Goal: Contribute content: Contribute content

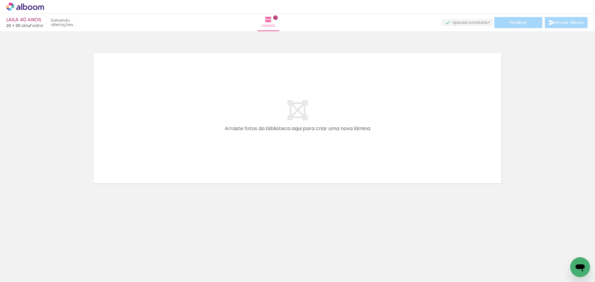
click at [27, 261] on input "Todas as fotos" at bounding box center [18, 263] width 24 height 5
click at [0, 0] on slot "Não utilizadas" at bounding box center [0, 0] width 0 height 0
type input "Não utilizadas"
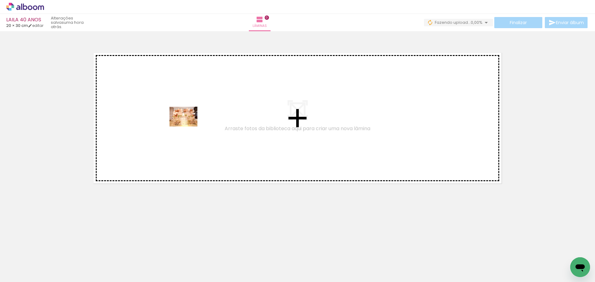
drag, startPoint x: 71, startPoint y: 265, endPoint x: 188, endPoint y: 125, distance: 182.4
click at [188, 125] on quentale-workspace at bounding box center [297, 141] width 595 height 282
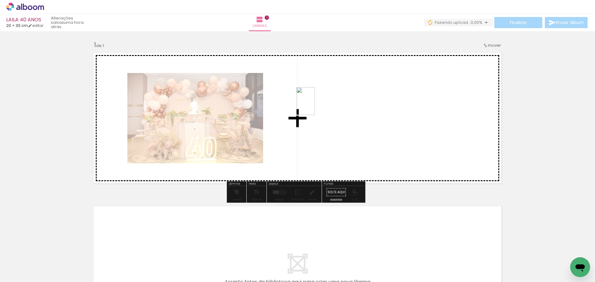
drag, startPoint x: 68, startPoint y: 263, endPoint x: 267, endPoint y: 147, distance: 230.3
click at [315, 106] on quentale-workspace at bounding box center [297, 141] width 595 height 282
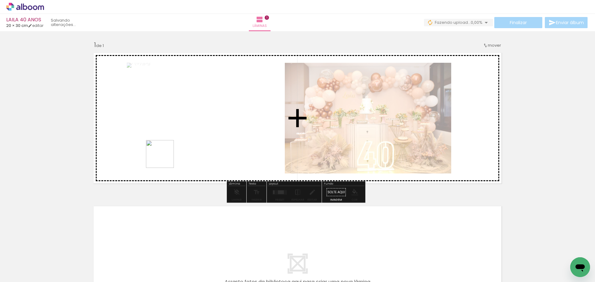
drag, startPoint x: 114, startPoint y: 208, endPoint x: 186, endPoint y: 134, distance: 103.4
click at [186, 134] on quentale-workspace at bounding box center [297, 141] width 595 height 282
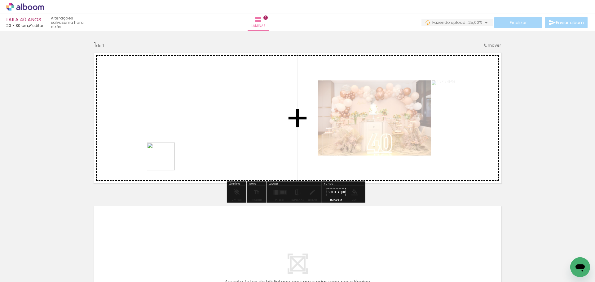
drag, startPoint x: 108, startPoint y: 219, endPoint x: 219, endPoint y: 104, distance: 159.6
click at [219, 104] on quentale-workspace at bounding box center [297, 141] width 595 height 282
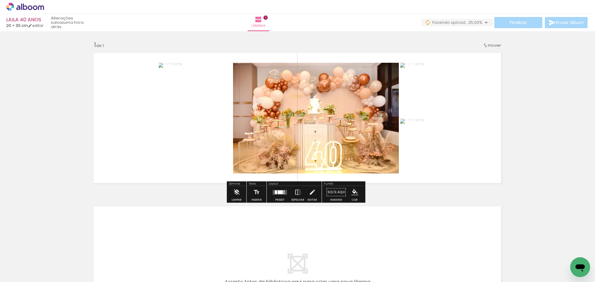
click at [280, 193] on div at bounding box center [279, 192] width 5 height 4
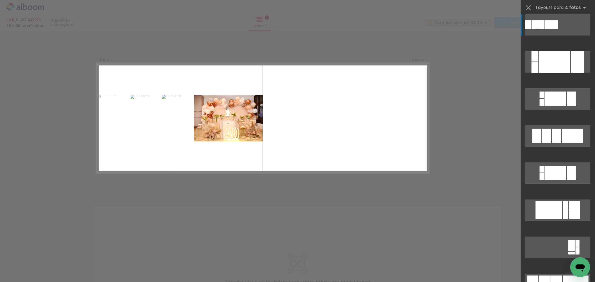
scroll to position [155, 0]
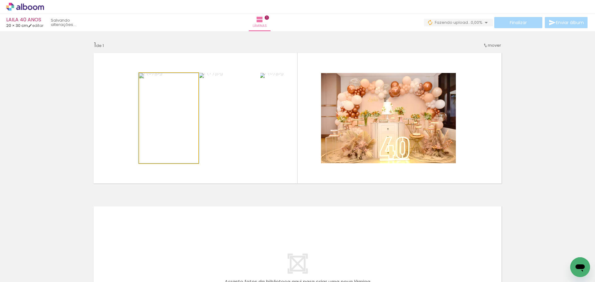
click at [155, 132] on quentale-photo at bounding box center [168, 118] width 59 height 90
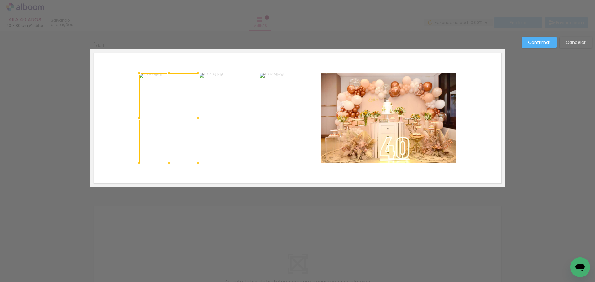
click at [232, 138] on quentale-photo at bounding box center [228, 118] width 59 height 90
click at [268, 137] on quentale-photo at bounding box center [289, 118] width 59 height 90
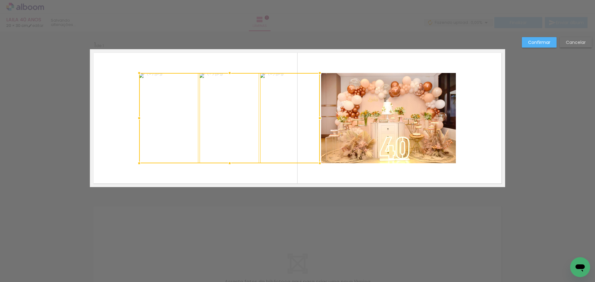
click at [370, 140] on quentale-photo at bounding box center [388, 118] width 135 height 90
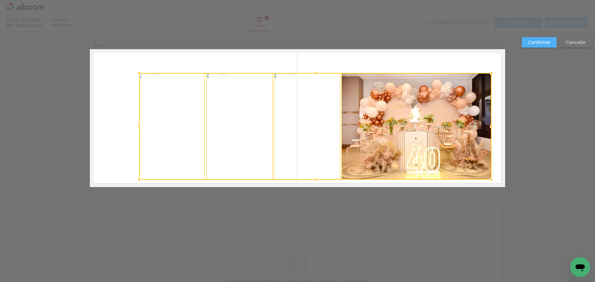
drag, startPoint x: 454, startPoint y: 165, endPoint x: 490, endPoint y: 181, distance: 39.2
click at [490, 181] on div at bounding box center [491, 180] width 12 height 12
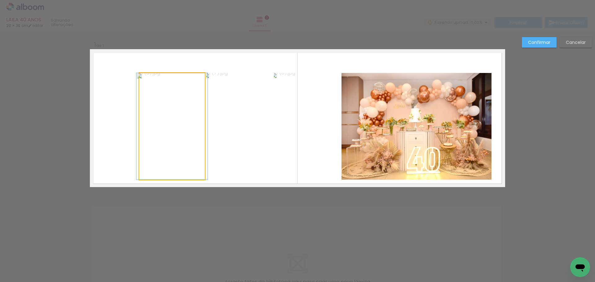
click at [153, 108] on quentale-photo at bounding box center [172, 126] width 66 height 107
click at [231, 123] on quentale-photo at bounding box center [239, 126] width 66 height 107
click at [325, 125] on quentale-photo at bounding box center [307, 126] width 66 height 107
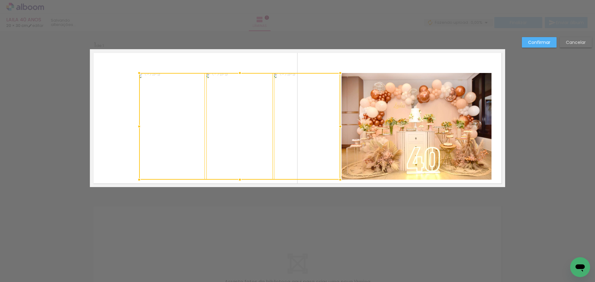
click at [416, 127] on quentale-photo at bounding box center [416, 126] width 150 height 107
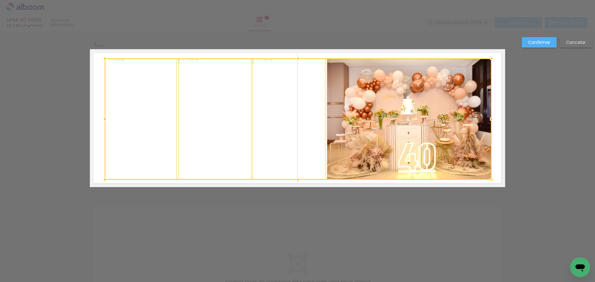
drag, startPoint x: 137, startPoint y: 71, endPoint x: 102, endPoint y: 57, distance: 37.3
click at [102, 57] on div at bounding box center [104, 58] width 12 height 12
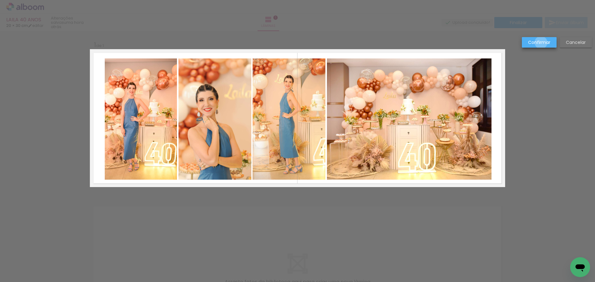
click at [0, 0] on slot "Confirmar" at bounding box center [0, 0] width 0 height 0
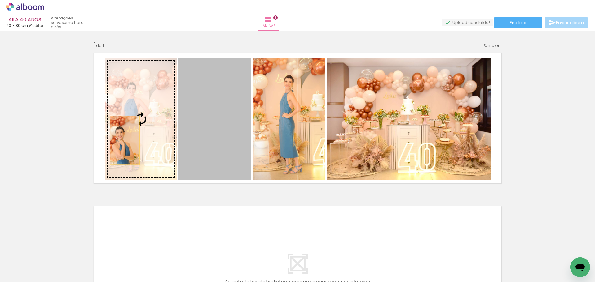
drag, startPoint x: 211, startPoint y: 150, endPoint x: 121, endPoint y: 140, distance: 90.5
click at [0, 0] on slot at bounding box center [0, 0] width 0 height 0
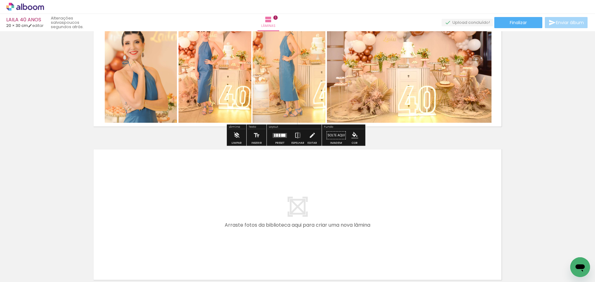
scroll to position [62, 0]
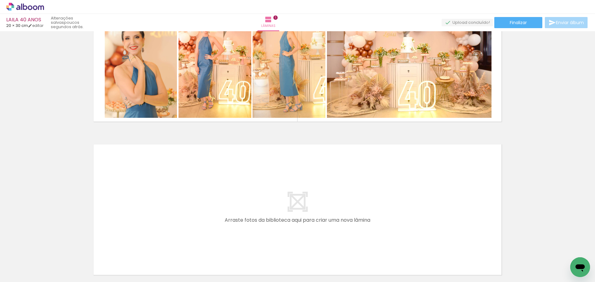
click at [232, 201] on quentale-layouter at bounding box center [297, 210] width 415 height 138
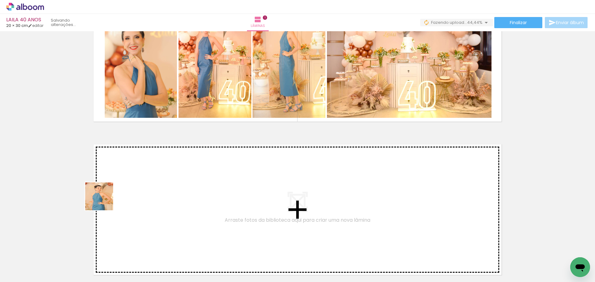
drag, startPoint x: 64, startPoint y: 261, endPoint x: 112, endPoint y: 189, distance: 86.7
click at [112, 189] on quentale-workspace at bounding box center [297, 141] width 595 height 282
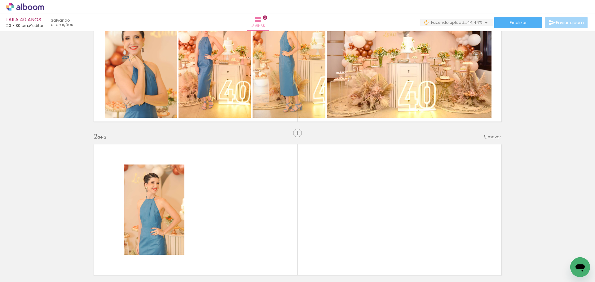
scroll to position [134, 0]
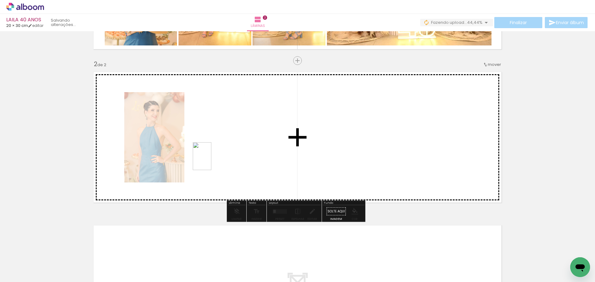
drag, startPoint x: 115, startPoint y: 224, endPoint x: 162, endPoint y: 193, distance: 55.9
click at [215, 160] on quentale-workspace at bounding box center [297, 141] width 595 height 282
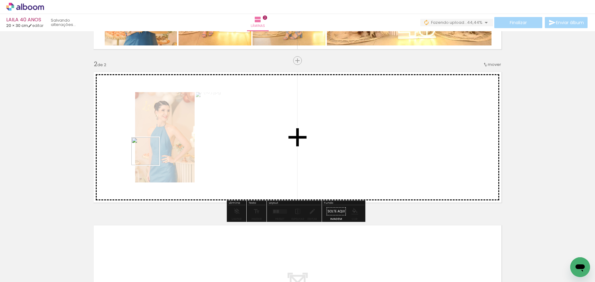
drag, startPoint x: 67, startPoint y: 260, endPoint x: 150, endPoint y: 155, distance: 133.8
click at [150, 155] on quentale-workspace at bounding box center [297, 141] width 595 height 282
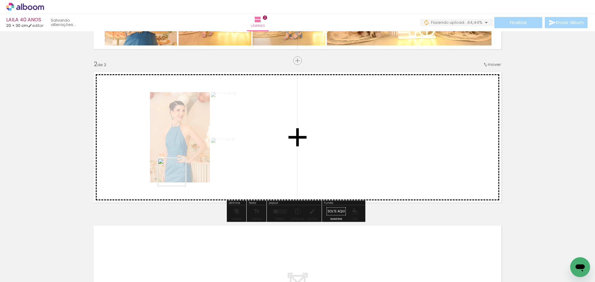
drag, startPoint x: 69, startPoint y: 259, endPoint x: 176, endPoint y: 177, distance: 135.0
click at [176, 177] on quentale-workspace at bounding box center [297, 141] width 595 height 282
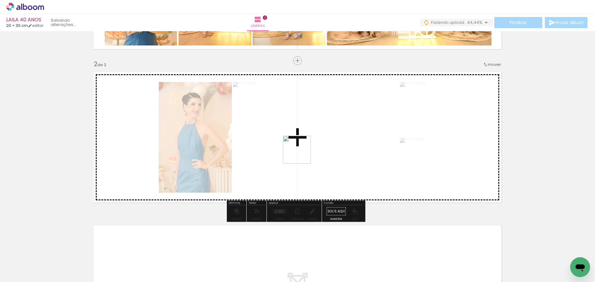
drag, startPoint x: 245, startPoint y: 177, endPoint x: 301, endPoint y: 155, distance: 60.8
click at [301, 155] on quentale-workspace at bounding box center [297, 141] width 595 height 282
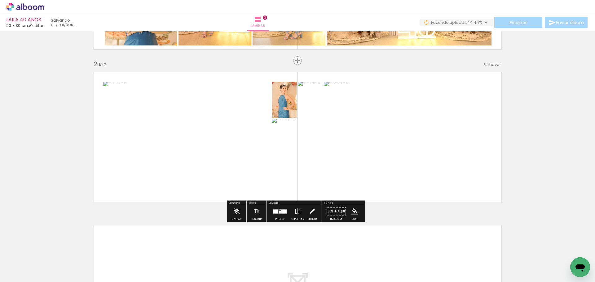
click at [281, 212] on div at bounding box center [283, 212] width 5 height 4
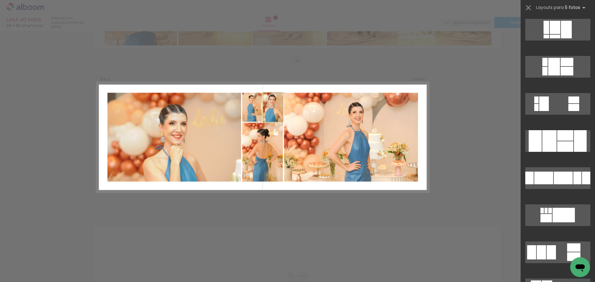
scroll to position [0, 0]
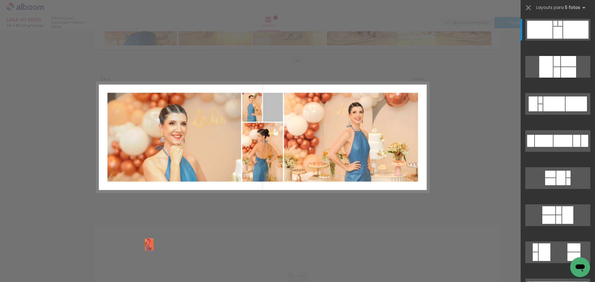
drag, startPoint x: 271, startPoint y: 113, endPoint x: 126, endPoint y: 275, distance: 216.9
click at [116, 279] on quentale-workspace at bounding box center [297, 141] width 595 height 282
drag, startPoint x: 269, startPoint y: 115, endPoint x: 102, endPoint y: 268, distance: 226.4
click at [102, 268] on quentale-workspace at bounding box center [297, 141] width 595 height 282
drag, startPoint x: 269, startPoint y: 108, endPoint x: 71, endPoint y: 280, distance: 261.7
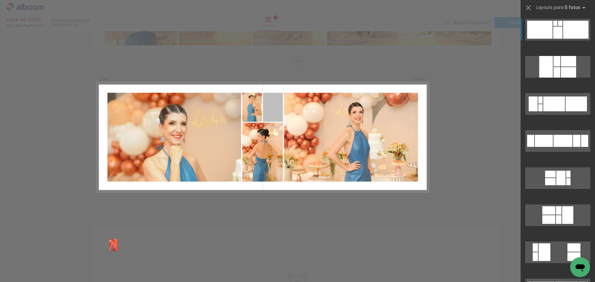
click at [71, 280] on quentale-workspace at bounding box center [297, 141] width 595 height 282
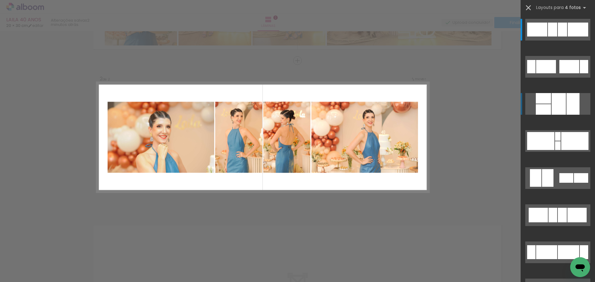
click at [528, 7] on iron-icon at bounding box center [528, 7] width 9 height 9
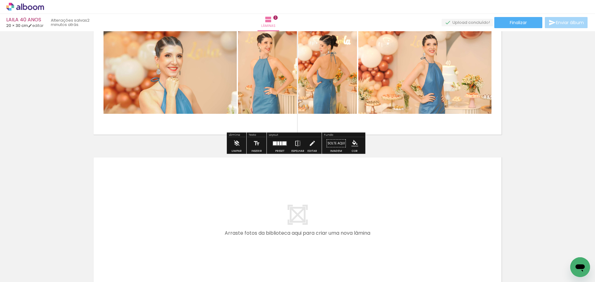
scroll to position [227, 0]
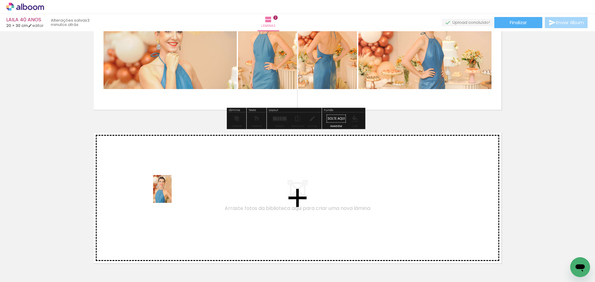
drag, startPoint x: 70, startPoint y: 261, endPoint x: 172, endPoint y: 194, distance: 121.6
click at [172, 194] on quentale-workspace at bounding box center [297, 141] width 595 height 282
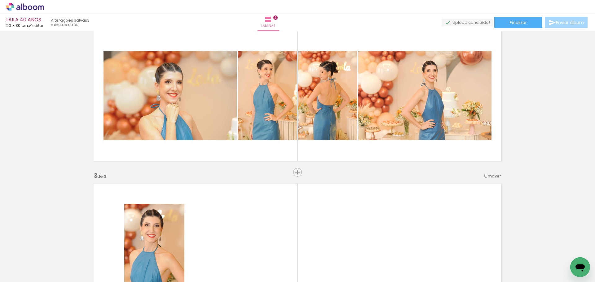
scroll to position [164, 0]
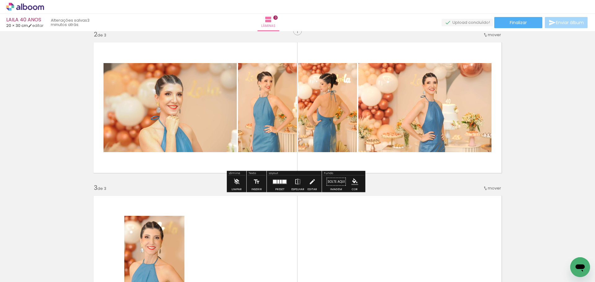
click at [172, 126] on quentale-photo at bounding box center [169, 107] width 133 height 89
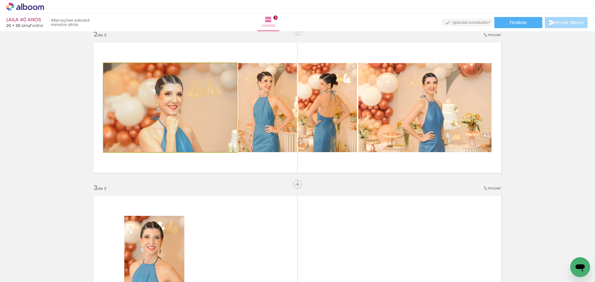
click at [172, 126] on quentale-photo at bounding box center [169, 107] width 133 height 89
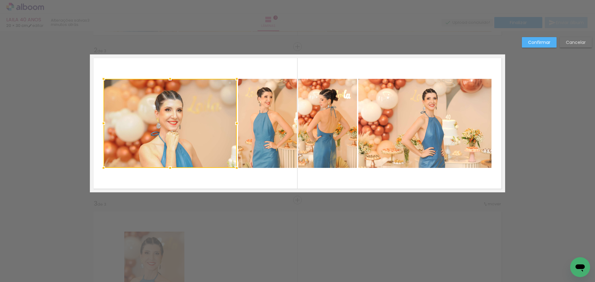
scroll to position [134, 0]
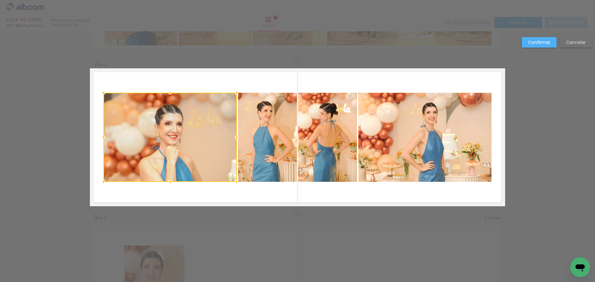
click at [263, 139] on quentale-photo at bounding box center [267, 137] width 59 height 89
click at [310, 145] on quentale-photo at bounding box center [327, 137] width 59 height 89
click at [410, 155] on quentale-photo at bounding box center [424, 137] width 133 height 89
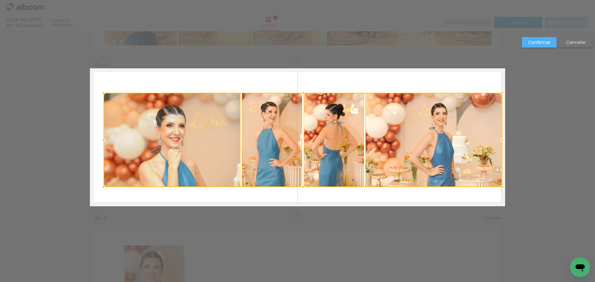
drag, startPoint x: 488, startPoint y: 185, endPoint x: 499, endPoint y: 190, distance: 12.0
click at [499, 190] on div at bounding box center [502, 187] width 12 height 12
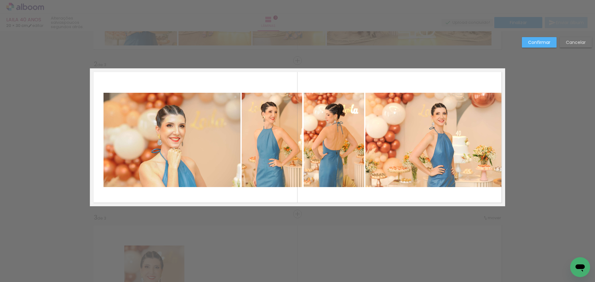
click at [97, 129] on quentale-layouter at bounding box center [297, 137] width 415 height 138
click at [266, 143] on quentale-photo at bounding box center [272, 140] width 60 height 94
click at [160, 150] on quentale-photo at bounding box center [171, 140] width 137 height 94
click at [160, 150] on div at bounding box center [171, 140] width 137 height 94
click at [257, 150] on quentale-photo at bounding box center [272, 140] width 60 height 94
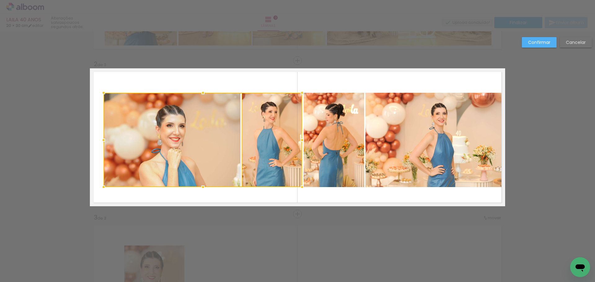
click at [314, 156] on quentale-photo at bounding box center [333, 140] width 60 height 94
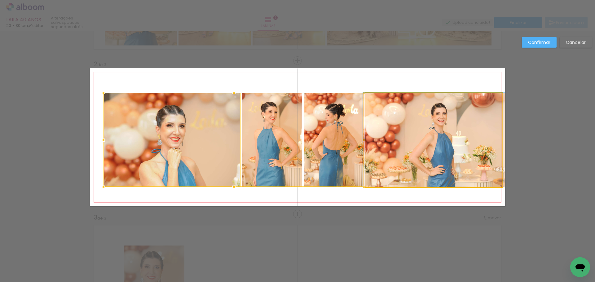
click at [398, 161] on quentale-photo at bounding box center [433, 140] width 137 height 94
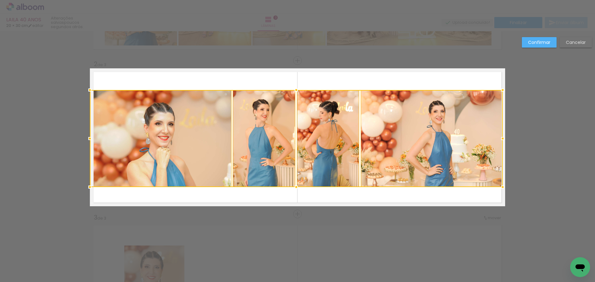
drag, startPoint x: 101, startPoint y: 91, endPoint x: 91, endPoint y: 89, distance: 10.5
click at [91, 89] on div at bounding box center [90, 90] width 12 height 12
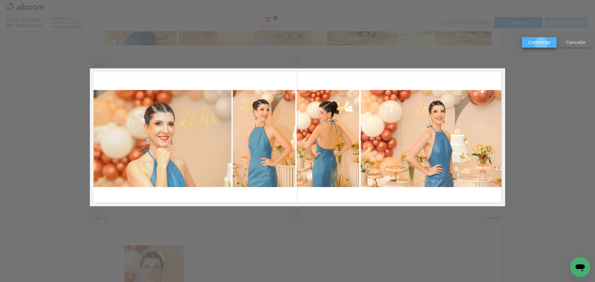
click at [0, 0] on slot "Confirmar" at bounding box center [0, 0] width 0 height 0
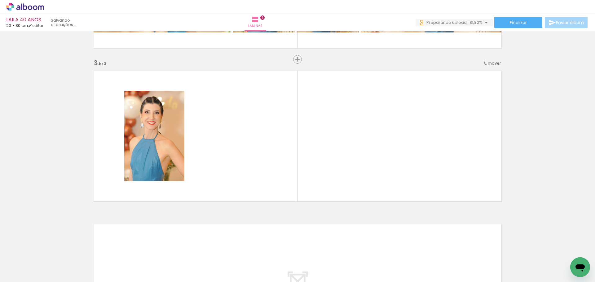
scroll to position [0, 0]
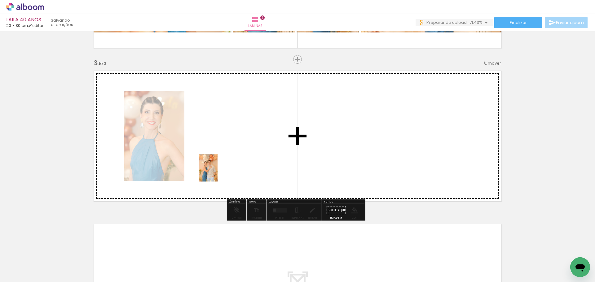
drag, startPoint x: 61, startPoint y: 268, endPoint x: 217, endPoint y: 172, distance: 183.2
click at [217, 172] on quentale-workspace at bounding box center [297, 141] width 595 height 282
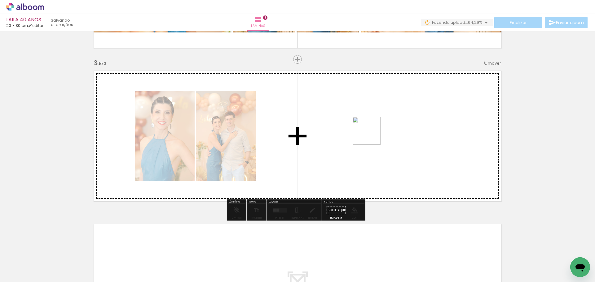
drag, startPoint x: 251, startPoint y: 213, endPoint x: 371, endPoint y: 136, distance: 142.6
click at [371, 136] on quentale-workspace at bounding box center [297, 141] width 595 height 282
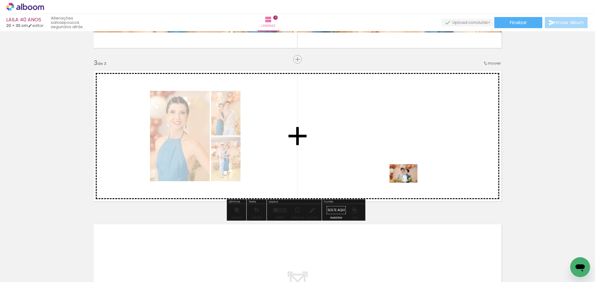
drag, startPoint x: 112, startPoint y: 257, endPoint x: 408, endPoint y: 183, distance: 305.1
click at [408, 183] on quentale-workspace at bounding box center [297, 141] width 595 height 282
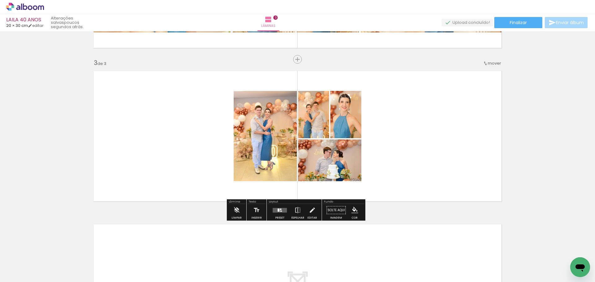
click at [283, 210] on quentale-layouter at bounding box center [279, 210] width 14 height 5
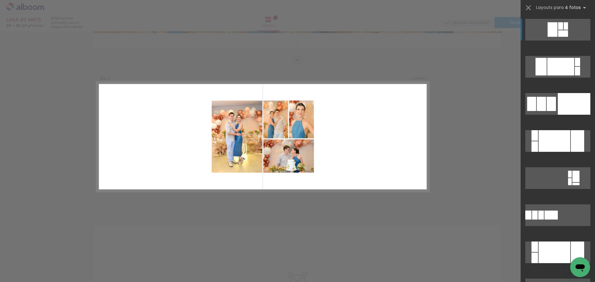
scroll to position [288, 0]
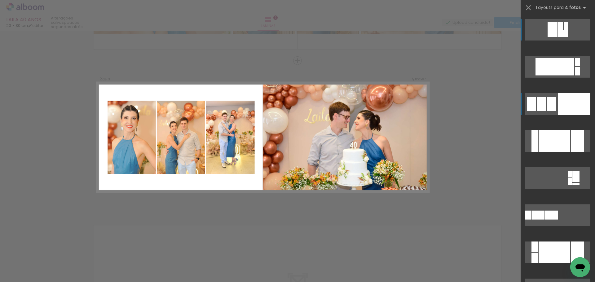
click at [571, 102] on div at bounding box center [573, 104] width 33 height 22
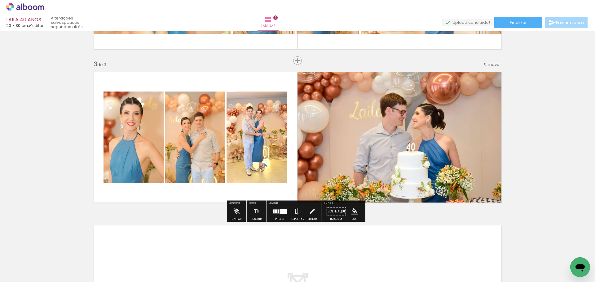
click at [123, 142] on quentale-photo at bounding box center [133, 138] width 60 height 92
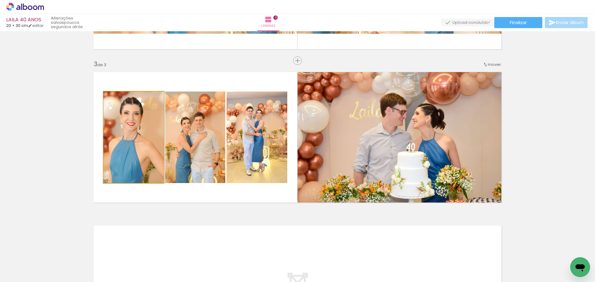
click at [123, 142] on quentale-photo at bounding box center [133, 138] width 60 height 92
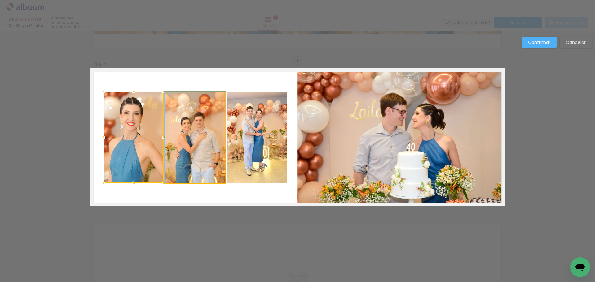
click at [169, 146] on quentale-photo at bounding box center [195, 138] width 60 height 92
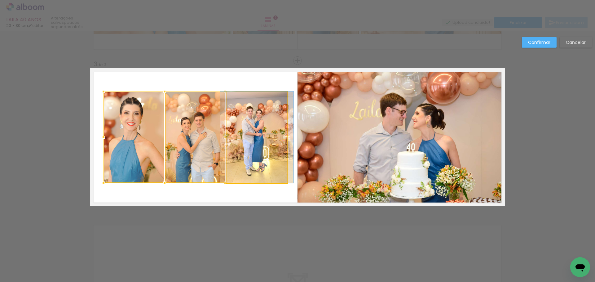
drag, startPoint x: 261, startPoint y: 155, endPoint x: 270, endPoint y: 163, distance: 11.4
click at [262, 155] on quentale-photo at bounding box center [256, 138] width 61 height 92
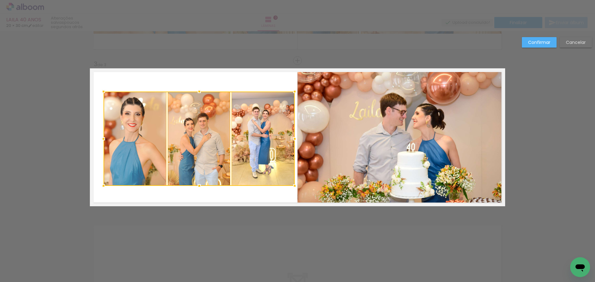
click at [290, 186] on div at bounding box center [294, 186] width 12 height 12
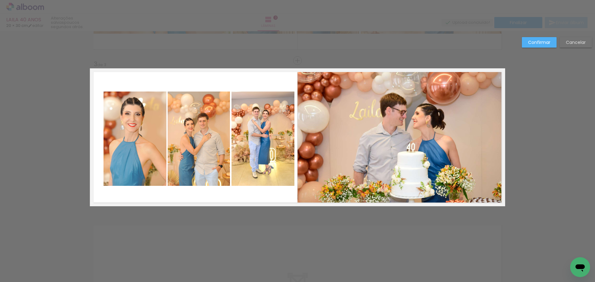
click at [105, 154] on quentale-photo at bounding box center [134, 139] width 63 height 94
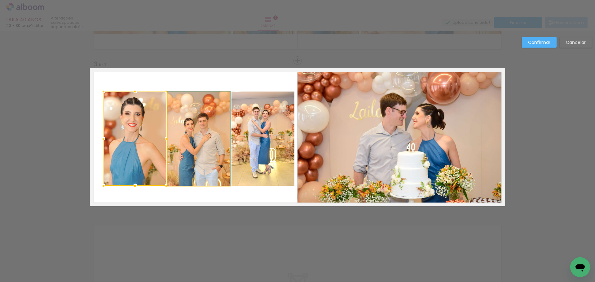
click at [191, 154] on quentale-photo at bounding box center [199, 139] width 62 height 94
click at [257, 154] on quentale-photo at bounding box center [262, 139] width 63 height 94
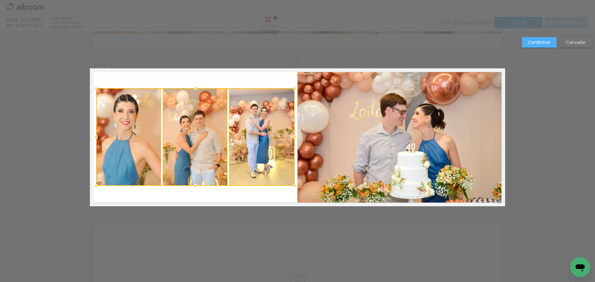
drag, startPoint x: 102, startPoint y: 90, endPoint x: 94, endPoint y: 86, distance: 8.2
click at [94, 86] on div at bounding box center [96, 88] width 12 height 12
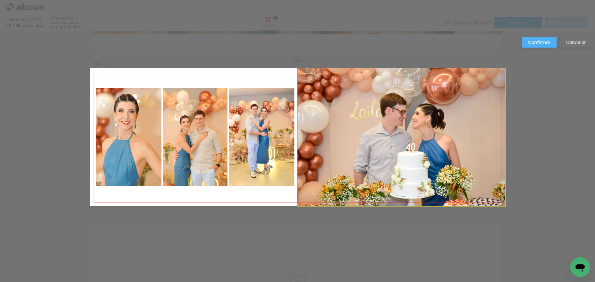
click at [370, 144] on quentale-photo at bounding box center [400, 137] width 207 height 138
click at [294, 144] on div at bounding box center [262, 137] width 66 height 98
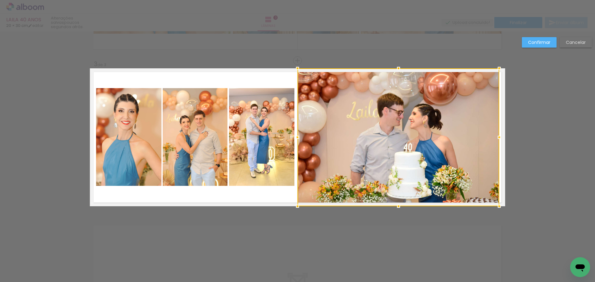
drag, startPoint x: 503, startPoint y: 136, endPoint x: 497, endPoint y: 136, distance: 5.9
click at [497, 136] on div at bounding box center [499, 137] width 12 height 12
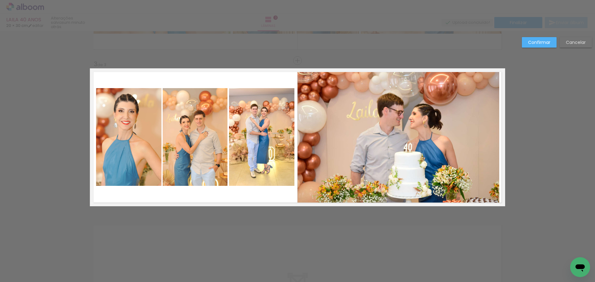
click at [0, 0] on slot "Confirmar" at bounding box center [0, 0] width 0 height 0
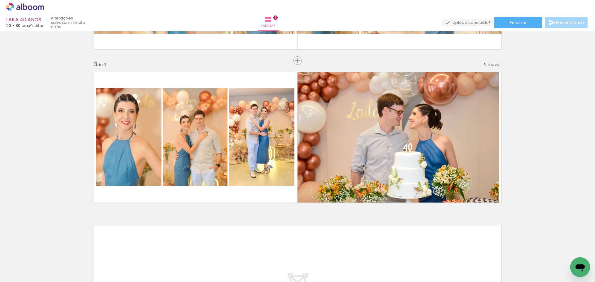
scroll to position [350, 0]
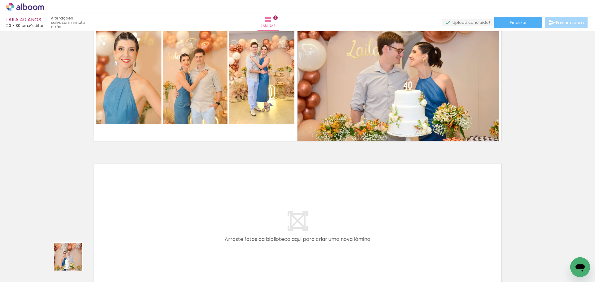
drag, startPoint x: 62, startPoint y: 265, endPoint x: 196, endPoint y: 233, distance: 138.4
click at [196, 233] on quentale-workspace at bounding box center [297, 141] width 595 height 282
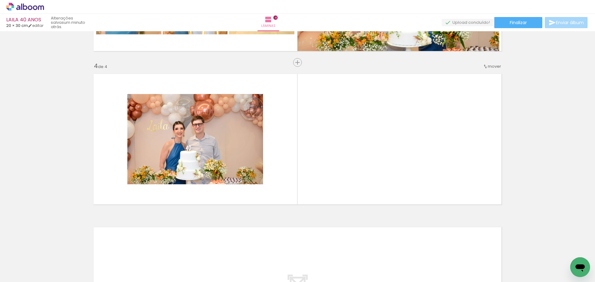
scroll to position [442, 0]
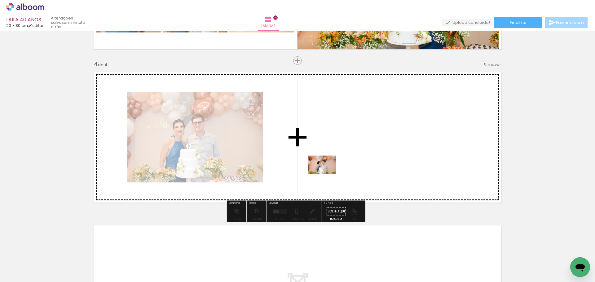
drag, startPoint x: 211, startPoint y: 220, endPoint x: 327, endPoint y: 174, distance: 124.0
click at [327, 174] on quentale-workspace at bounding box center [297, 141] width 595 height 282
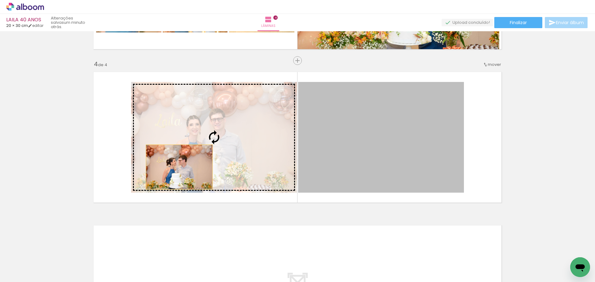
drag, startPoint x: 374, startPoint y: 172, endPoint x: 177, endPoint y: 167, distance: 197.0
click at [0, 0] on slot at bounding box center [0, 0] width 0 height 0
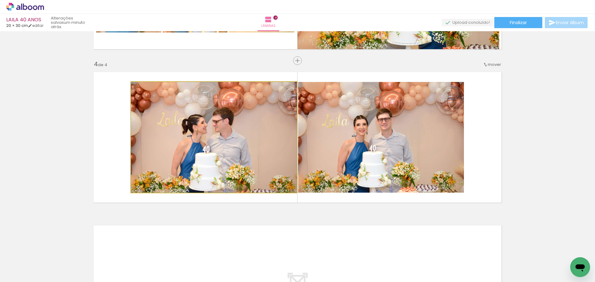
click at [220, 149] on quentale-photo at bounding box center [214, 137] width 166 height 111
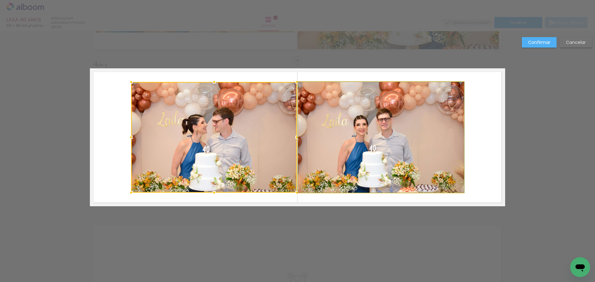
click at [433, 156] on quentale-photo at bounding box center [381, 137] width 166 height 111
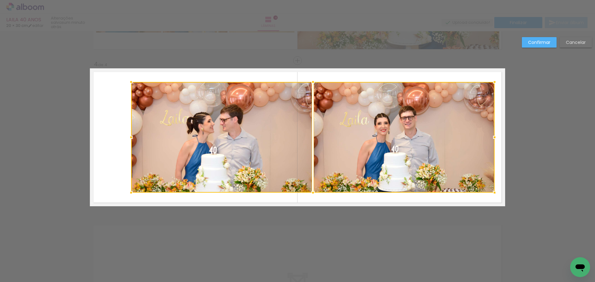
drag, startPoint x: 465, startPoint y: 139, endPoint x: 492, endPoint y: 146, distance: 28.5
click at [492, 146] on album-spread "4 de 4" at bounding box center [297, 137] width 415 height 138
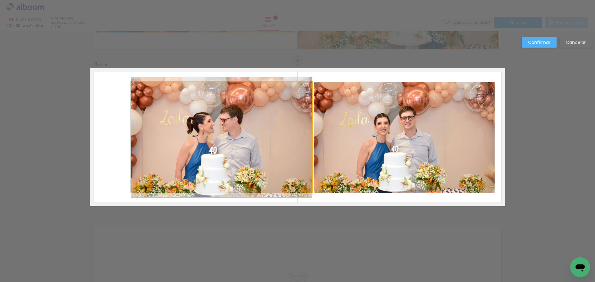
click at [171, 145] on quentale-photo at bounding box center [221, 137] width 181 height 111
click at [313, 145] on div at bounding box center [403, 137] width 181 height 111
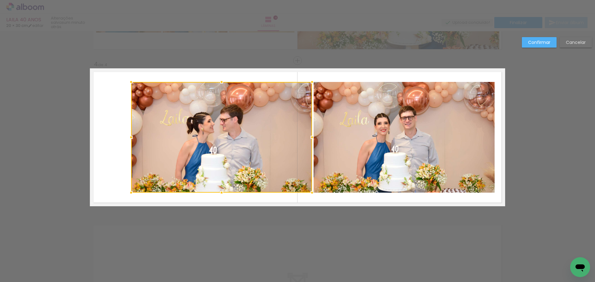
click at [377, 163] on quentale-photo at bounding box center [403, 137] width 181 height 111
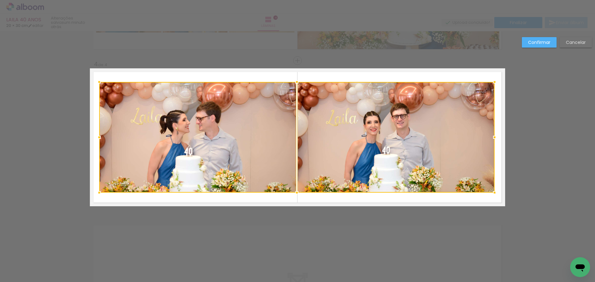
drag, startPoint x: 111, startPoint y: 141, endPoint x: 95, endPoint y: 140, distance: 16.1
click at [95, 140] on div at bounding box center [99, 137] width 12 height 12
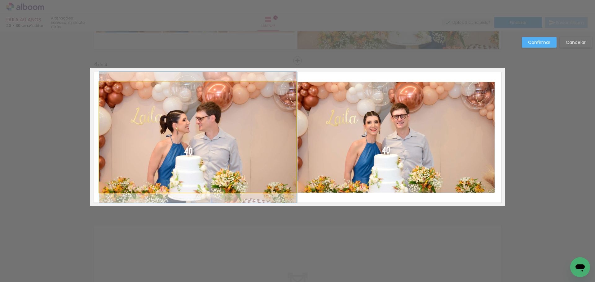
click at [221, 142] on quentale-photo at bounding box center [197, 137] width 197 height 111
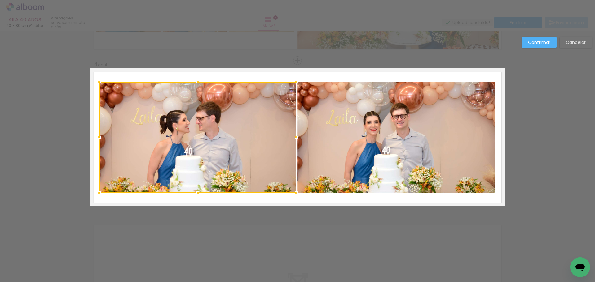
click at [406, 158] on quentale-photo at bounding box center [395, 137] width 197 height 111
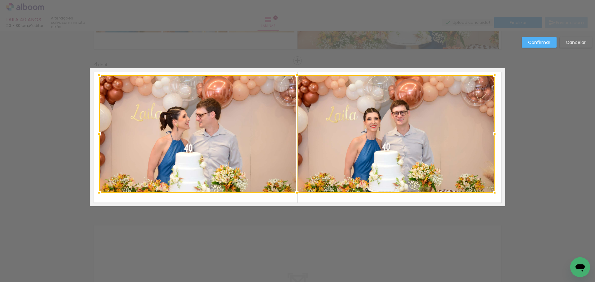
drag, startPoint x: 294, startPoint y: 82, endPoint x: 293, endPoint y: 75, distance: 6.9
click at [293, 75] on div at bounding box center [296, 75] width 12 height 12
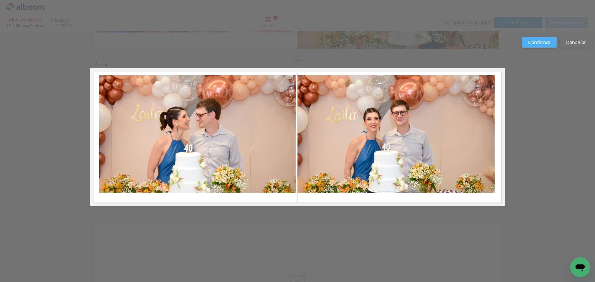
click at [186, 137] on quentale-photo at bounding box center [197, 134] width 197 height 118
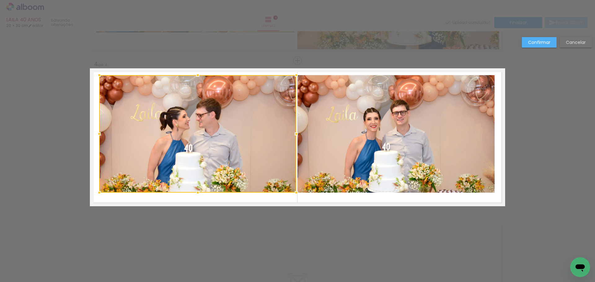
click at [380, 154] on quentale-photo at bounding box center [395, 134] width 197 height 118
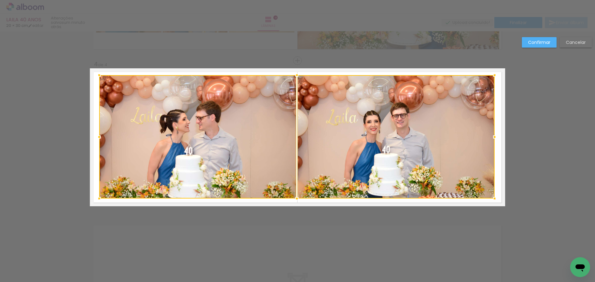
drag, startPoint x: 294, startPoint y: 195, endPoint x: 295, endPoint y: 199, distance: 4.1
click at [295, 199] on div at bounding box center [296, 199] width 12 height 12
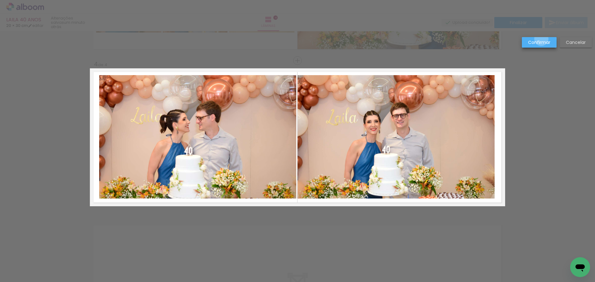
click at [541, 39] on paper-button "Confirmar" at bounding box center [538, 42] width 35 height 11
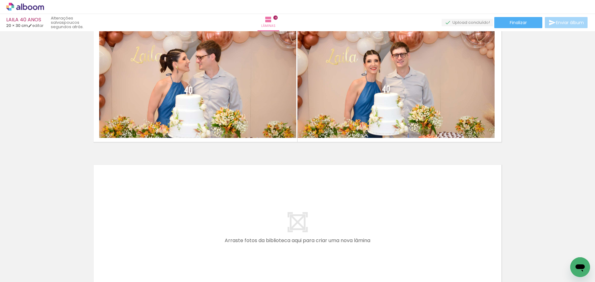
scroll to position [503, 0]
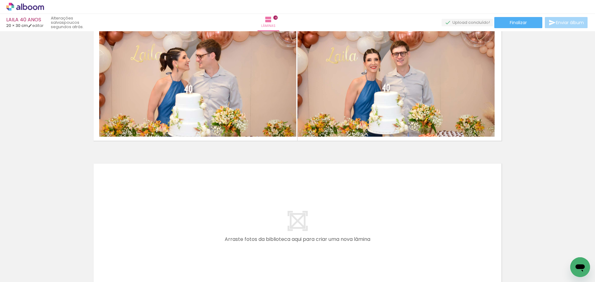
click at [219, 228] on quentale-layouter at bounding box center [297, 229] width 415 height 138
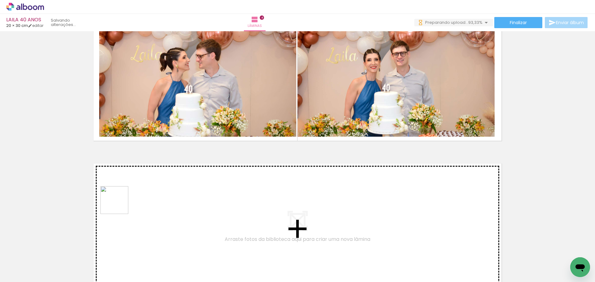
scroll to position [0, 0]
drag, startPoint x: 113, startPoint y: 214, endPoint x: 135, endPoint y: 187, distance: 35.0
click at [135, 187] on quentale-workspace at bounding box center [297, 141] width 595 height 282
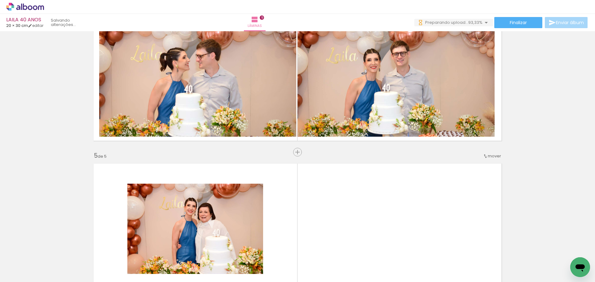
scroll to position [595, 0]
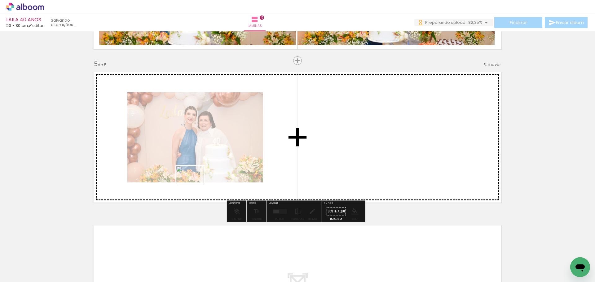
drag, startPoint x: 76, startPoint y: 264, endPoint x: 194, endPoint y: 185, distance: 143.0
click at [194, 185] on quentale-workspace at bounding box center [297, 141] width 595 height 282
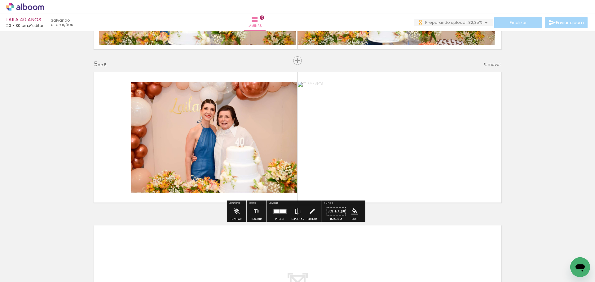
scroll to position [0, 0]
drag, startPoint x: 73, startPoint y: 251, endPoint x: 195, endPoint y: 160, distance: 151.9
click at [195, 160] on quentale-workspace at bounding box center [297, 141] width 595 height 282
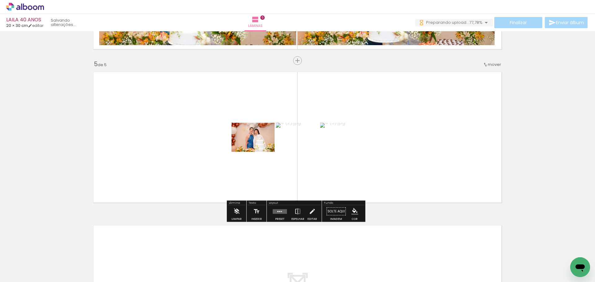
drag, startPoint x: 69, startPoint y: 264, endPoint x: 255, endPoint y: 168, distance: 209.4
click at [244, 156] on quentale-workspace at bounding box center [297, 141] width 595 height 282
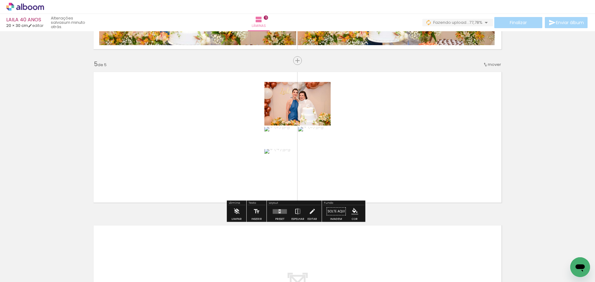
click at [279, 212] on quentale-layouter at bounding box center [279, 211] width 14 height 5
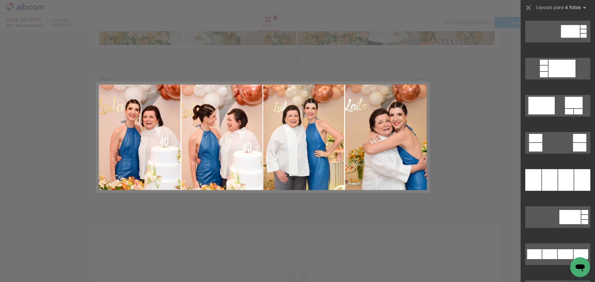
scroll to position [681, 0]
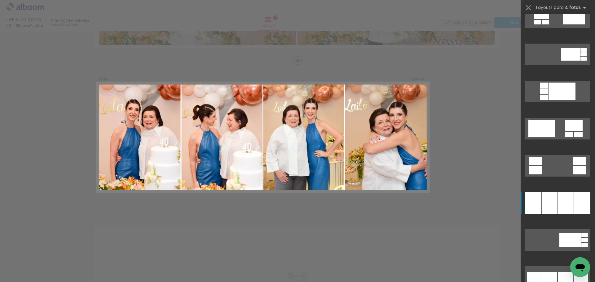
click at [561, 203] on div at bounding box center [565, 203] width 15 height 22
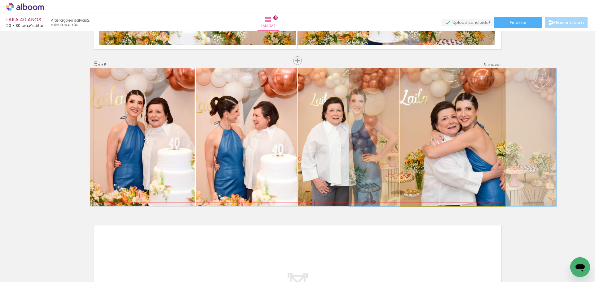
click at [461, 164] on quentale-photo at bounding box center [452, 137] width 105 height 138
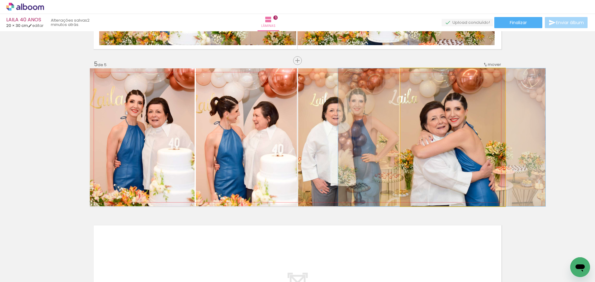
drag, startPoint x: 461, startPoint y: 164, endPoint x: 450, endPoint y: 164, distance: 10.8
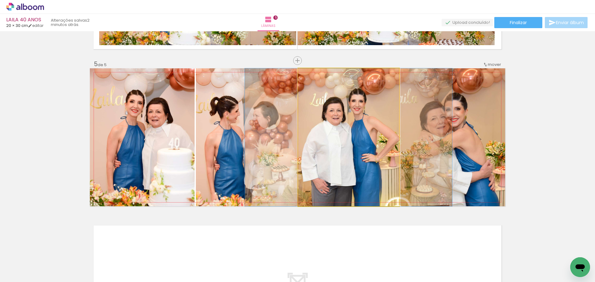
click at [334, 162] on quentale-photo at bounding box center [348, 137] width 101 height 138
click at [340, 162] on quentale-photo at bounding box center [348, 137] width 101 height 138
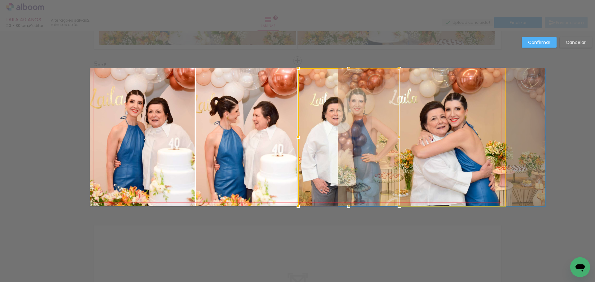
click at [432, 162] on quentale-photo at bounding box center [452, 137] width 105 height 138
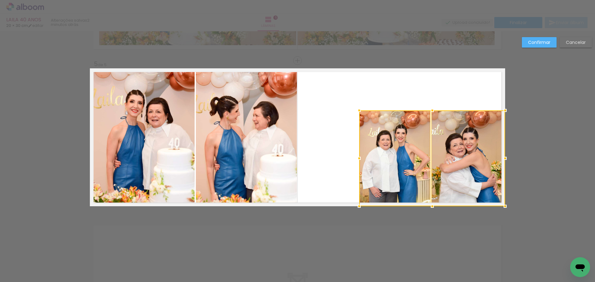
drag, startPoint x: 294, startPoint y: 68, endPoint x: 355, endPoint y: 111, distance: 74.1
click at [355, 111] on div at bounding box center [359, 110] width 12 height 12
click at [387, 144] on quentale-photo at bounding box center [394, 159] width 71 height 96
click at [474, 159] on quentale-photo at bounding box center [467, 159] width 73 height 96
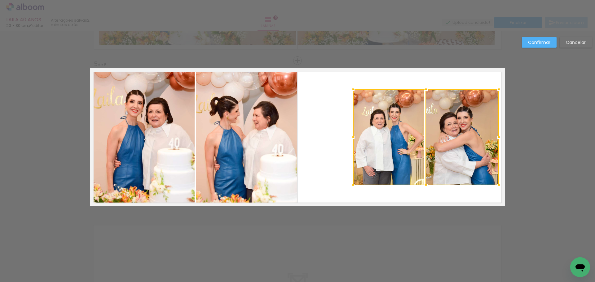
drag, startPoint x: 475, startPoint y: 163, endPoint x: 469, endPoint y: 147, distance: 17.8
click at [469, 147] on div at bounding box center [426, 137] width 146 height 96
click at [164, 134] on quentale-photo at bounding box center [142, 137] width 105 height 138
click at [425, 134] on div at bounding box center [461, 137] width 73 height 96
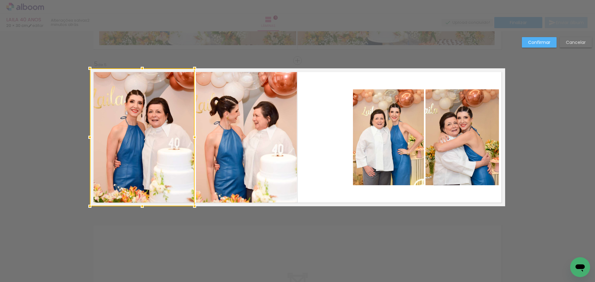
click at [247, 153] on quentale-photo at bounding box center [246, 137] width 101 height 138
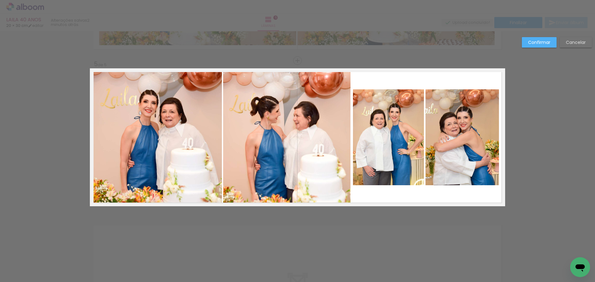
scroll to position [681, 0]
click at [0, 0] on slot "Confirmar" at bounding box center [0, 0] width 0 height 0
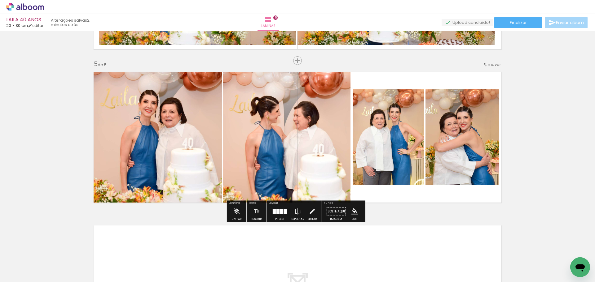
click at [139, 143] on quentale-photo at bounding box center [156, 137] width 132 height 138
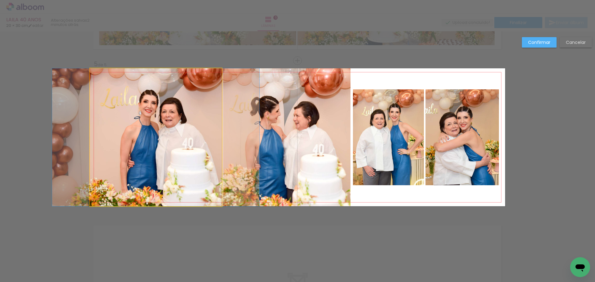
click at [132, 148] on quentale-photo at bounding box center [156, 137] width 132 height 138
click at [223, 148] on div at bounding box center [286, 137] width 127 height 138
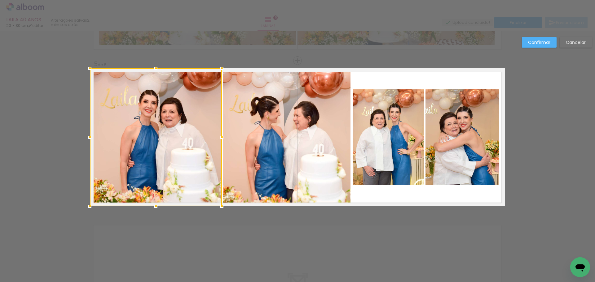
click at [263, 159] on quentale-photo at bounding box center [286, 137] width 127 height 138
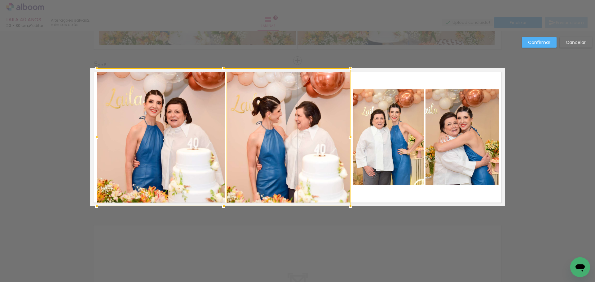
drag, startPoint x: 90, startPoint y: 137, endPoint x: 94, endPoint y: 138, distance: 4.2
click at [94, 138] on div at bounding box center [96, 137] width 12 height 12
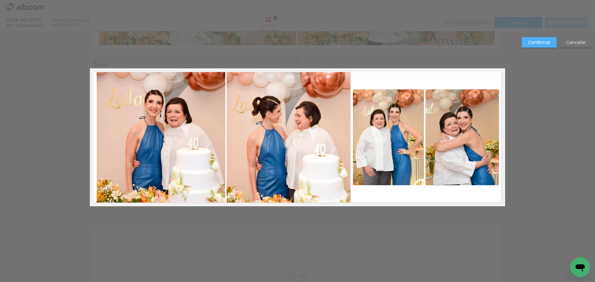
click at [0, 0] on slot "Confirmar" at bounding box center [0, 0] width 0 height 0
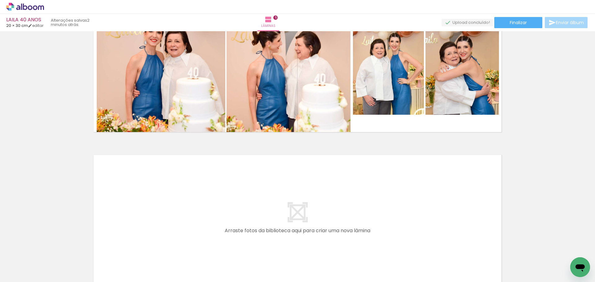
scroll to position [688, 0]
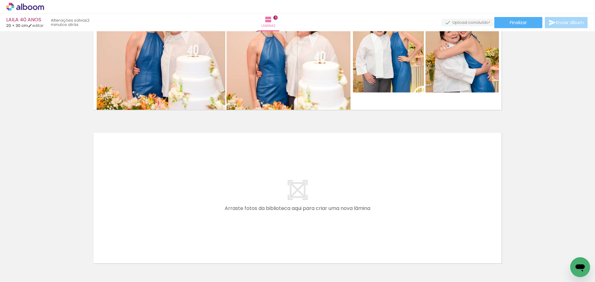
drag, startPoint x: 201, startPoint y: 203, endPoint x: 207, endPoint y: 226, distance: 23.7
click at [201, 203] on quentale-layouter at bounding box center [297, 198] width 415 height 138
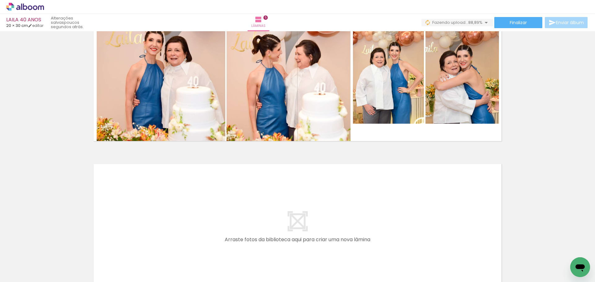
scroll to position [657, 0]
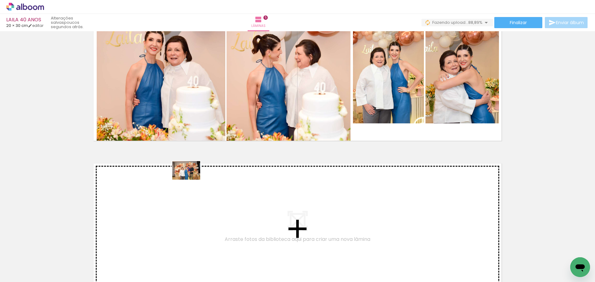
drag, startPoint x: 72, startPoint y: 256, endPoint x: 191, endPoint y: 180, distance: 140.7
click at [191, 180] on quentale-workspace at bounding box center [297, 141] width 595 height 282
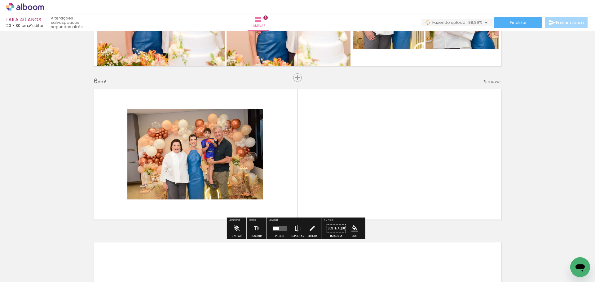
scroll to position [749, 0]
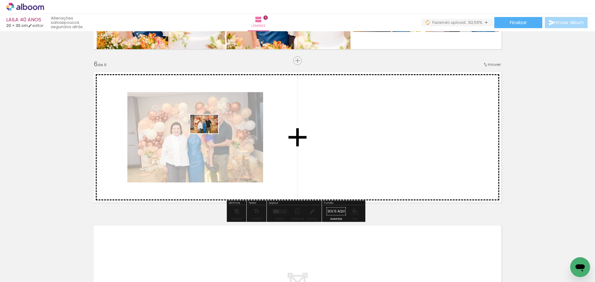
drag, startPoint x: 87, startPoint y: 233, endPoint x: 209, endPoint y: 133, distance: 157.8
click at [209, 133] on quentale-workspace at bounding box center [297, 141] width 595 height 282
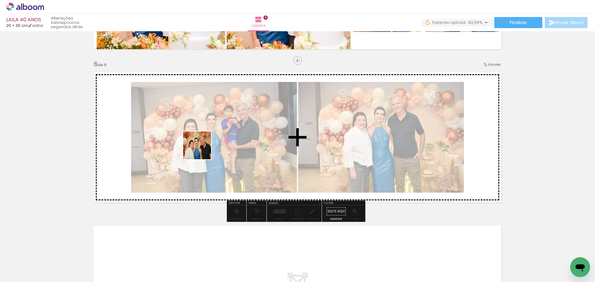
drag, startPoint x: 175, startPoint y: 167, endPoint x: 202, endPoint y: 150, distance: 31.7
click at [202, 150] on quentale-workspace at bounding box center [297, 141] width 595 height 282
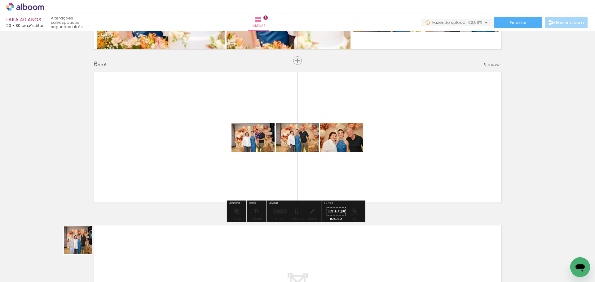
drag, startPoint x: 72, startPoint y: 255, endPoint x: 186, endPoint y: 177, distance: 138.0
click at [187, 176] on quentale-workspace at bounding box center [297, 141] width 595 height 282
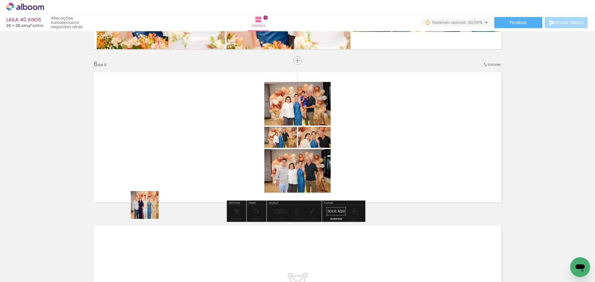
drag, startPoint x: 149, startPoint y: 210, endPoint x: 73, endPoint y: 259, distance: 90.8
click at [191, 165] on quentale-workspace at bounding box center [297, 141] width 595 height 282
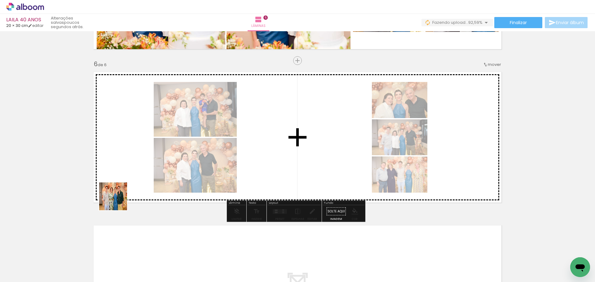
drag, startPoint x: 100, startPoint y: 222, endPoint x: 124, endPoint y: 195, distance: 35.3
click at [124, 195] on quentale-workspace at bounding box center [297, 141] width 595 height 282
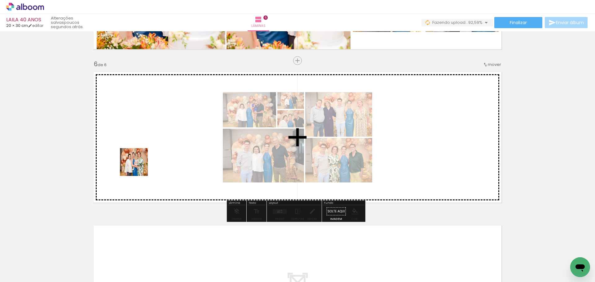
drag, startPoint x: 63, startPoint y: 260, endPoint x: 103, endPoint y: 221, distance: 56.3
click at [156, 156] on quentale-workspace at bounding box center [297, 141] width 595 height 282
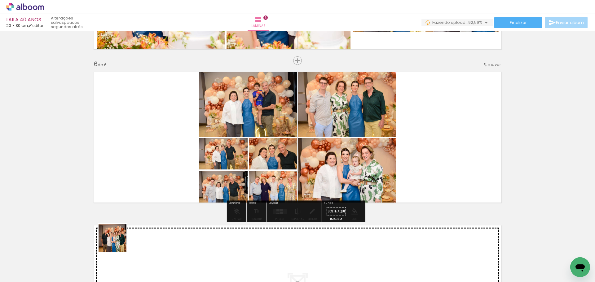
drag, startPoint x: 107, startPoint y: 257, endPoint x: 180, endPoint y: 157, distance: 124.2
click at [181, 157] on quentale-workspace at bounding box center [297, 141] width 595 height 282
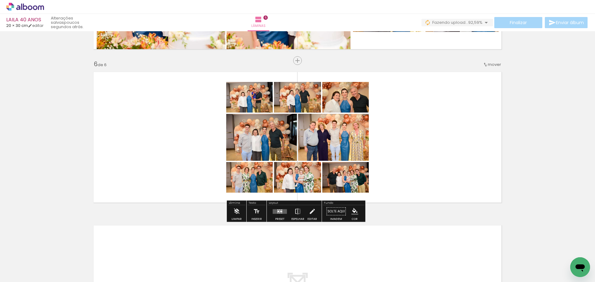
click at [276, 210] on quentale-layouter at bounding box center [279, 211] width 14 height 5
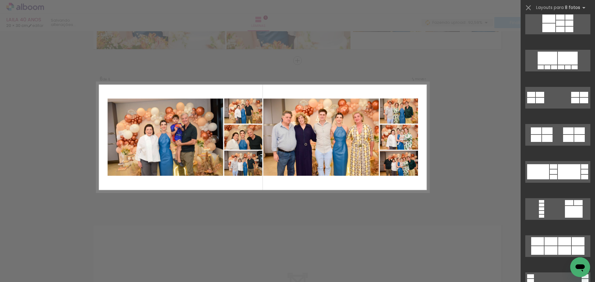
scroll to position [403, 0]
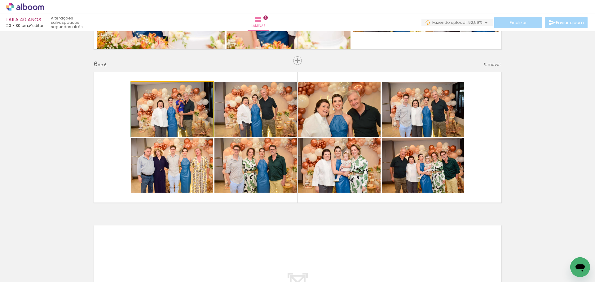
click at [163, 107] on quentale-photo at bounding box center [172, 109] width 82 height 55
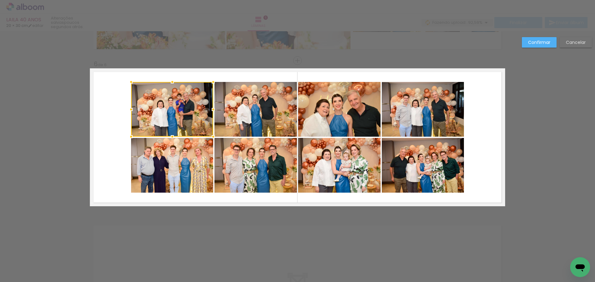
click at [177, 179] on quentale-photo at bounding box center [172, 165] width 82 height 55
click at [275, 113] on quentale-photo at bounding box center [255, 109] width 82 height 55
click at [255, 160] on div at bounding box center [214, 137] width 166 height 111
click at [357, 121] on quentale-photo at bounding box center [339, 109] width 82 height 55
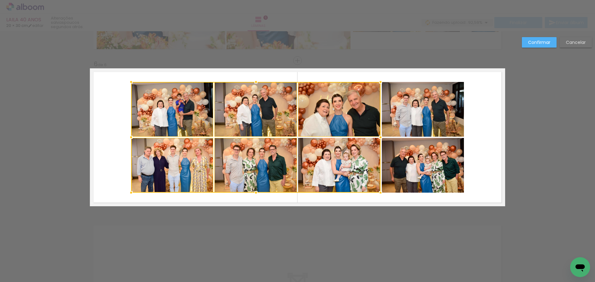
click at [355, 164] on div at bounding box center [255, 137] width 249 height 111
click at [429, 117] on quentale-photo at bounding box center [422, 109] width 82 height 55
click at [424, 164] on div at bounding box center [297, 137] width 333 height 111
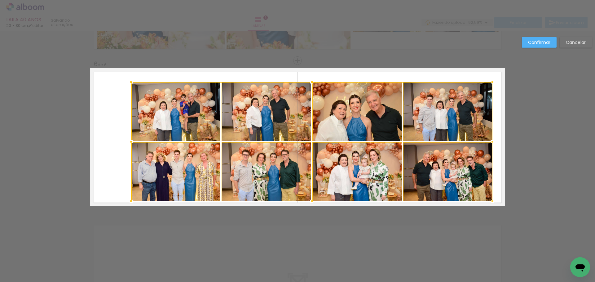
drag, startPoint x: 462, startPoint y: 193, endPoint x: 491, endPoint y: 202, distance: 29.8
click at [491, 202] on div at bounding box center [492, 201] width 12 height 12
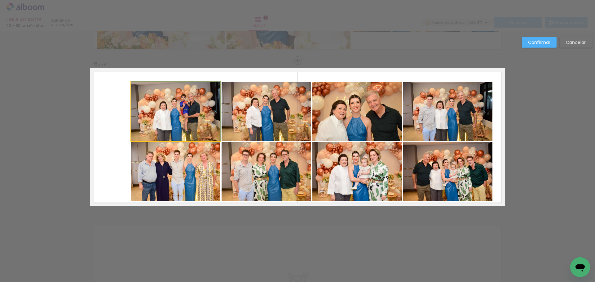
drag, startPoint x: 147, startPoint y: 106, endPoint x: 147, endPoint y: 122, distance: 15.5
click at [146, 106] on quentale-photo at bounding box center [175, 111] width 89 height 59
click at [160, 173] on quentale-photo at bounding box center [175, 171] width 89 height 59
click at [283, 176] on quentale-photo at bounding box center [265, 171] width 89 height 59
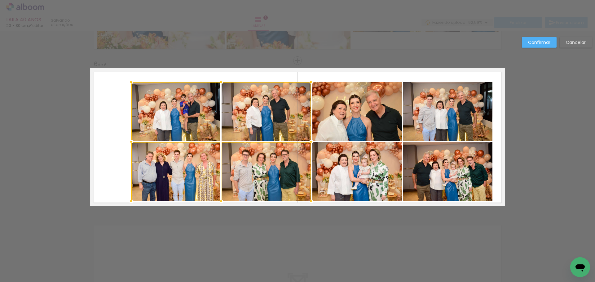
drag, startPoint x: 258, startPoint y: 96, endPoint x: 266, endPoint y: 96, distance: 7.8
click at [257, 96] on div at bounding box center [221, 142] width 180 height 120
click at [340, 115] on quentale-photo at bounding box center [356, 111] width 89 height 59
click at [362, 179] on div at bounding box center [266, 142] width 271 height 120
click at [437, 128] on quentale-photo at bounding box center [447, 111] width 89 height 59
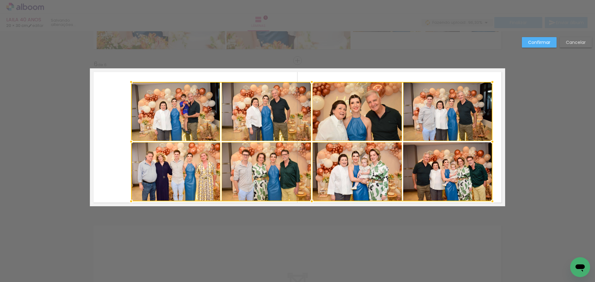
click at [445, 172] on div at bounding box center [311, 142] width 361 height 120
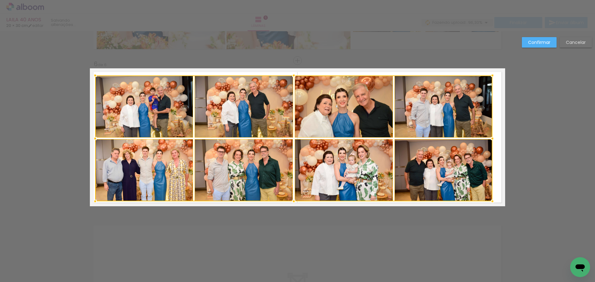
drag, startPoint x: 123, startPoint y: 81, endPoint x: 92, endPoint y: 76, distance: 31.7
click at [92, 76] on div at bounding box center [95, 75] width 12 height 12
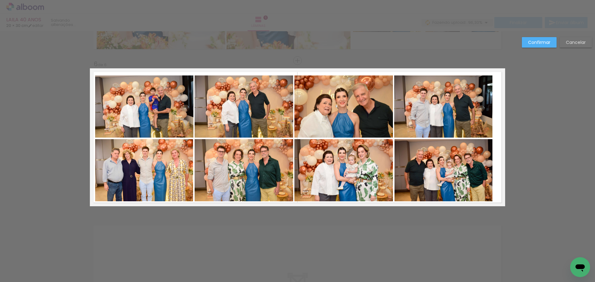
click at [135, 106] on quentale-photo at bounding box center [144, 107] width 98 height 62
click at [160, 186] on quentale-photo at bounding box center [144, 170] width 98 height 62
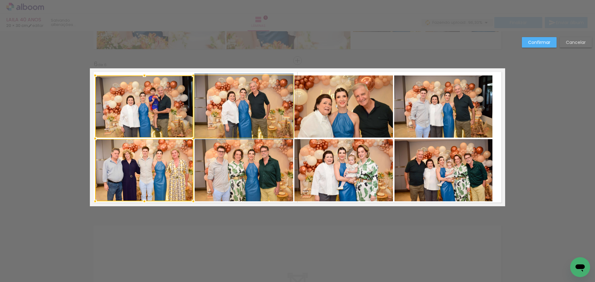
click at [240, 113] on quentale-photo at bounding box center [243, 107] width 98 height 62
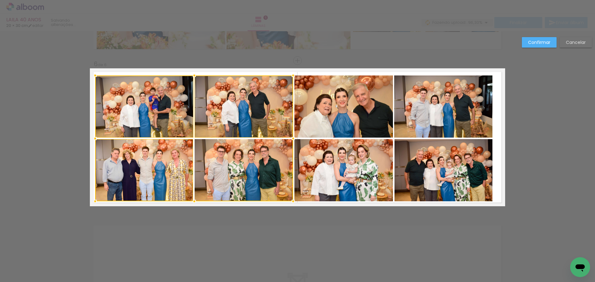
drag, startPoint x: 276, startPoint y: 189, endPoint x: 280, endPoint y: 181, distance: 8.6
click at [276, 188] on div at bounding box center [194, 139] width 198 height 126
click at [328, 129] on quentale-photo at bounding box center [343, 107] width 98 height 62
click at [346, 179] on div at bounding box center [244, 139] width 298 height 126
click at [439, 112] on quentale-photo at bounding box center [443, 107] width 98 height 62
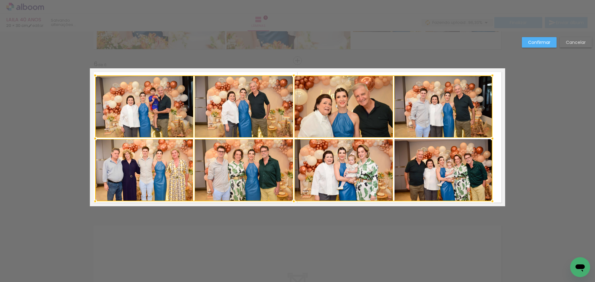
click at [444, 174] on div at bounding box center [293, 139] width 397 height 126
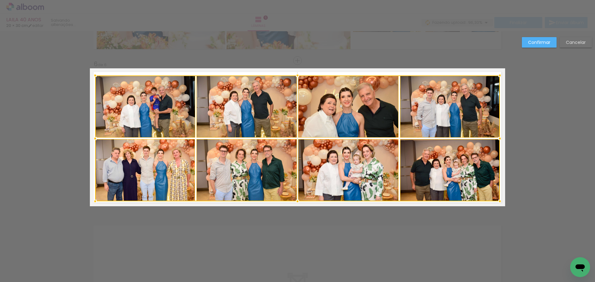
drag, startPoint x: 491, startPoint y: 140, endPoint x: 498, endPoint y: 142, distance: 6.9
click at [498, 142] on div at bounding box center [499, 139] width 12 height 12
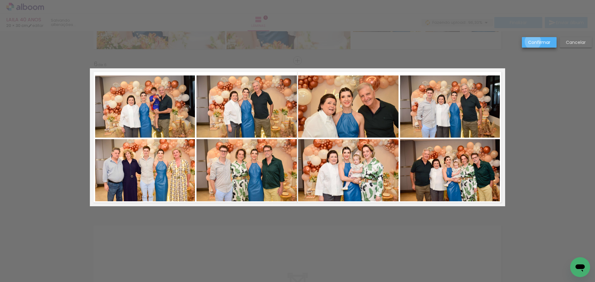
click at [0, 0] on slot "Confirmar" at bounding box center [0, 0] width 0 height 0
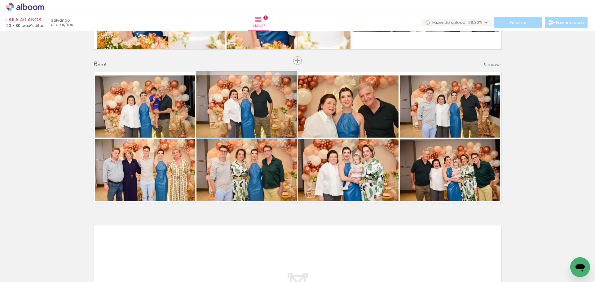
drag, startPoint x: 246, startPoint y: 121, endPoint x: 156, endPoint y: 117, distance: 90.2
click at [0, 0] on slot at bounding box center [0, 0] width 0 height 0
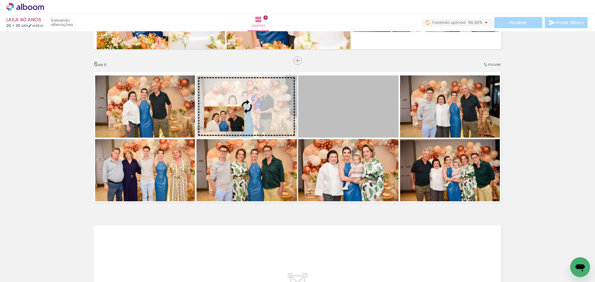
drag, startPoint x: 351, startPoint y: 123, endPoint x: 222, endPoint y: 119, distance: 129.8
click at [0, 0] on slot at bounding box center [0, 0] width 0 height 0
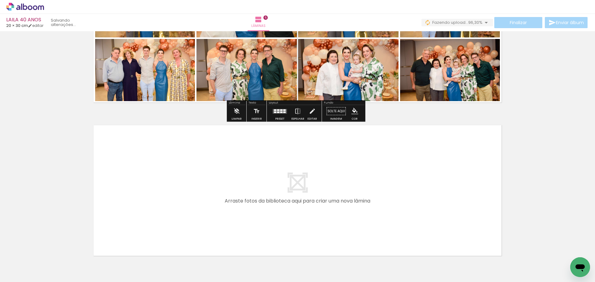
scroll to position [873, 0]
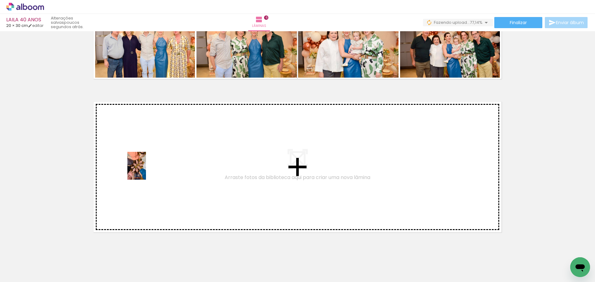
drag, startPoint x: 169, startPoint y: 256, endPoint x: 136, endPoint y: 156, distance: 105.8
click at [136, 156] on quentale-workspace at bounding box center [297, 141] width 595 height 282
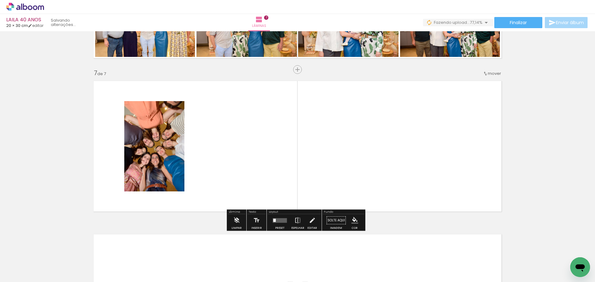
scroll to position [902, 0]
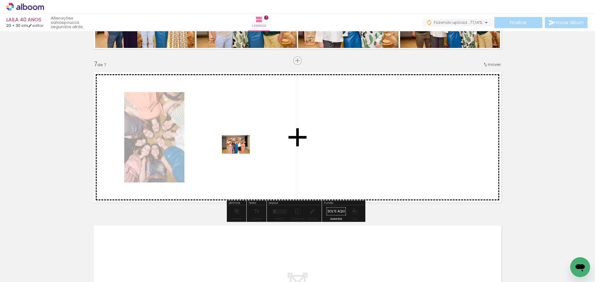
drag, startPoint x: 189, startPoint y: 243, endPoint x: 240, endPoint y: 154, distance: 103.1
click at [240, 154] on quentale-workspace at bounding box center [297, 141] width 595 height 282
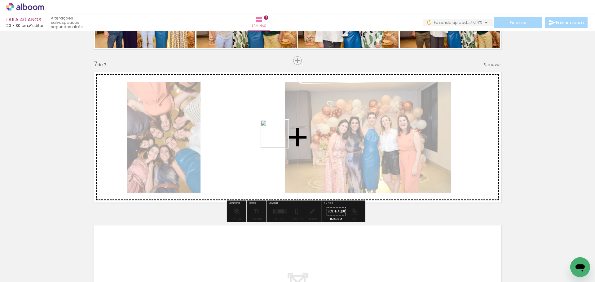
drag, startPoint x: 191, startPoint y: 248, endPoint x: 279, endPoint y: 139, distance: 140.2
click at [279, 139] on quentale-workspace at bounding box center [297, 141] width 595 height 282
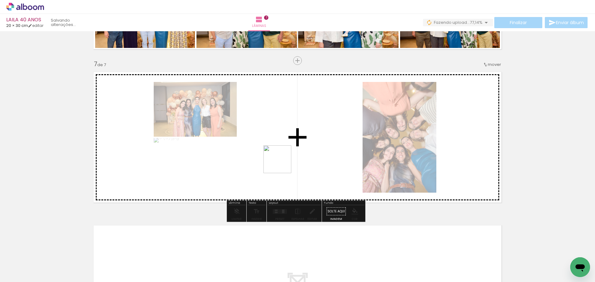
drag, startPoint x: 199, startPoint y: 243, endPoint x: 290, endPoint y: 159, distance: 124.0
click at [290, 159] on quentale-workspace at bounding box center [297, 141] width 595 height 282
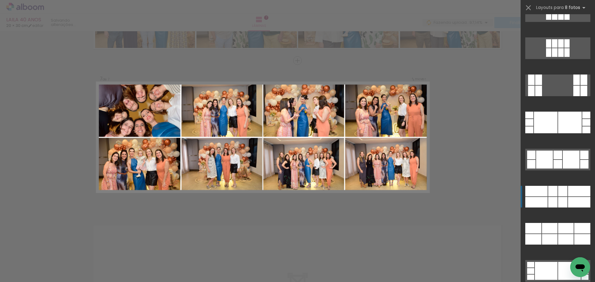
scroll to position [2942, 0]
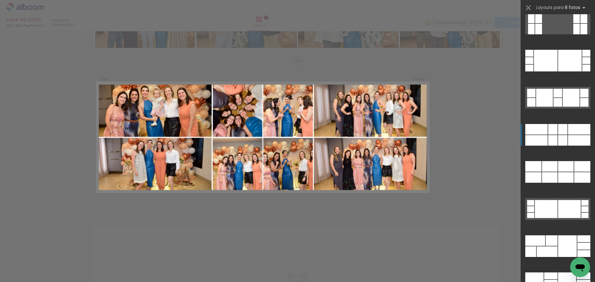
click at [580, 34] on div at bounding box center [583, 29] width 7 height 11
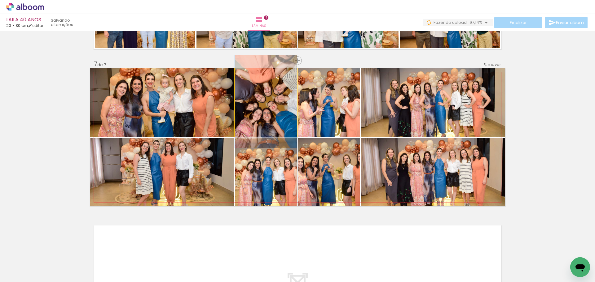
drag, startPoint x: 261, startPoint y: 111, endPoint x: 255, endPoint y: 110, distance: 5.7
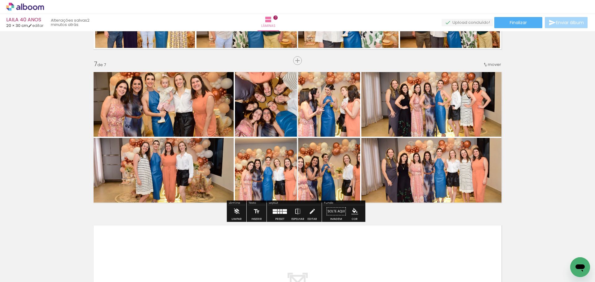
click at [280, 212] on div at bounding box center [281, 213] width 2 height 2
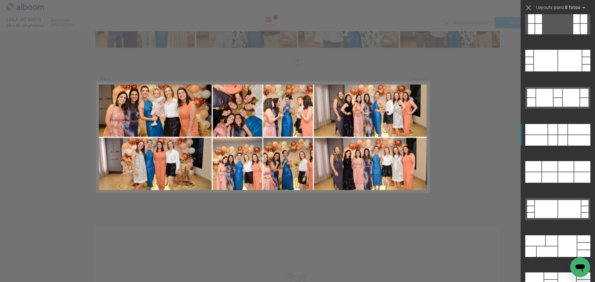
scroll to position [3047, 0]
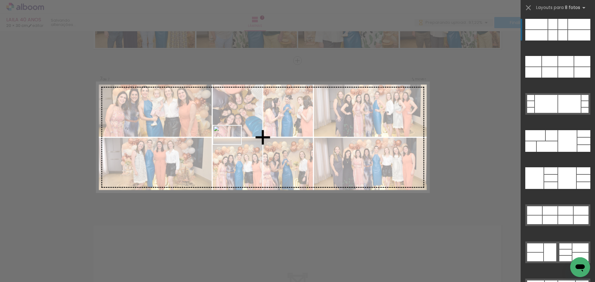
drag, startPoint x: 103, startPoint y: 269, endPoint x: 232, endPoint y: 144, distance: 179.3
click at [232, 144] on quentale-workspace at bounding box center [297, 141] width 595 height 282
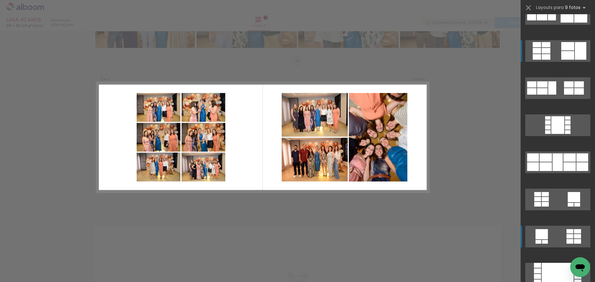
scroll to position [62, 0]
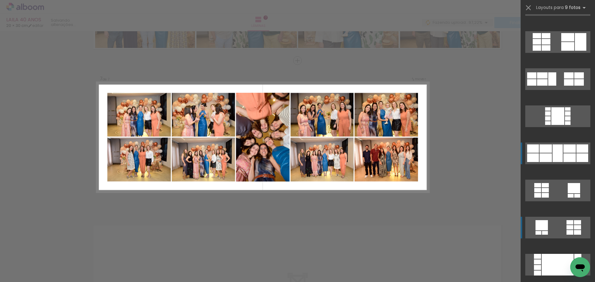
click at [561, 14] on div at bounding box center [566, 9] width 13 height 9
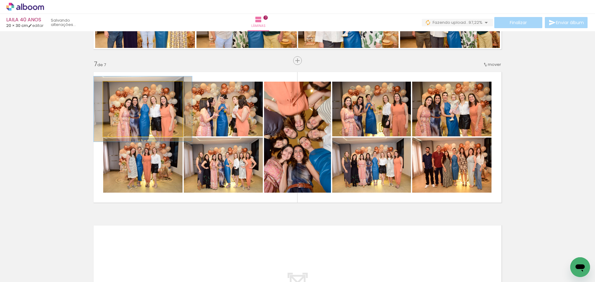
drag, startPoint x: 120, startPoint y: 88, endPoint x: 124, endPoint y: 89, distance: 4.1
type paper-slider "119"
click at [124, 89] on div at bounding box center [122, 88] width 10 height 10
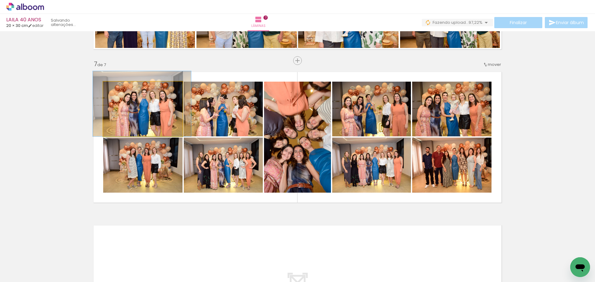
drag, startPoint x: 132, startPoint y: 120, endPoint x: 132, endPoint y: 113, distance: 6.8
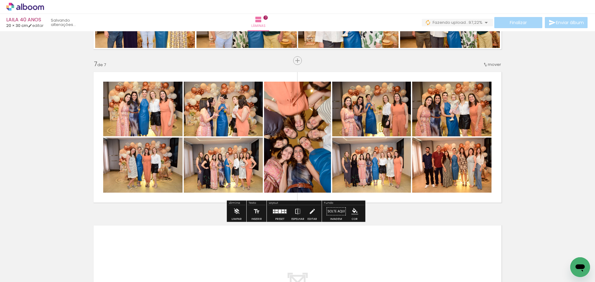
click at [130, 117] on quentale-photo at bounding box center [142, 109] width 79 height 55
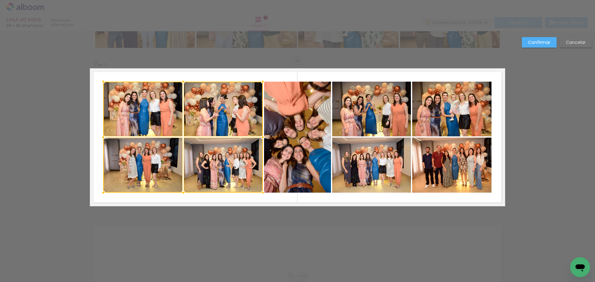
scroll to position [62, 0]
click at [299, 155] on quentale-photo at bounding box center [297, 137] width 67 height 111
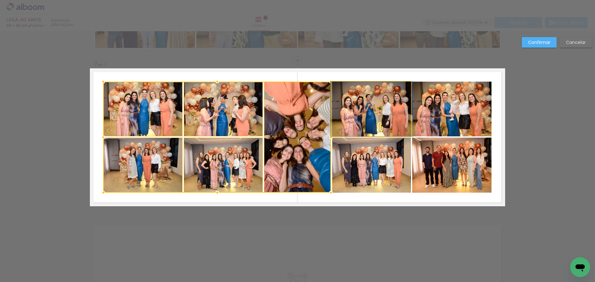
click at [365, 118] on quentale-photo at bounding box center [371, 109] width 79 height 55
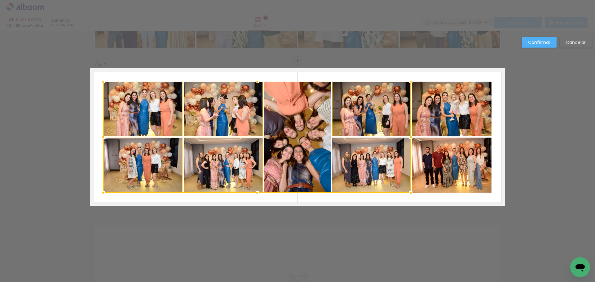
click at [381, 163] on div at bounding box center [256, 137] width 307 height 111
click at [446, 117] on quentale-photo at bounding box center [451, 109] width 79 height 55
click at [453, 168] on div at bounding box center [297, 137] width 388 height 111
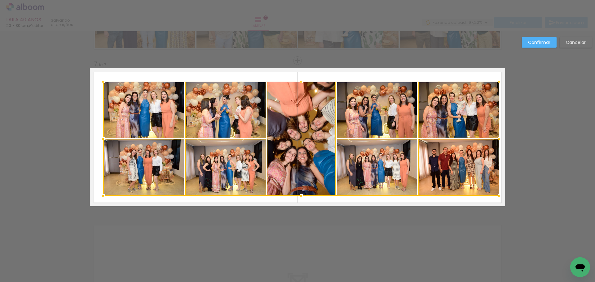
drag, startPoint x: 492, startPoint y: 196, endPoint x: 498, endPoint y: 198, distance: 6.8
click at [498, 198] on div at bounding box center [499, 196] width 12 height 12
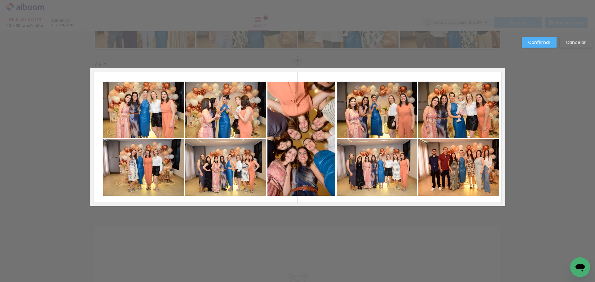
click at [152, 114] on quentale-photo at bounding box center [143, 110] width 81 height 56
click at [146, 154] on quentale-photo at bounding box center [143, 167] width 81 height 57
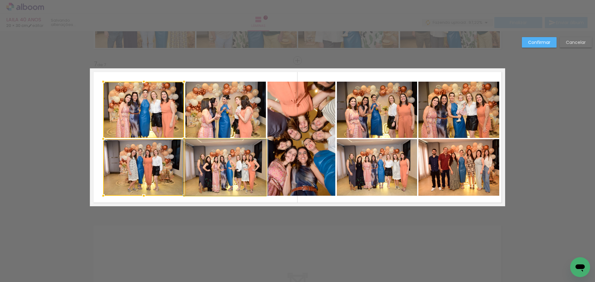
click at [222, 157] on quentale-photo at bounding box center [225, 167] width 81 height 57
click at [224, 126] on div at bounding box center [184, 139] width 163 height 114
click at [301, 132] on quentale-photo at bounding box center [301, 139] width 68 height 114
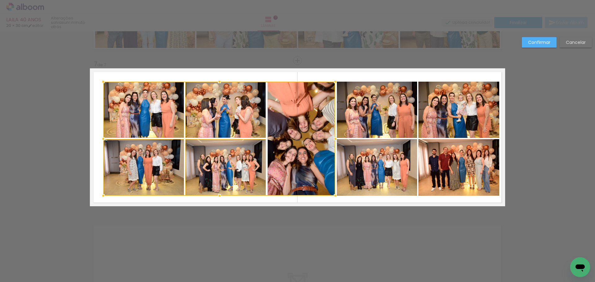
click at [369, 118] on quentale-photo at bounding box center [377, 110] width 80 height 56
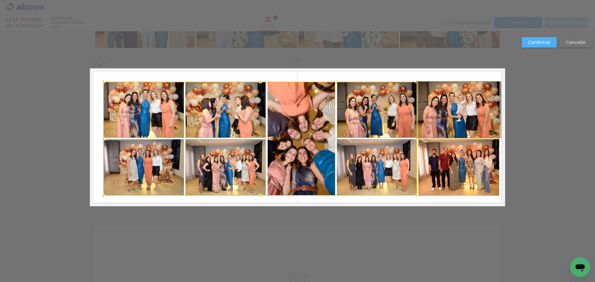
click at [462, 118] on quentale-photo at bounding box center [458, 110] width 81 height 56
click at [387, 169] on div at bounding box center [301, 139] width 396 height 114
click at [440, 174] on div at bounding box center [301, 139] width 396 height 114
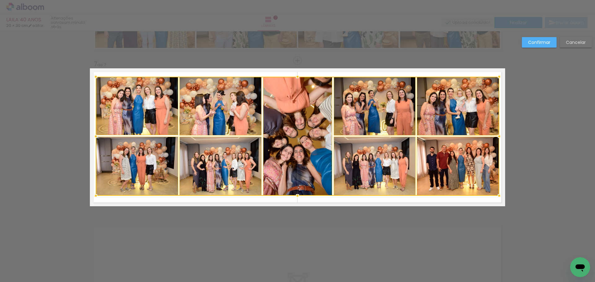
drag, startPoint x: 100, startPoint y: 81, endPoint x: 94, endPoint y: 76, distance: 8.2
click at [94, 76] on div at bounding box center [95, 77] width 12 height 12
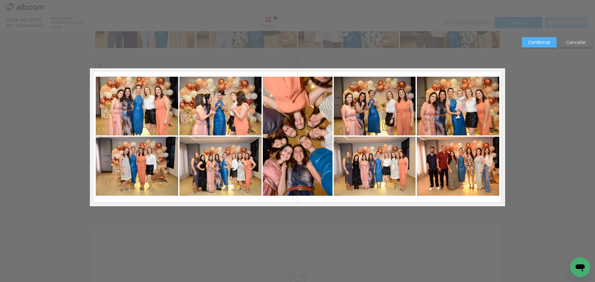
click at [138, 118] on quentale-photo at bounding box center [137, 106] width 82 height 59
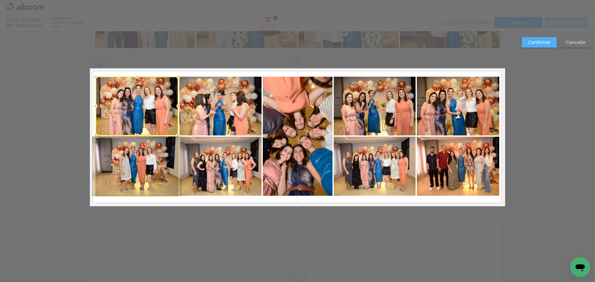
click at [147, 163] on quentale-photo at bounding box center [137, 166] width 82 height 59
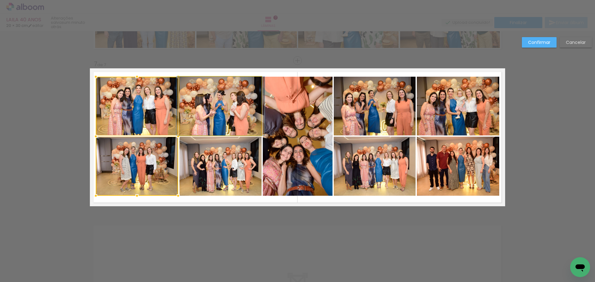
click at [209, 114] on quentale-photo at bounding box center [220, 106] width 82 height 59
click at [209, 165] on div at bounding box center [179, 136] width 166 height 119
click at [282, 165] on quentale-photo at bounding box center [297, 136] width 69 height 119
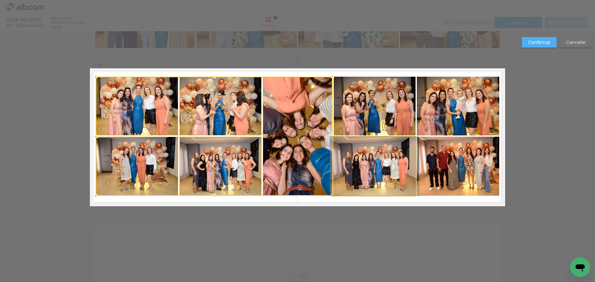
click at [363, 166] on quentale-photo at bounding box center [374, 166] width 82 height 59
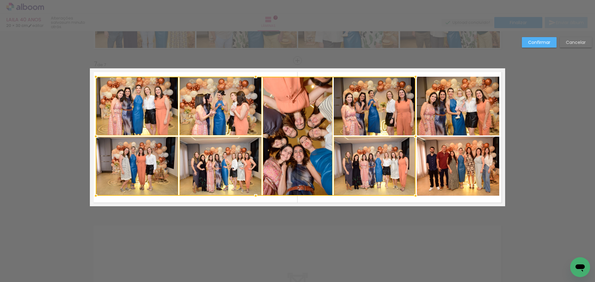
click at [368, 126] on div at bounding box center [256, 136] width 320 height 119
click at [478, 119] on quentale-photo at bounding box center [457, 106] width 82 height 59
click at [468, 168] on div at bounding box center [297, 136] width 403 height 119
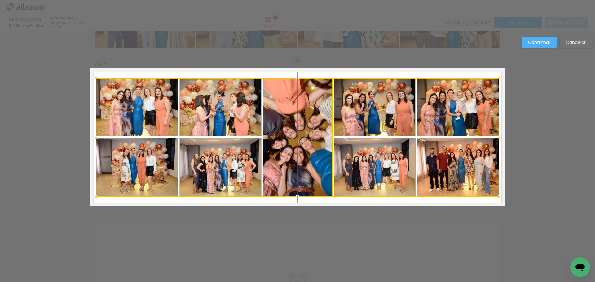
drag, startPoint x: 299, startPoint y: 145, endPoint x: 384, endPoint y: 149, distance: 85.9
click at [297, 147] on div at bounding box center [297, 137] width 403 height 119
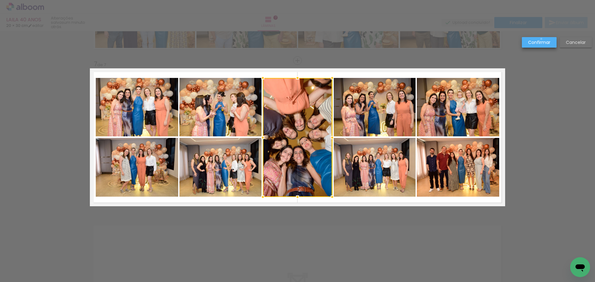
drag, startPoint x: 541, startPoint y: 39, endPoint x: 543, endPoint y: 46, distance: 6.7
click at [542, 39] on paper-button "Confirmar" at bounding box center [538, 42] width 35 height 11
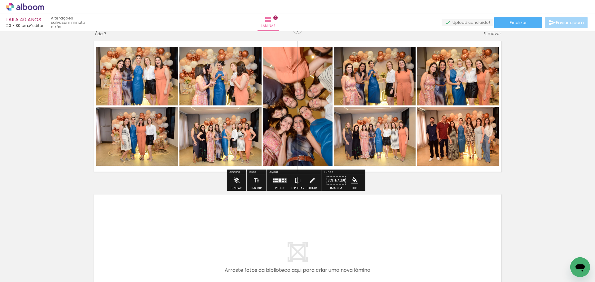
scroll to position [995, 0]
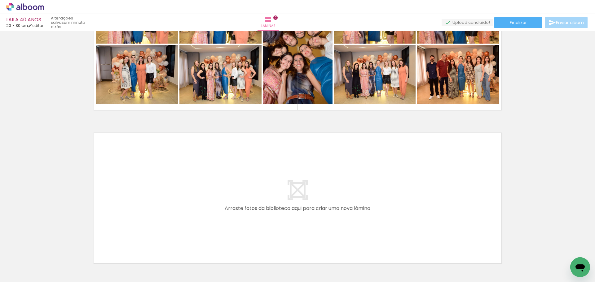
click at [330, 203] on quentale-layouter at bounding box center [297, 198] width 415 height 138
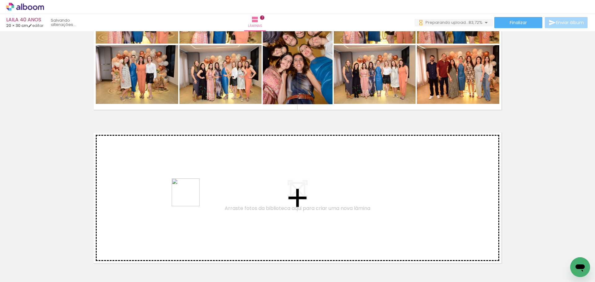
drag, startPoint x: 240, startPoint y: 269, endPoint x: 185, endPoint y: 193, distance: 93.9
click at [185, 193] on quentale-workspace at bounding box center [297, 141] width 595 height 282
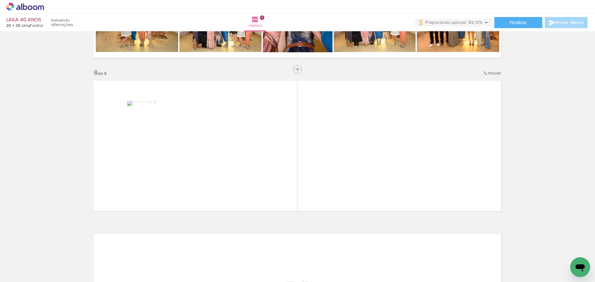
scroll to position [1056, 0]
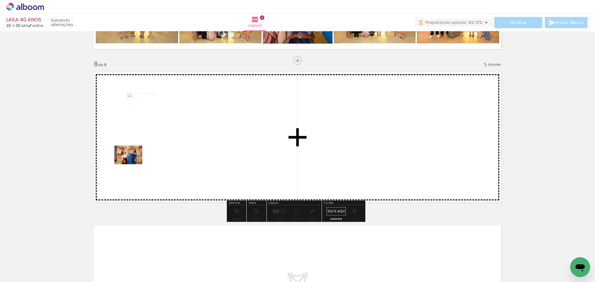
drag, startPoint x: 69, startPoint y: 262, endPoint x: 133, endPoint y: 164, distance: 116.7
click at [133, 164] on quentale-workspace at bounding box center [297, 141] width 595 height 282
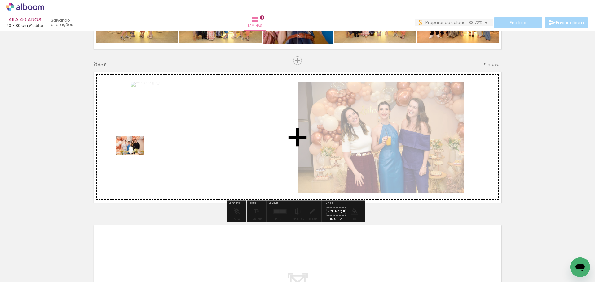
drag, startPoint x: 71, startPoint y: 264, endPoint x: 134, endPoint y: 155, distance: 126.4
click at [134, 155] on quentale-workspace at bounding box center [297, 141] width 595 height 282
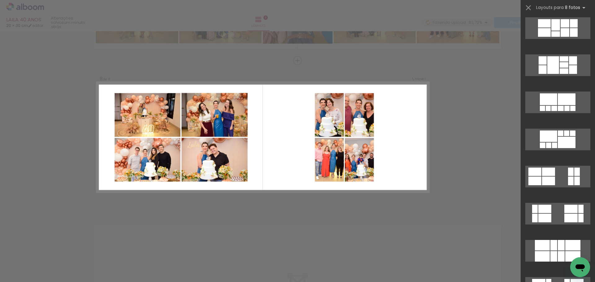
scroll to position [1393, 0]
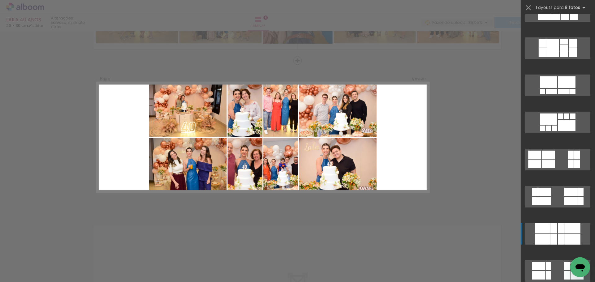
click at [561, 235] on div at bounding box center [560, 239] width 7 height 11
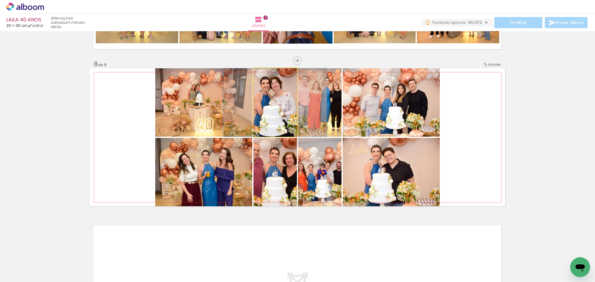
click at [278, 122] on quentale-photo at bounding box center [274, 102] width 43 height 68
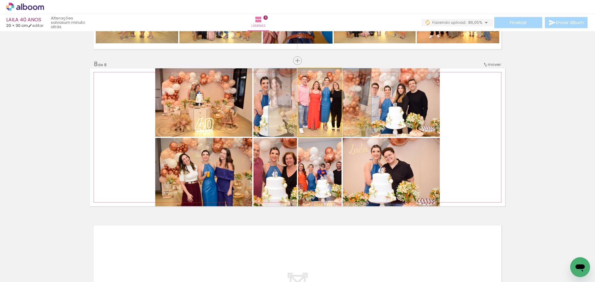
click at [310, 122] on quentale-photo at bounding box center [319, 102] width 43 height 68
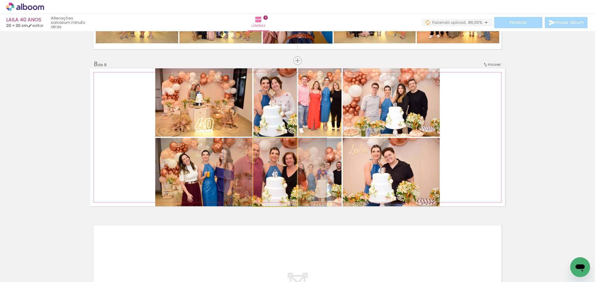
click at [260, 179] on quentale-photo at bounding box center [274, 172] width 43 height 68
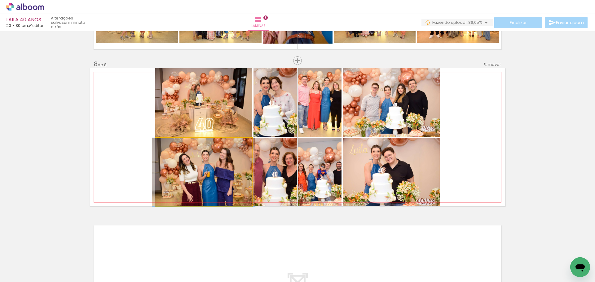
click at [198, 181] on quentale-photo at bounding box center [203, 172] width 97 height 68
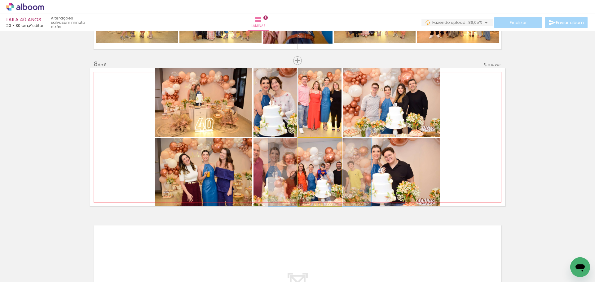
click at [322, 180] on quentale-photo at bounding box center [319, 172] width 43 height 68
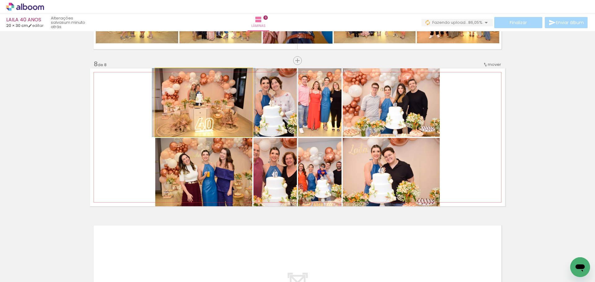
click at [215, 94] on quentale-photo at bounding box center [203, 102] width 97 height 68
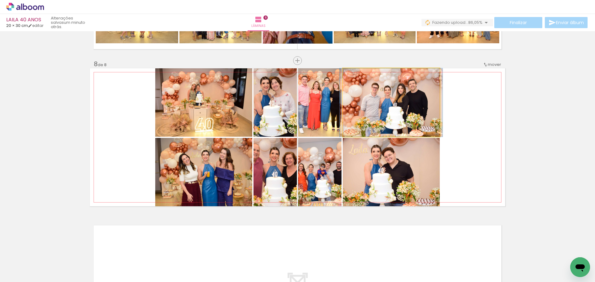
click at [399, 105] on quentale-photo at bounding box center [390, 102] width 97 height 68
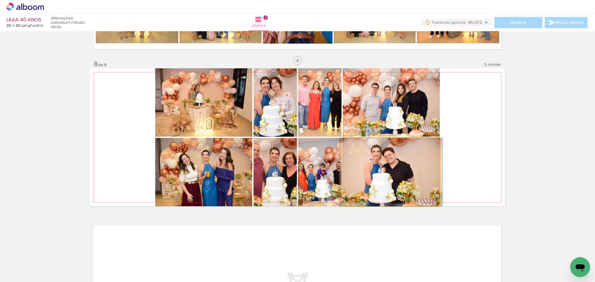
click at [411, 177] on quentale-photo at bounding box center [390, 172] width 97 height 68
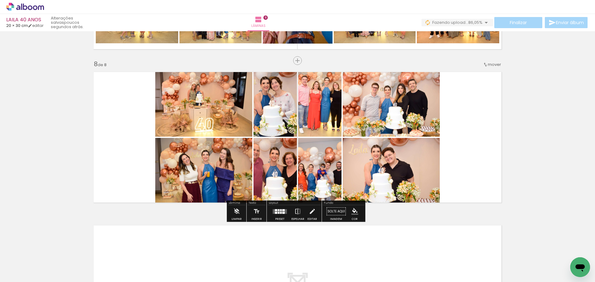
click at [281, 211] on quentale-layouter at bounding box center [279, 211] width 14 height 5
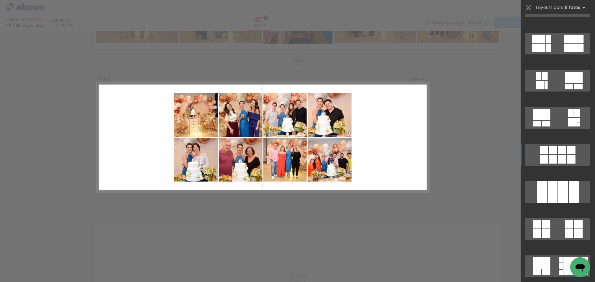
scroll to position [1815, 0]
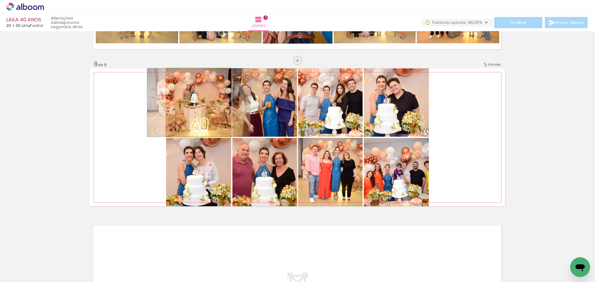
click at [186, 99] on quentale-photo at bounding box center [198, 102] width 65 height 68
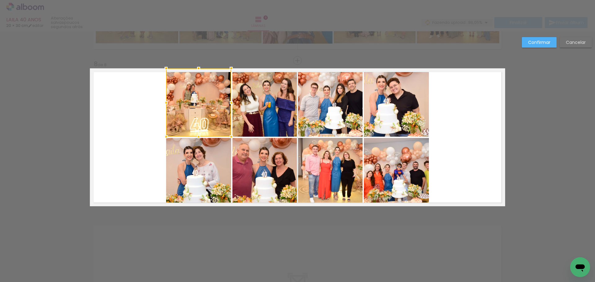
click at [207, 166] on quentale-photo at bounding box center [198, 172] width 65 height 68
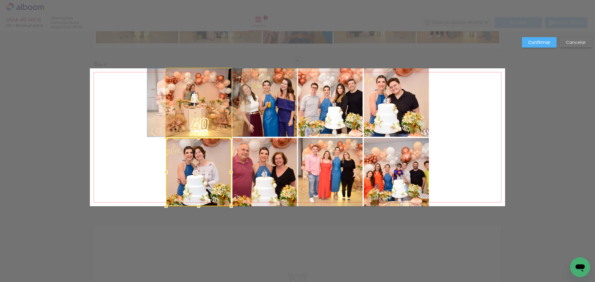
click at [208, 118] on quentale-photo at bounding box center [198, 102] width 65 height 68
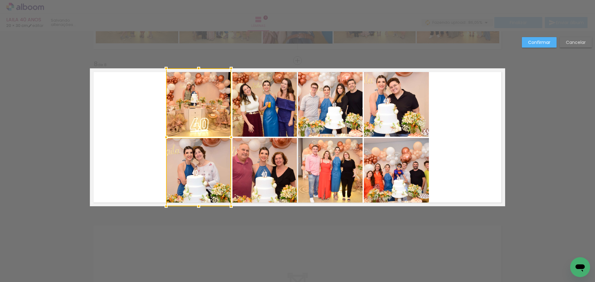
click at [260, 117] on quentale-photo at bounding box center [264, 102] width 64 height 68
click at [273, 180] on div at bounding box center [231, 137] width 131 height 138
click at [332, 117] on quentale-photo at bounding box center [330, 102] width 64 height 68
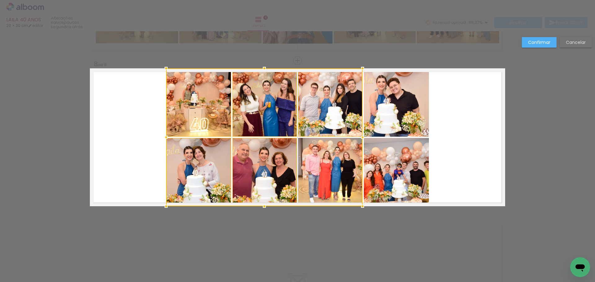
click at [334, 177] on div at bounding box center [264, 137] width 196 height 138
click at [396, 113] on quentale-photo at bounding box center [396, 102] width 65 height 68
click at [398, 177] on div at bounding box center [297, 137] width 263 height 138
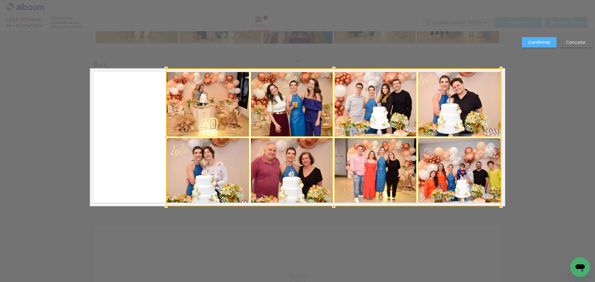
drag, startPoint x: 429, startPoint y: 140, endPoint x: 499, endPoint y: 143, distance: 70.4
click at [499, 143] on div at bounding box center [501, 137] width 12 height 12
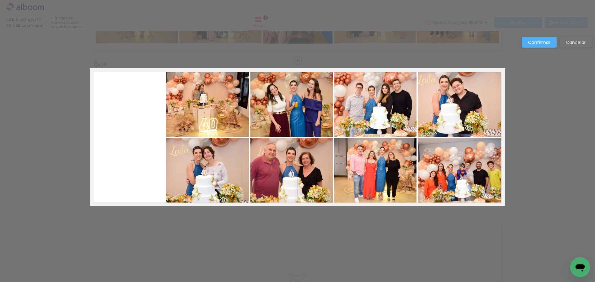
click at [171, 113] on quentale-photo at bounding box center [207, 102] width 83 height 68
click at [182, 181] on quentale-photo at bounding box center [207, 172] width 83 height 68
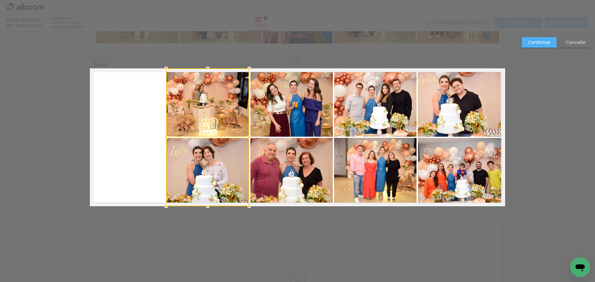
click at [298, 181] on quentale-photo at bounding box center [291, 172] width 82 height 68
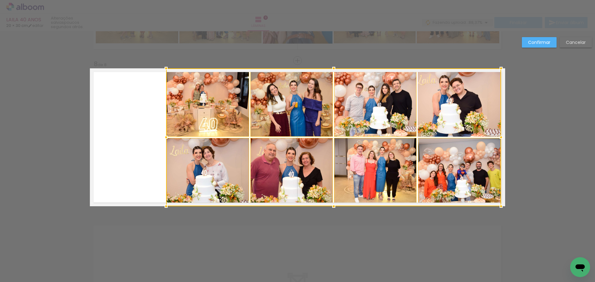
scroll to position [1815, 0]
click at [442, 117] on div at bounding box center [333, 137] width 335 height 138
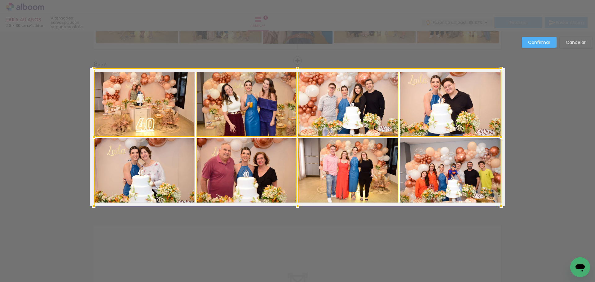
drag, startPoint x: 164, startPoint y: 139, endPoint x: 95, endPoint y: 139, distance: 69.1
click at [95, 139] on div at bounding box center [94, 137] width 12 height 12
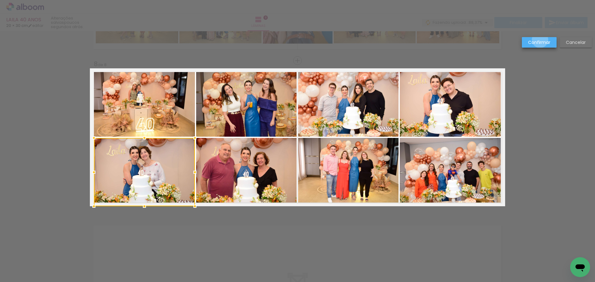
click at [0, 0] on slot "Confirmar" at bounding box center [0, 0] width 0 height 0
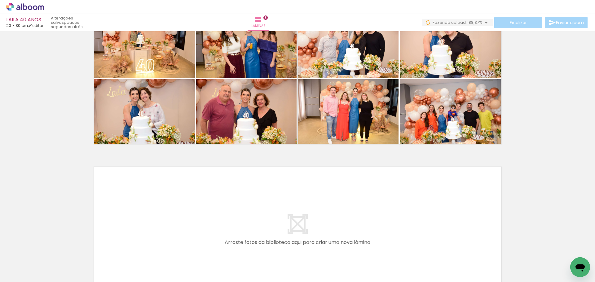
scroll to position [1118, 0]
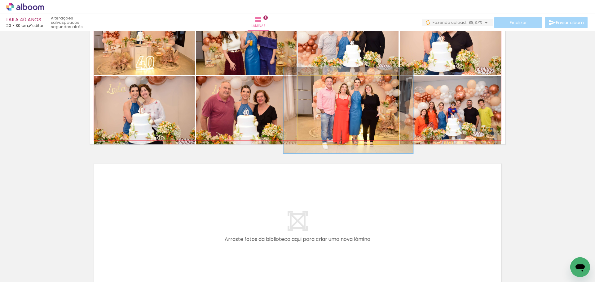
drag, startPoint x: 311, startPoint y: 85, endPoint x: 317, endPoint y: 86, distance: 6.1
type paper-slider "126"
click at [317, 85] on div at bounding box center [318, 83] width 10 height 10
click at [376, 124] on quentale-photo at bounding box center [348, 110] width 100 height 68
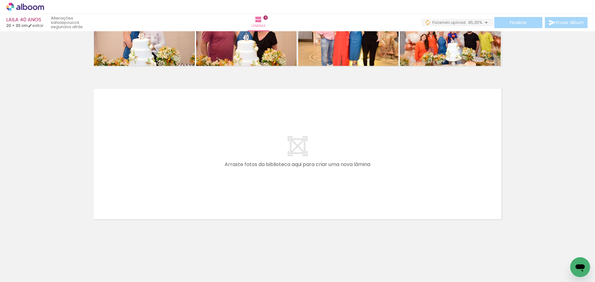
scroll to position [1194, 0]
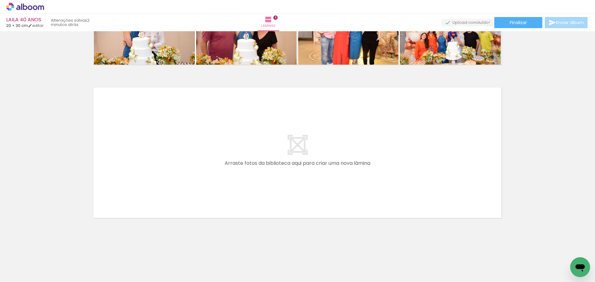
scroll to position [1815, 0]
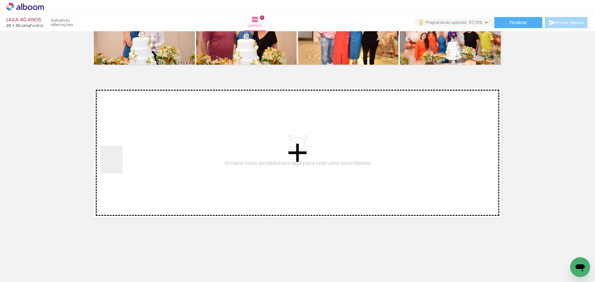
drag, startPoint x: 66, startPoint y: 258, endPoint x: 124, endPoint y: 155, distance: 118.4
click at [124, 155] on quentale-workspace at bounding box center [297, 141] width 595 height 282
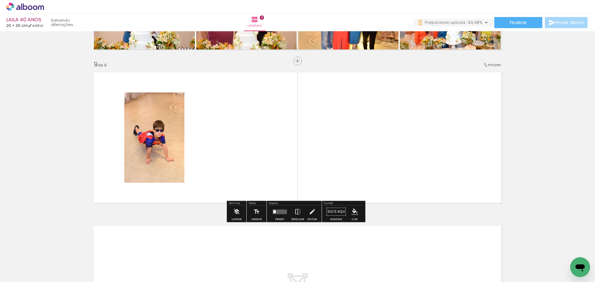
scroll to position [1210, 0]
drag, startPoint x: 73, startPoint y: 255, endPoint x: 101, endPoint y: 250, distance: 28.7
click at [127, 153] on quentale-workspace at bounding box center [297, 141] width 595 height 282
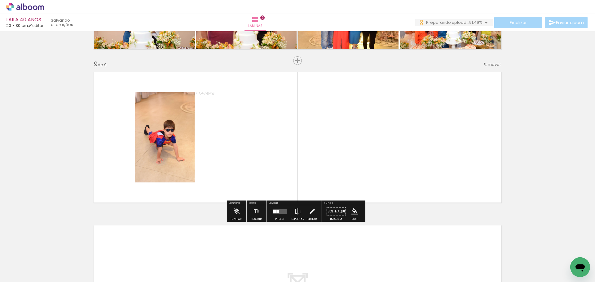
click at [133, 146] on quentale-workspace at bounding box center [297, 141] width 595 height 282
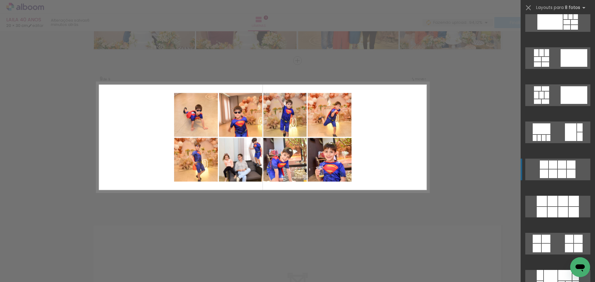
scroll to position [1022, 0]
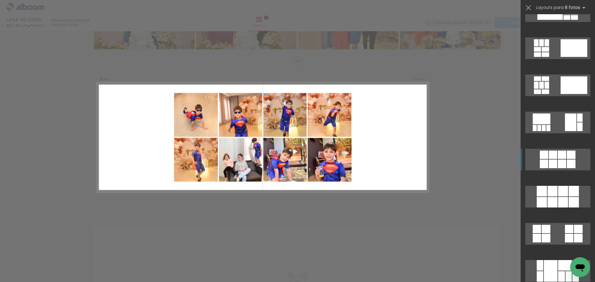
click at [549, 46] on div at bounding box center [546, 42] width 5 height 7
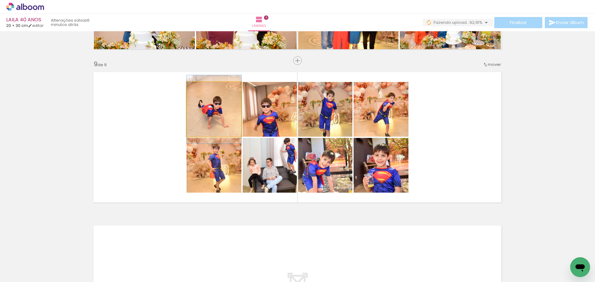
click at [211, 118] on quentale-photo at bounding box center [213, 109] width 55 height 55
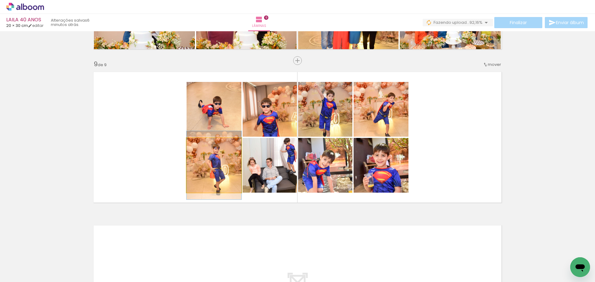
click at [212, 170] on quentale-photo at bounding box center [213, 165] width 55 height 55
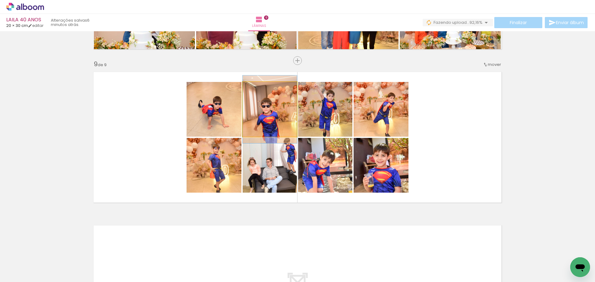
click at [282, 115] on quentale-photo at bounding box center [269, 109] width 54 height 55
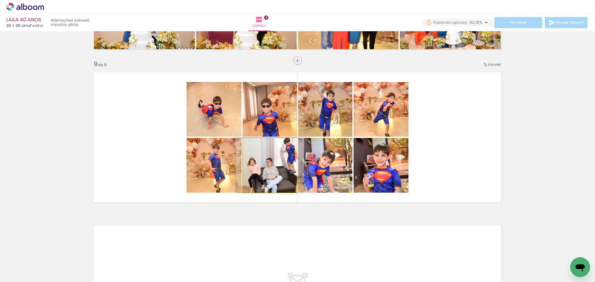
click at [277, 176] on quentale-photo at bounding box center [269, 165] width 54 height 55
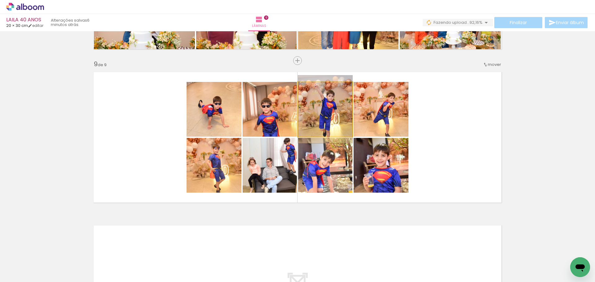
click at [312, 119] on quentale-photo at bounding box center [325, 109] width 54 height 55
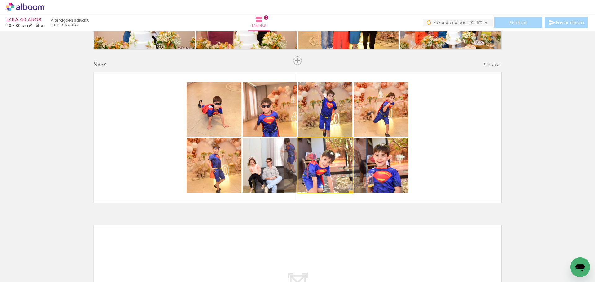
click at [326, 180] on quentale-photo at bounding box center [325, 165] width 54 height 55
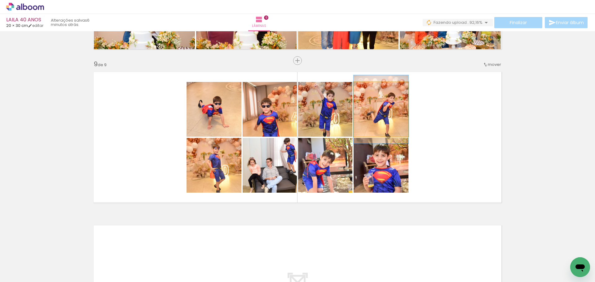
click at [384, 124] on quentale-photo at bounding box center [380, 109] width 55 height 55
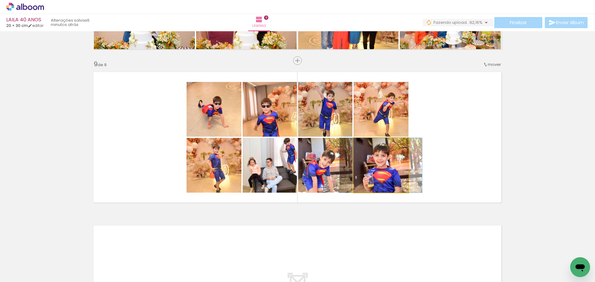
click at [391, 179] on quentale-photo at bounding box center [380, 165] width 55 height 55
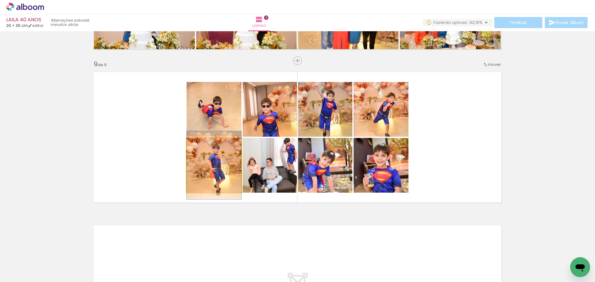
click at [217, 178] on quentale-photo at bounding box center [213, 165] width 55 height 55
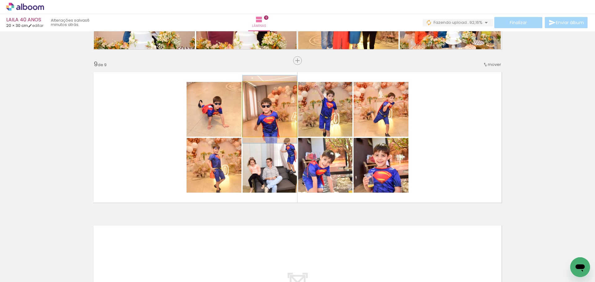
click at [260, 118] on quentale-photo at bounding box center [269, 109] width 54 height 55
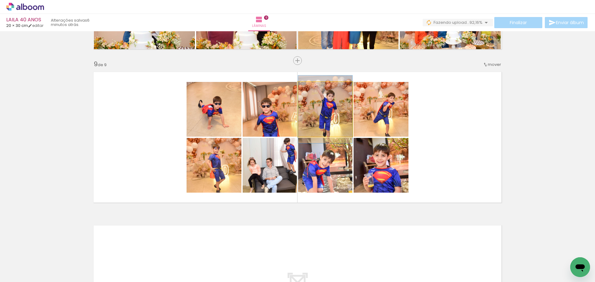
click at [316, 120] on quentale-photo at bounding box center [325, 109] width 54 height 55
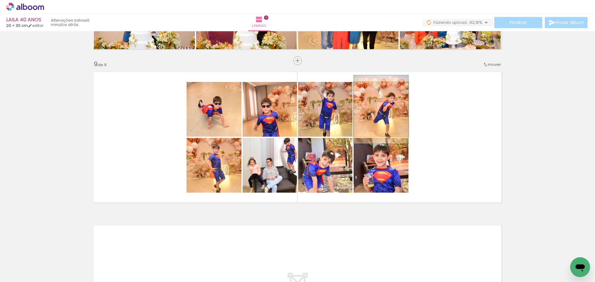
click at [372, 120] on quentale-photo at bounding box center [380, 109] width 55 height 55
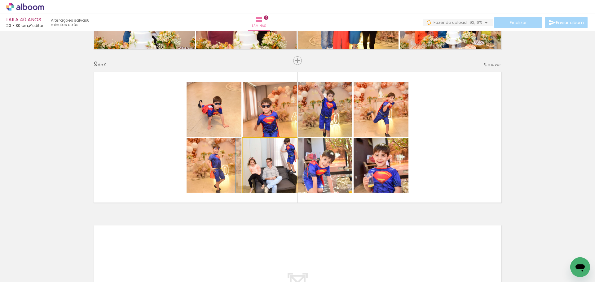
click at [267, 175] on quentale-photo at bounding box center [269, 165] width 54 height 55
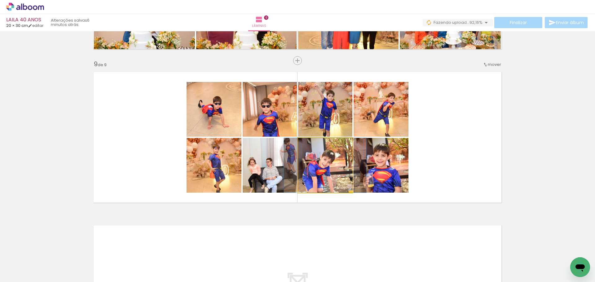
click at [316, 175] on quentale-photo at bounding box center [325, 165] width 54 height 55
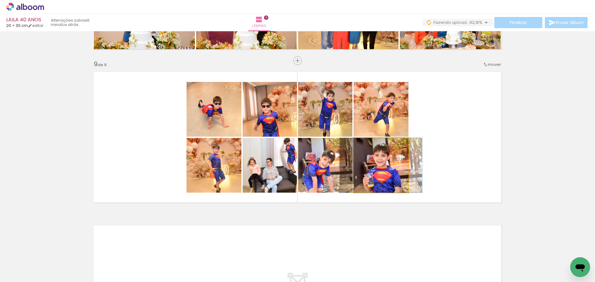
click at [390, 173] on quentale-photo at bounding box center [380, 165] width 55 height 55
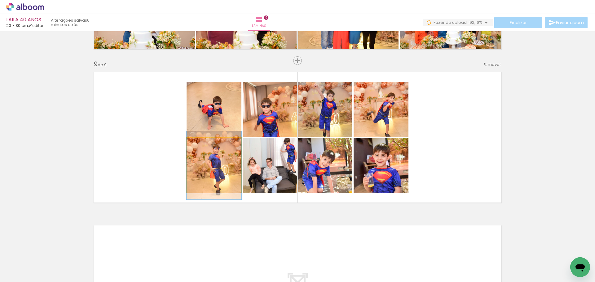
click at [205, 172] on quentale-photo at bounding box center [213, 165] width 55 height 55
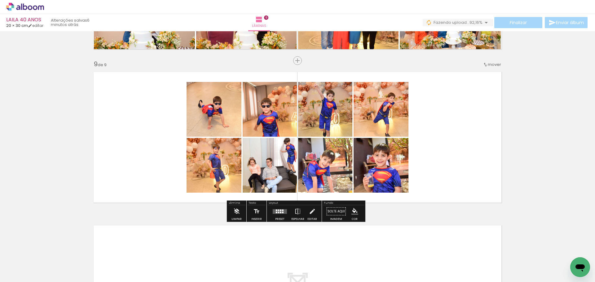
click at [278, 212] on div at bounding box center [278, 213] width 1 height 2
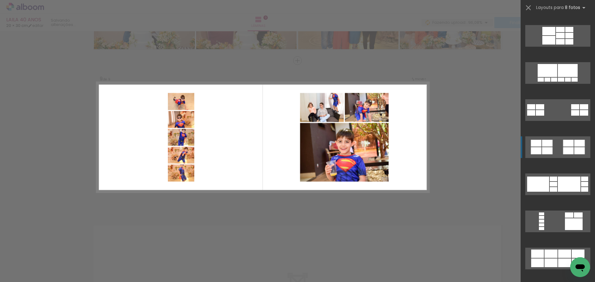
scroll to position [2360, 0]
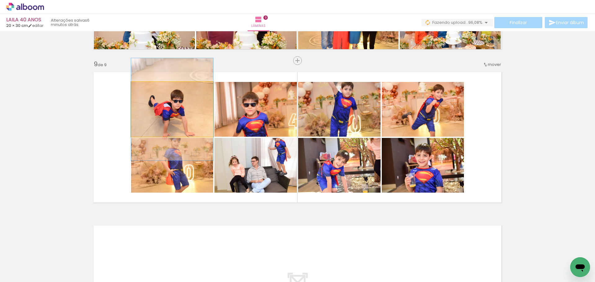
click at [159, 122] on quentale-photo at bounding box center [172, 109] width 82 height 55
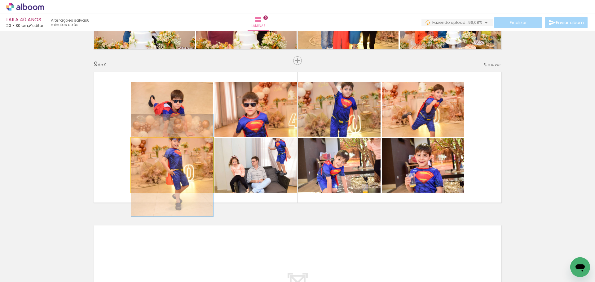
click at [182, 176] on quentale-photo at bounding box center [172, 165] width 82 height 55
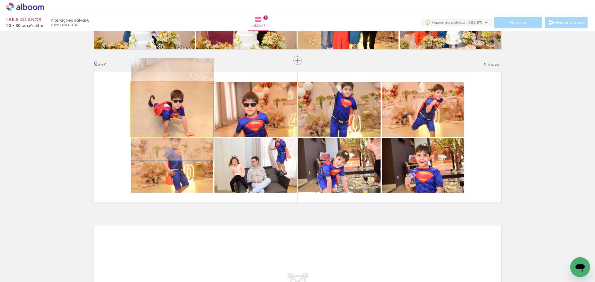
click at [190, 126] on quentale-photo at bounding box center [172, 109] width 82 height 55
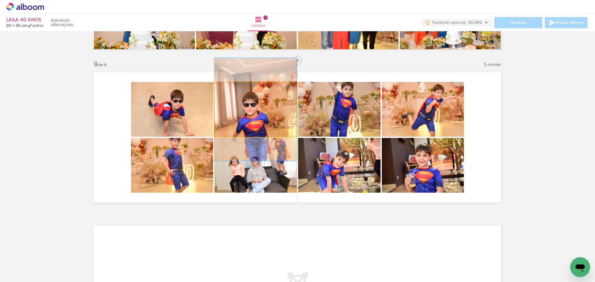
click at [261, 124] on quentale-photo at bounding box center [255, 109] width 82 height 55
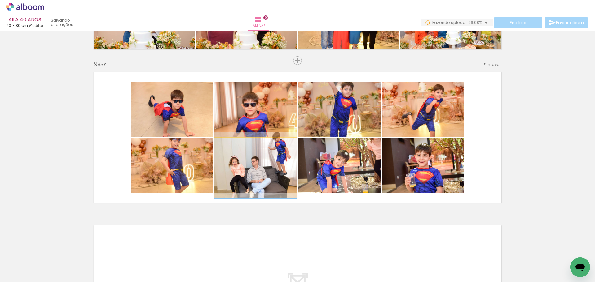
click at [263, 164] on quentale-photo at bounding box center [255, 165] width 82 height 55
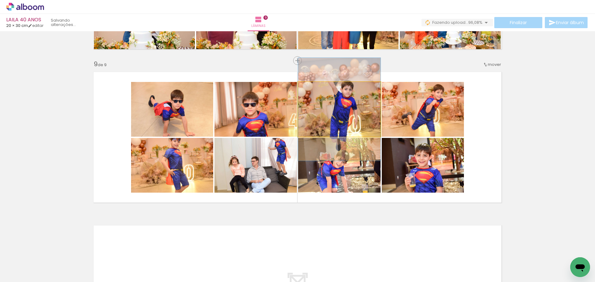
click at [342, 119] on quentale-photo at bounding box center [339, 109] width 82 height 55
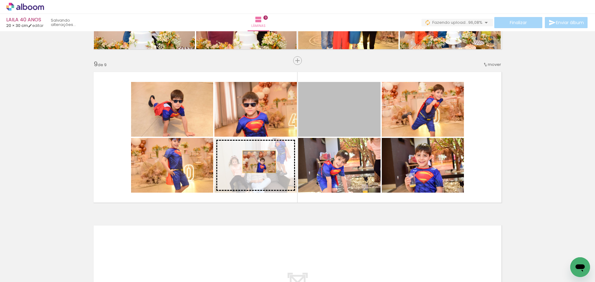
drag, startPoint x: 346, startPoint y: 117, endPoint x: 257, endPoint y: 162, distance: 99.7
click at [0, 0] on slot at bounding box center [0, 0] width 0 height 0
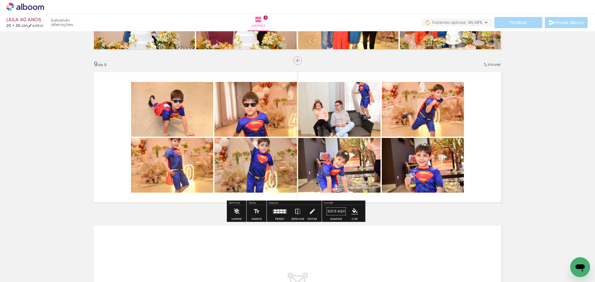
click at [144, 114] on quentale-photo at bounding box center [172, 109] width 82 height 55
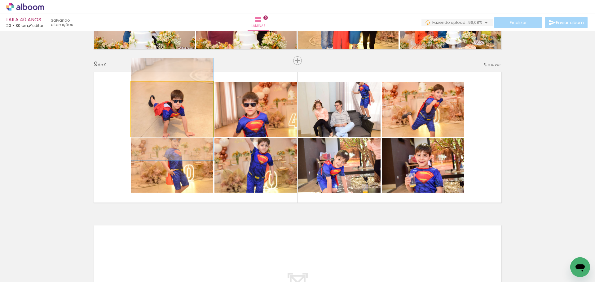
click at [144, 114] on quentale-photo at bounding box center [172, 109] width 82 height 55
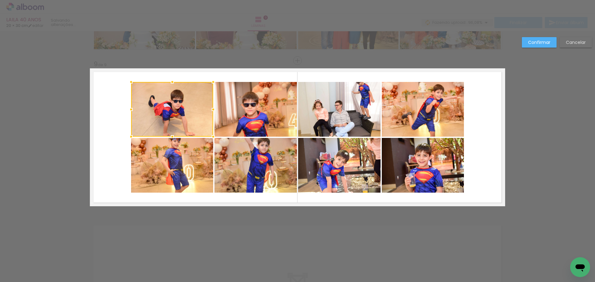
click at [162, 170] on quentale-photo at bounding box center [172, 165] width 82 height 55
click at [237, 171] on quentale-photo at bounding box center [255, 165] width 82 height 55
click at [248, 109] on div at bounding box center [214, 137] width 166 height 111
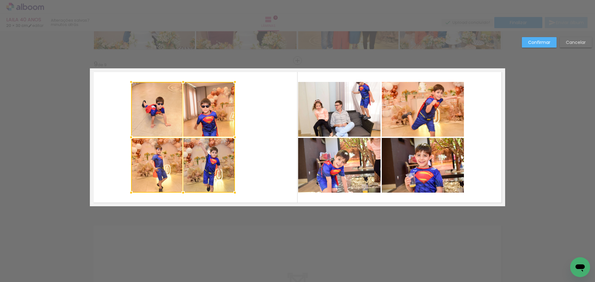
drag, startPoint x: 293, startPoint y: 139, endPoint x: 231, endPoint y: 138, distance: 61.9
click at [231, 138] on div at bounding box center [235, 137] width 12 height 12
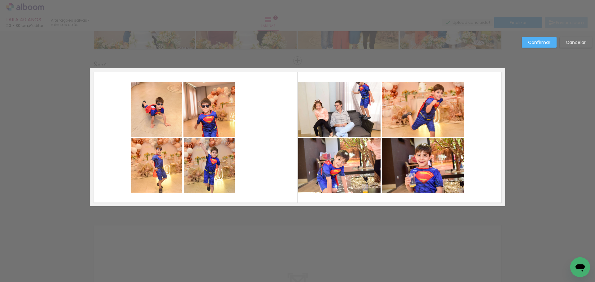
click at [150, 106] on quentale-photo at bounding box center [156, 109] width 51 height 55
click at [150, 106] on div at bounding box center [156, 109] width 51 height 55
click at [208, 116] on quentale-photo at bounding box center [208, 109] width 51 height 55
click at [155, 170] on quentale-photo at bounding box center [156, 165] width 51 height 55
click at [212, 178] on div at bounding box center [183, 137] width 104 height 111
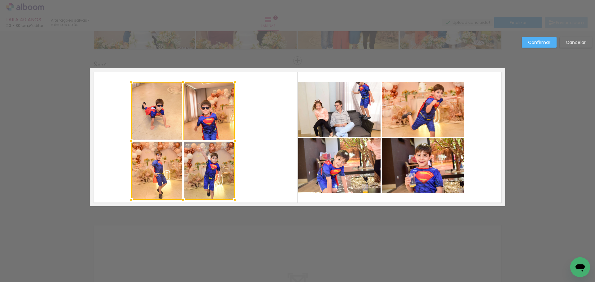
drag, startPoint x: 180, startPoint y: 193, endPoint x: 182, endPoint y: 200, distance: 7.5
click at [182, 200] on div at bounding box center [183, 200] width 12 height 12
click at [152, 122] on quentale-photo at bounding box center [156, 111] width 51 height 58
click at [191, 124] on quentale-photo at bounding box center [208, 111] width 51 height 58
click at [162, 174] on quentale-photo at bounding box center [156, 171] width 51 height 58
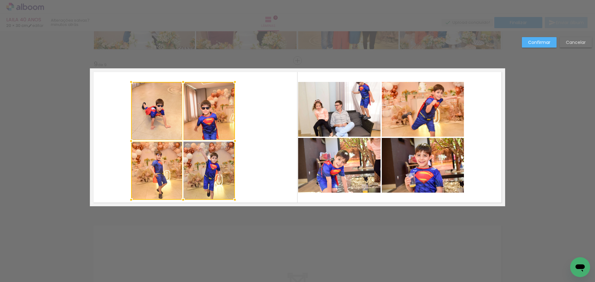
click at [202, 180] on div at bounding box center [183, 141] width 104 height 118
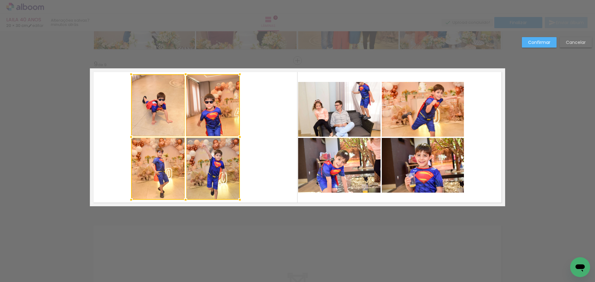
drag, startPoint x: 230, startPoint y: 82, endPoint x: 235, endPoint y: 75, distance: 9.2
click at [235, 75] on div at bounding box center [239, 74] width 12 height 12
click at [154, 126] on quentale-photo at bounding box center [158, 105] width 54 height 62
click at [150, 192] on quentale-photo at bounding box center [158, 169] width 54 height 62
click at [194, 189] on quentale-photo at bounding box center [213, 169] width 54 height 62
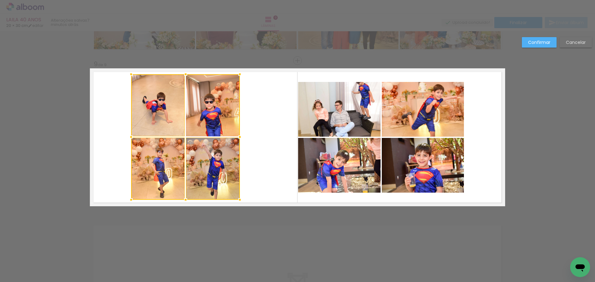
click at [217, 112] on div at bounding box center [185, 137] width 109 height 126
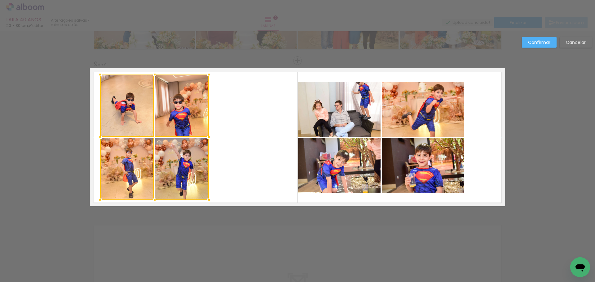
drag, startPoint x: 214, startPoint y: 160, endPoint x: 185, endPoint y: 156, distance: 29.4
click at [185, 156] on div at bounding box center [154, 138] width 109 height 126
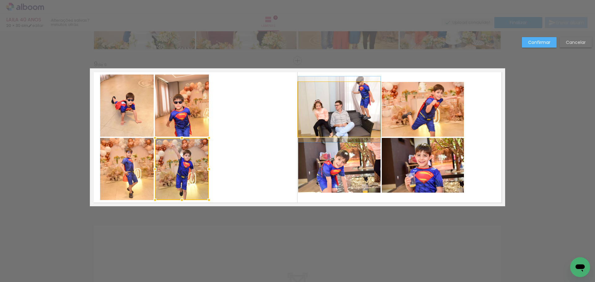
click at [334, 110] on quentale-photo at bounding box center [339, 109] width 82 height 55
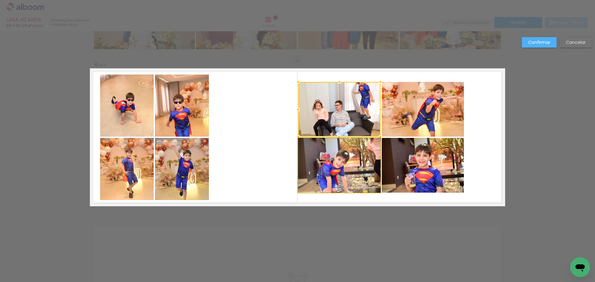
click at [348, 179] on quentale-photo at bounding box center [339, 165] width 82 height 55
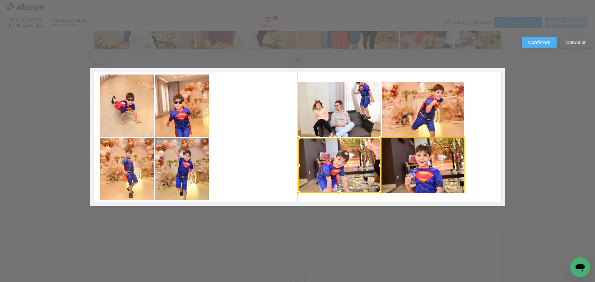
click at [440, 179] on quentale-photo at bounding box center [422, 165] width 82 height 55
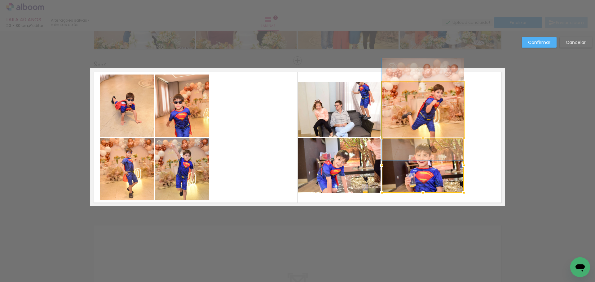
click at [439, 109] on quentale-photo at bounding box center [422, 109] width 82 height 55
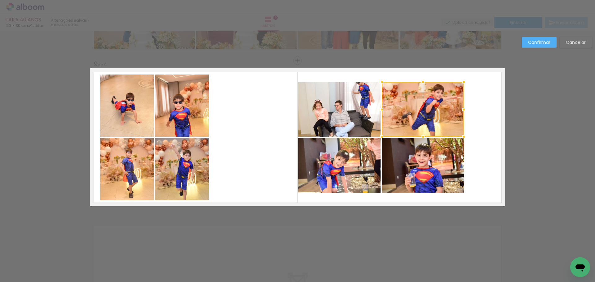
click at [439, 110] on div at bounding box center [422, 109] width 82 height 55
click at [0, 0] on slot "Confirmar" at bounding box center [0, 0] width 0 height 0
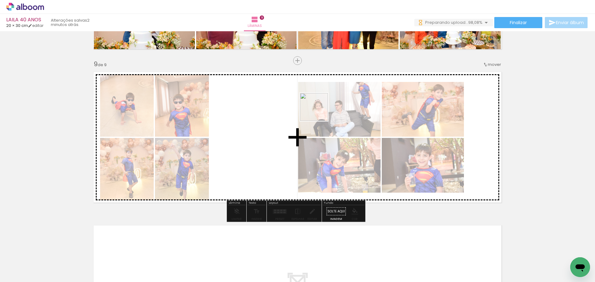
drag, startPoint x: 259, startPoint y: 143, endPoint x: 318, endPoint y: 112, distance: 66.8
click at [318, 112] on quentale-workspace at bounding box center [297, 141] width 595 height 282
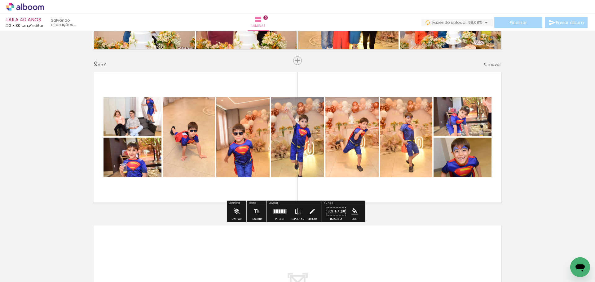
click at [281, 212] on div at bounding box center [282, 212] width 2 height 4
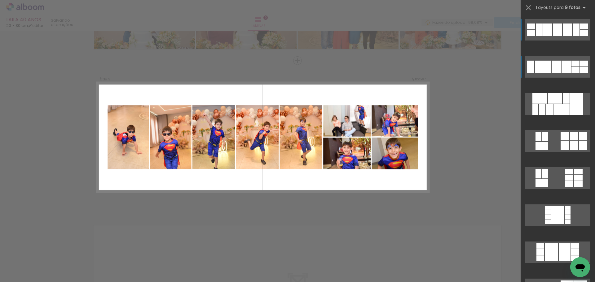
click at [557, 68] on div at bounding box center [555, 67] width 9 height 12
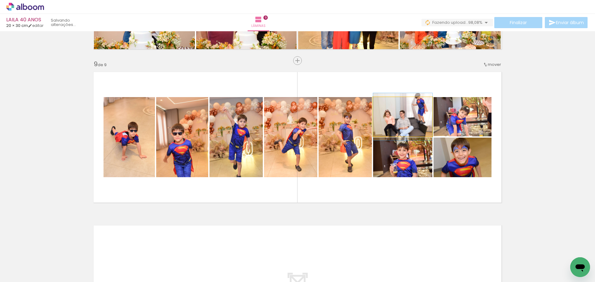
click at [403, 120] on quentale-photo at bounding box center [402, 116] width 59 height 39
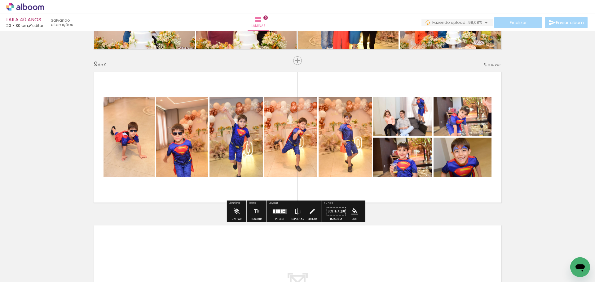
click at [452, 121] on quentale-photo at bounding box center [462, 116] width 58 height 39
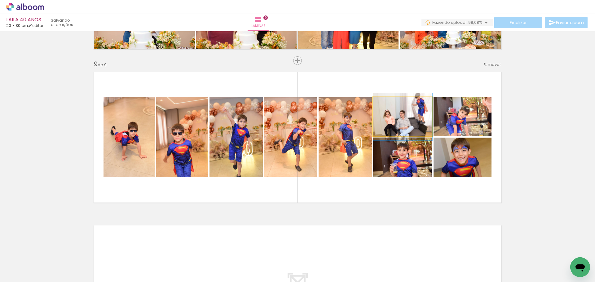
click at [414, 130] on quentale-photo at bounding box center [402, 116] width 59 height 39
drag, startPoint x: 414, startPoint y: 130, endPoint x: 416, endPoint y: 135, distance: 4.8
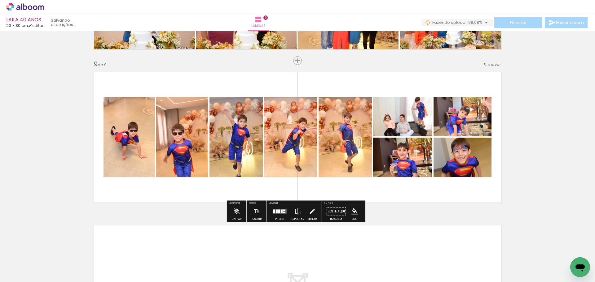
click at [412, 121] on quentale-photo at bounding box center [402, 116] width 59 height 39
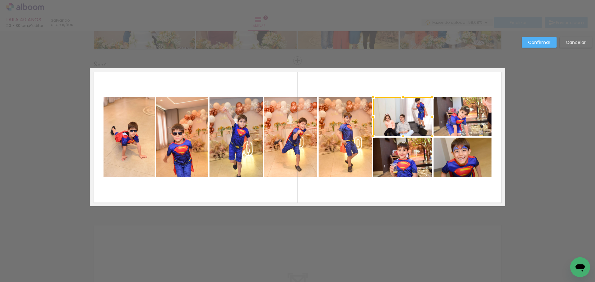
click at [469, 121] on quentale-photo at bounding box center [462, 116] width 58 height 39
click at [399, 150] on quentale-photo at bounding box center [402, 158] width 59 height 40
click at [457, 163] on div at bounding box center [432, 137] width 118 height 80
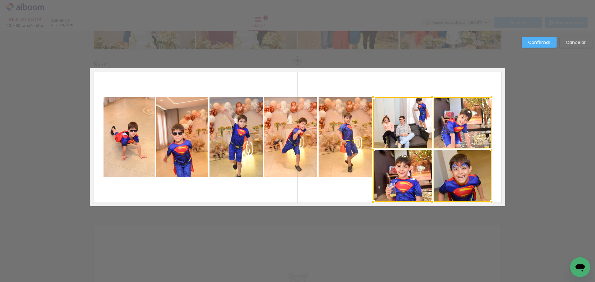
drag, startPoint x: 435, startPoint y: 183, endPoint x: 439, endPoint y: 204, distance: 21.3
click at [439, 204] on album-spread "9 de 9" at bounding box center [297, 137] width 415 height 138
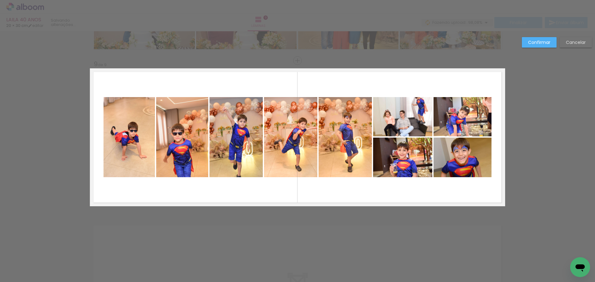
click at [404, 122] on quentale-photo at bounding box center [402, 116] width 59 height 39
click at [404, 122] on div at bounding box center [402, 116] width 59 height 39
click at [461, 121] on quentale-photo at bounding box center [462, 116] width 58 height 39
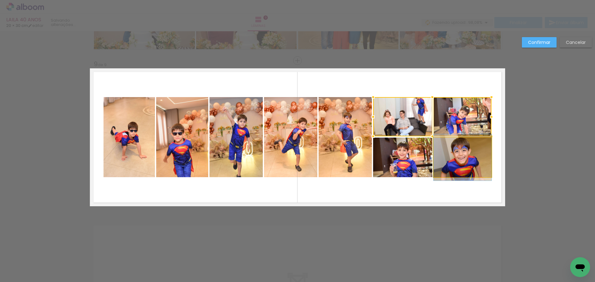
click at [471, 158] on quentale-photo at bounding box center [462, 158] width 58 height 40
click at [381, 164] on div at bounding box center [432, 137] width 118 height 80
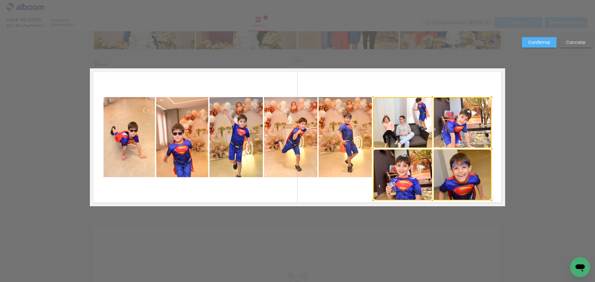
drag, startPoint x: 430, startPoint y: 181, endPoint x: 436, endPoint y: 207, distance: 26.7
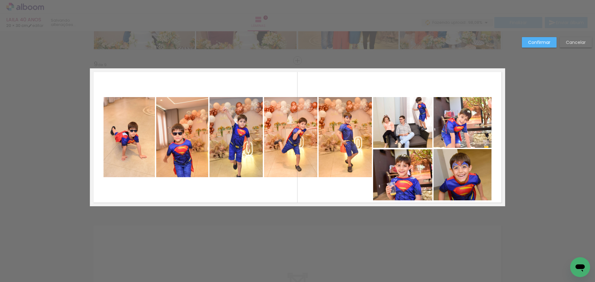
click at [415, 133] on quentale-photo at bounding box center [402, 122] width 59 height 51
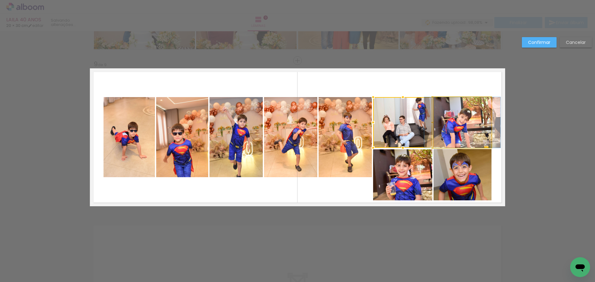
click at [456, 130] on quentale-photo at bounding box center [462, 122] width 58 height 51
click at [412, 167] on quentale-photo at bounding box center [402, 175] width 59 height 51
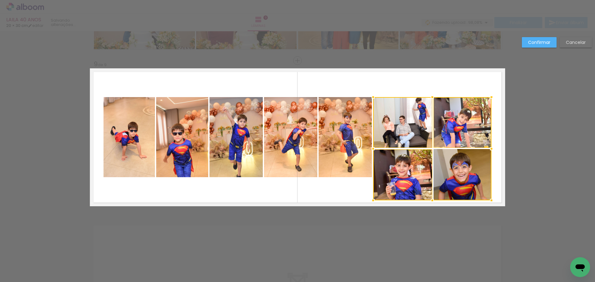
click at [465, 172] on div at bounding box center [432, 148] width 118 height 103
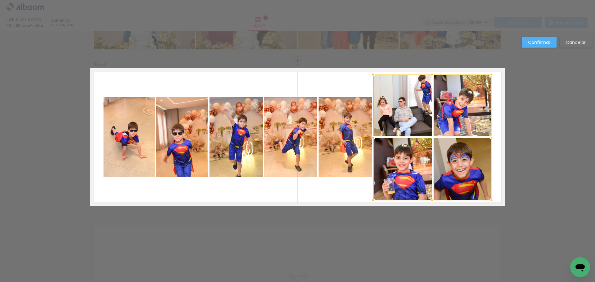
drag, startPoint x: 430, startPoint y: 96, endPoint x: 432, endPoint y: 74, distance: 22.7
click at [432, 74] on div at bounding box center [432, 74] width 12 height 12
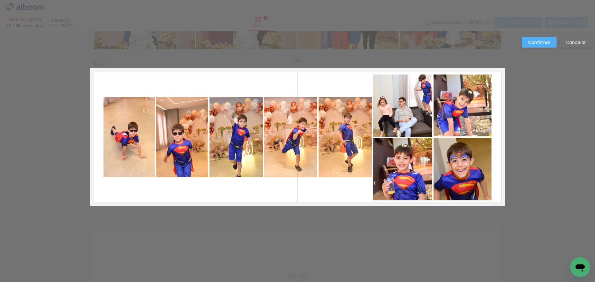
click at [408, 109] on quentale-photo at bounding box center [402, 106] width 59 height 62
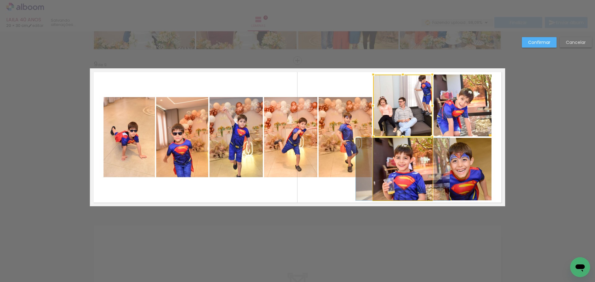
click at [404, 168] on quentale-photo at bounding box center [402, 169] width 59 height 63
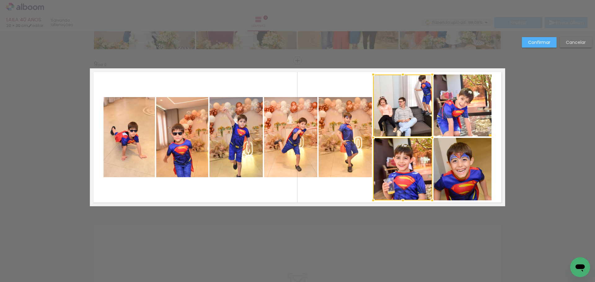
click at [469, 115] on quentale-photo at bounding box center [462, 106] width 58 height 62
click at [469, 156] on div at bounding box center [432, 138] width 118 height 126
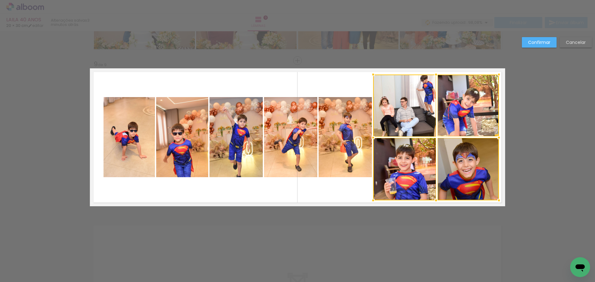
drag, startPoint x: 491, startPoint y: 142, endPoint x: 498, endPoint y: 143, distance: 7.5
click at [498, 143] on div at bounding box center [498, 138] width 12 height 12
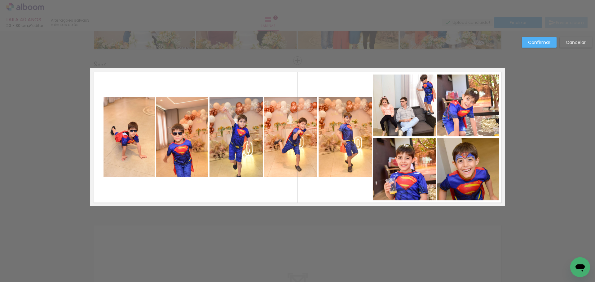
click at [116, 160] on quentale-photo at bounding box center [128, 137] width 51 height 80
click at [116, 160] on div at bounding box center [128, 137] width 51 height 80
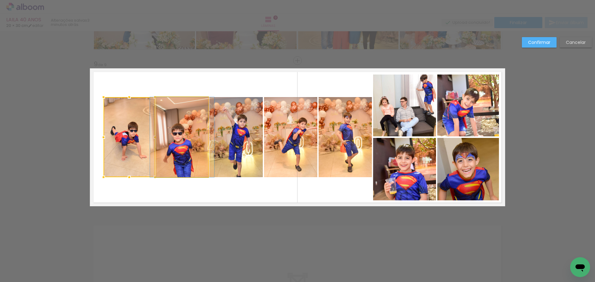
click at [189, 162] on quentale-photo at bounding box center [182, 137] width 52 height 80
click at [241, 156] on quentale-photo at bounding box center [235, 137] width 53 height 80
click at [301, 156] on quentale-photo at bounding box center [290, 137] width 53 height 80
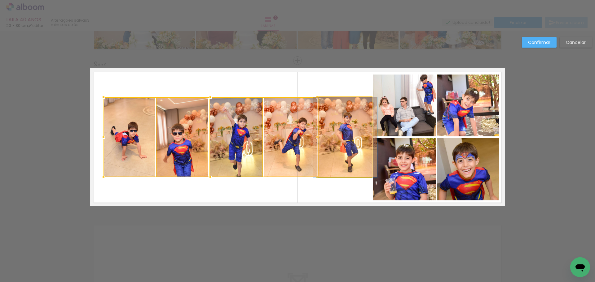
click at [342, 156] on quentale-photo at bounding box center [344, 137] width 53 height 80
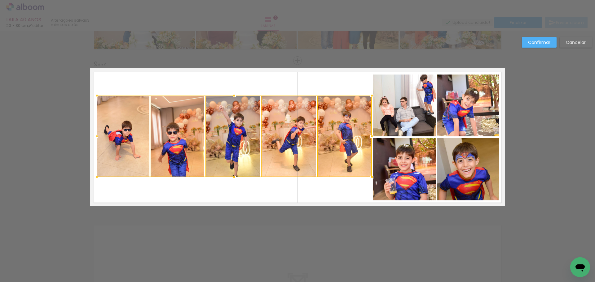
drag, startPoint x: 102, startPoint y: 98, endPoint x: 95, endPoint y: 96, distance: 6.7
click at [95, 96] on div at bounding box center [96, 95] width 12 height 12
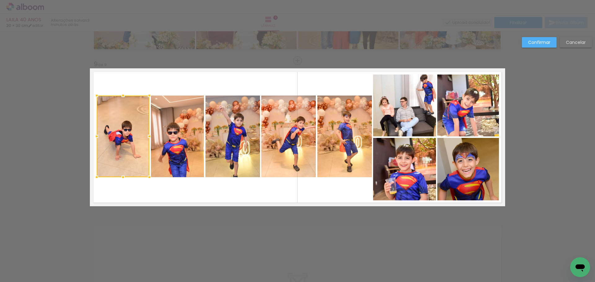
click at [0, 0] on slot "Confirmar" at bounding box center [0, 0] width 0 height 0
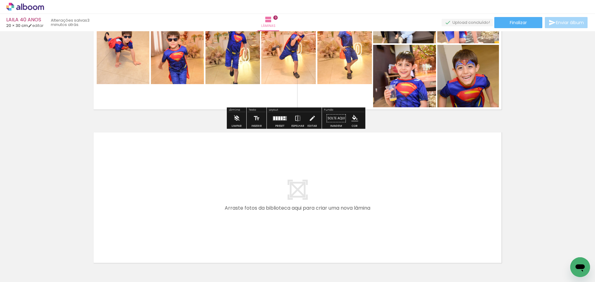
scroll to position [1333, 0]
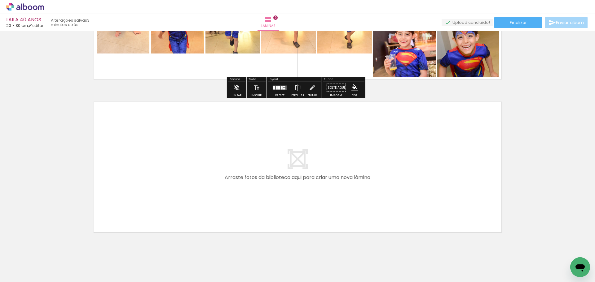
click at [253, 200] on quentale-layouter at bounding box center [297, 167] width 415 height 138
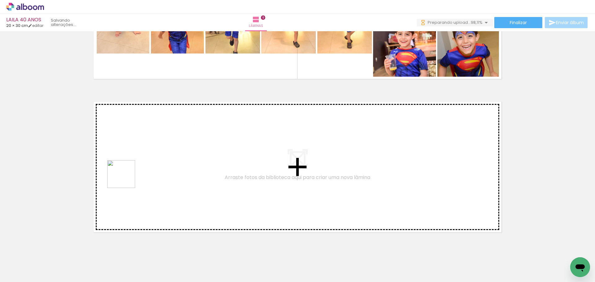
drag, startPoint x: 126, startPoint y: 179, endPoint x: 134, endPoint y: 157, distance: 23.6
click at [134, 157] on quentale-workspace at bounding box center [297, 141] width 595 height 282
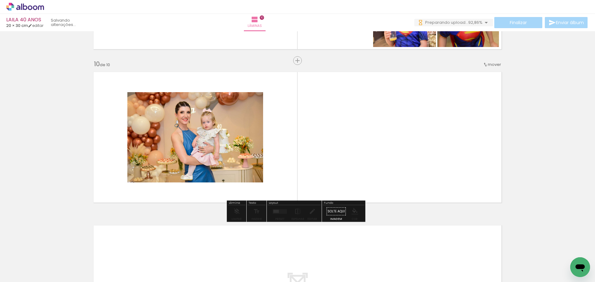
drag, startPoint x: 135, startPoint y: 307, endPoint x: 144, endPoint y: 307, distance: 9.0
click at [144, 282] on html "link( href="../../bower_components/polymer/polymer.html" rel="import" ) picture…" at bounding box center [297, 141] width 595 height 282
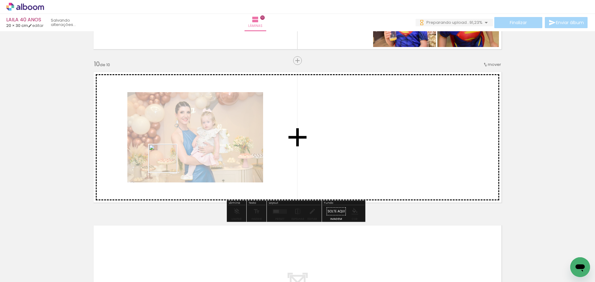
drag, startPoint x: 158, startPoint y: 190, endPoint x: 167, endPoint y: 163, distance: 28.1
click at [167, 163] on quentale-workspace at bounding box center [297, 141] width 595 height 282
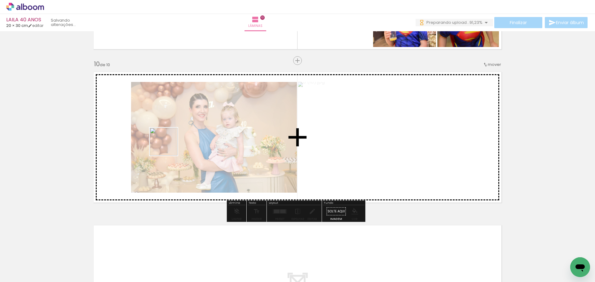
drag, startPoint x: 155, startPoint y: 169, endPoint x: 146, endPoint y: 207, distance: 39.4
click at [170, 145] on quentale-workspace at bounding box center [297, 141] width 595 height 282
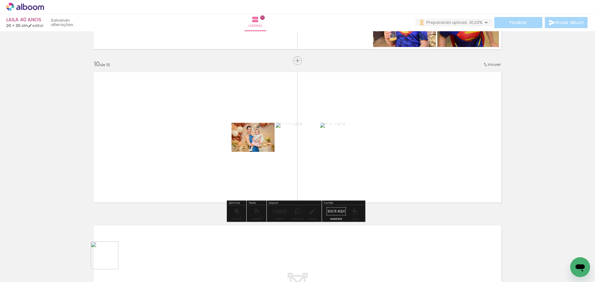
drag, startPoint x: 105, startPoint y: 263, endPoint x: 234, endPoint y: 180, distance: 153.8
click at [200, 163] on quentale-workspace at bounding box center [297, 141] width 595 height 282
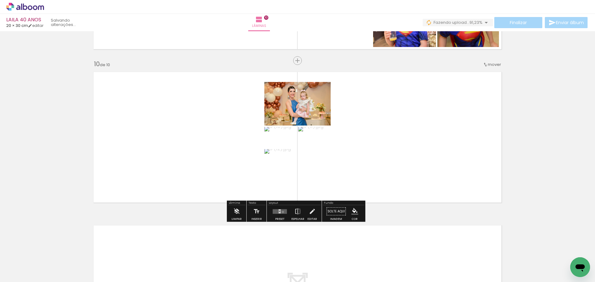
click at [281, 212] on quentale-layouter at bounding box center [279, 211] width 14 height 5
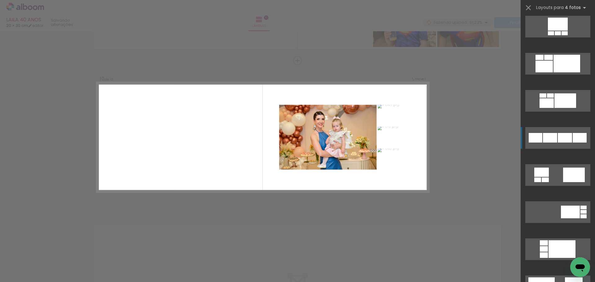
scroll to position [619, 0]
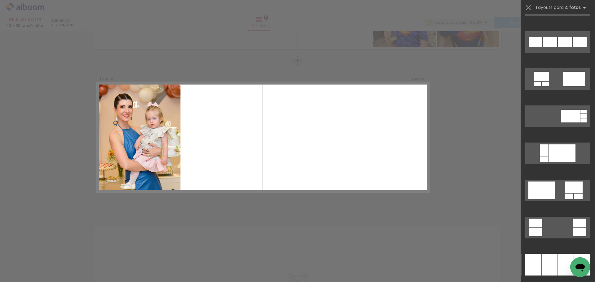
click at [553, 264] on div at bounding box center [549, 265] width 15 height 22
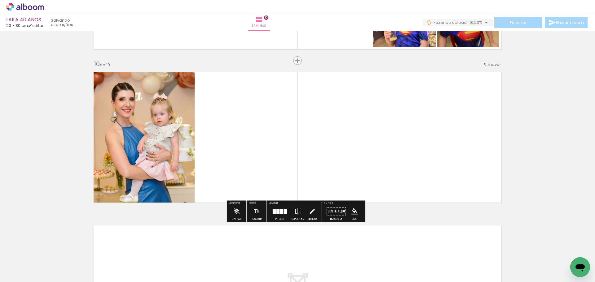
click at [265, 149] on quentale-photo at bounding box center [246, 137] width 101 height 138
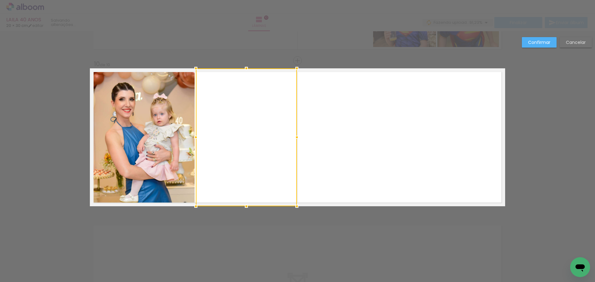
click at [354, 149] on quentale-photo at bounding box center [348, 137] width 101 height 138
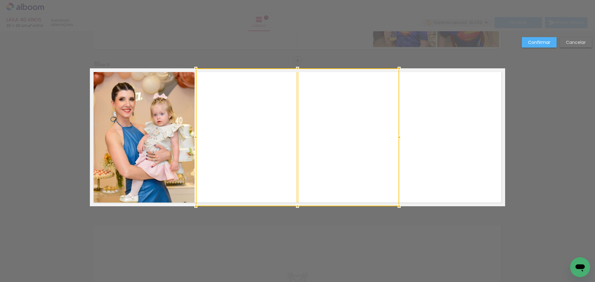
click at [445, 150] on quentale-photo at bounding box center [452, 137] width 105 height 138
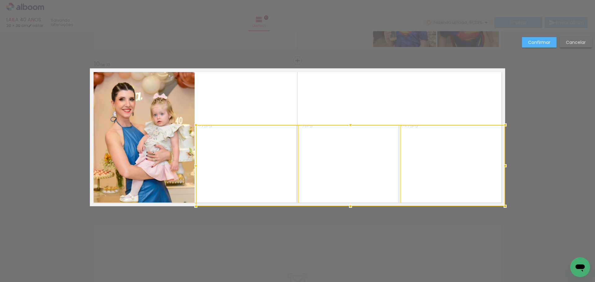
drag, startPoint x: 349, startPoint y: 66, endPoint x: 353, endPoint y: 122, distance: 56.8
click at [353, 122] on div at bounding box center [350, 125] width 12 height 12
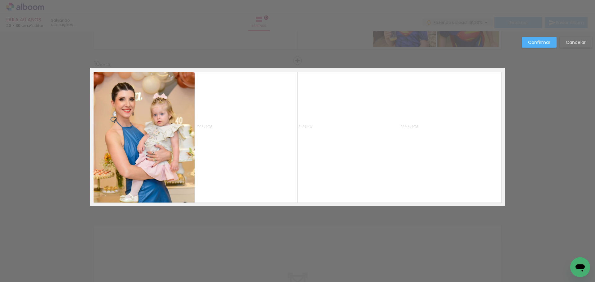
click at [240, 151] on quentale-photo at bounding box center [246, 165] width 101 height 81
click at [343, 164] on quentale-photo at bounding box center [348, 165] width 101 height 81
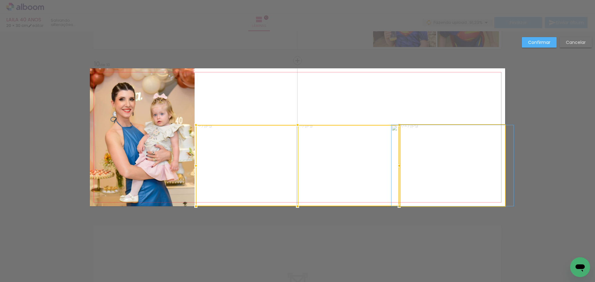
click at [456, 164] on quentale-photo at bounding box center [452, 165] width 105 height 81
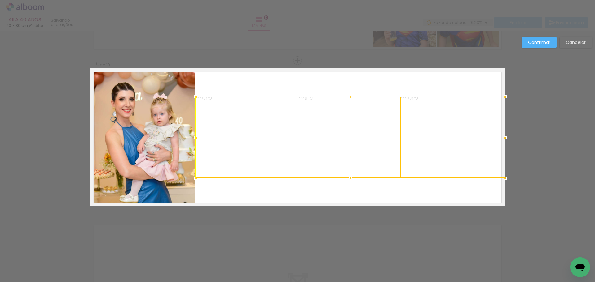
drag, startPoint x: 350, startPoint y: 157, endPoint x: 352, endPoint y: 136, distance: 20.9
click at [352, 136] on div at bounding box center [350, 137] width 309 height 81
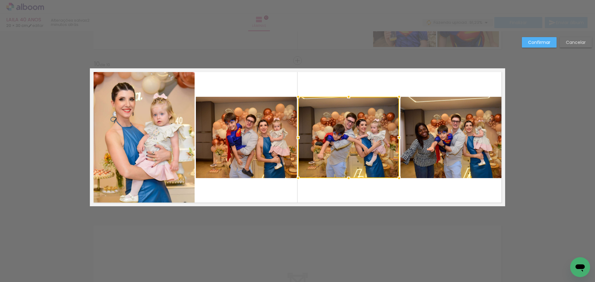
click at [0, 0] on slot "Confirmar" at bounding box center [0, 0] width 0 height 0
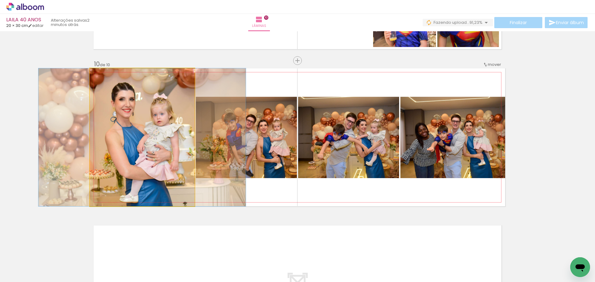
click at [160, 161] on quentale-photo at bounding box center [142, 137] width 105 height 138
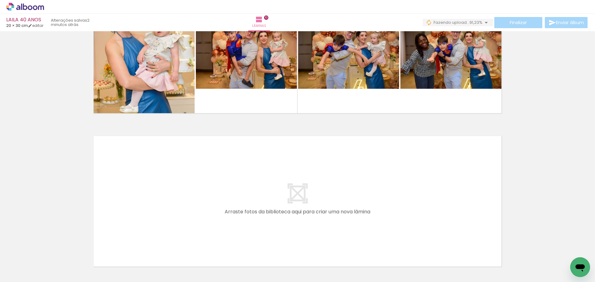
scroll to position [1456, 0]
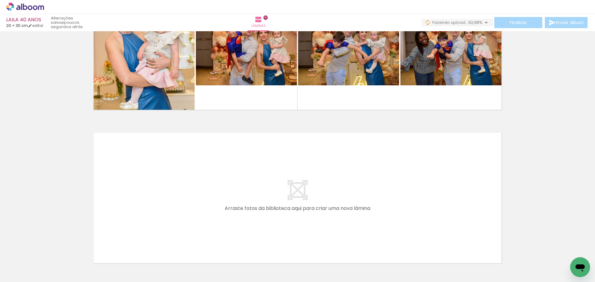
scroll to position [619, 0]
click at [50, 248] on iron-icon at bounding box center [48, 249] width 7 height 7
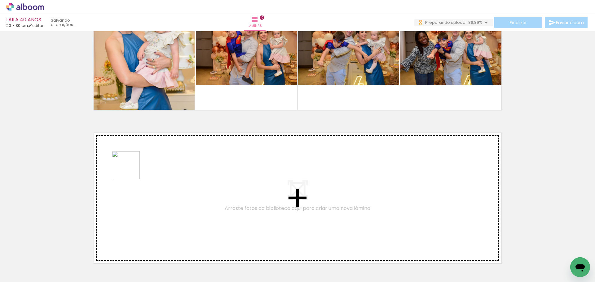
drag, startPoint x: 93, startPoint y: 226, endPoint x: 131, endPoint y: 167, distance: 70.3
click at [131, 167] on quentale-workspace at bounding box center [297, 141] width 595 height 282
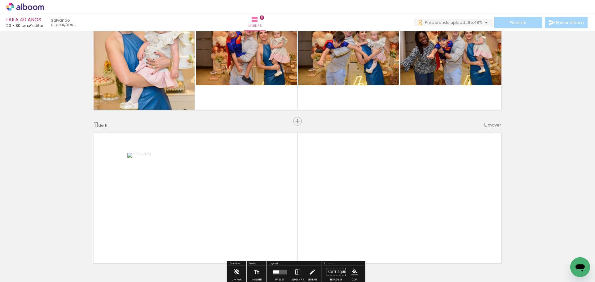
scroll to position [1517, 0]
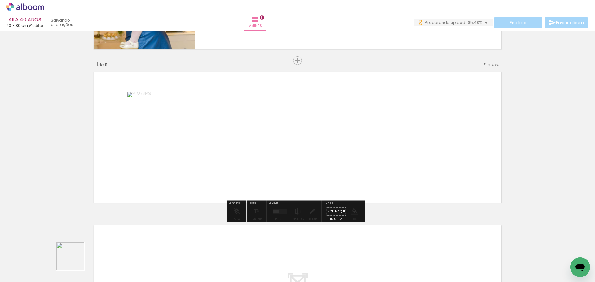
drag, startPoint x: 75, startPoint y: 261, endPoint x: 87, endPoint y: 230, distance: 33.4
click at [188, 188] on quentale-workspace at bounding box center [297, 141] width 595 height 282
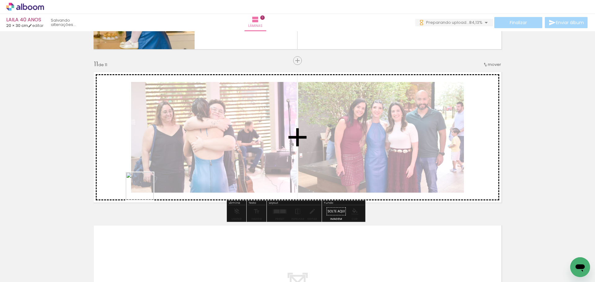
drag, startPoint x: 144, startPoint y: 191, endPoint x: 180, endPoint y: 168, distance: 42.5
click at [180, 168] on quentale-workspace at bounding box center [297, 141] width 595 height 282
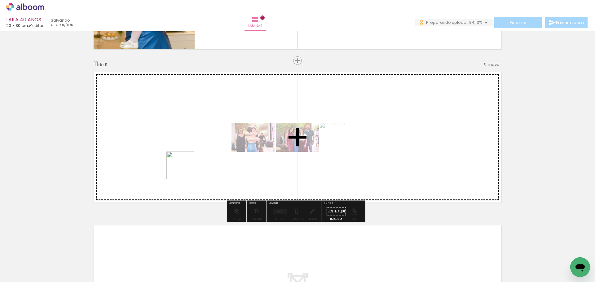
click at [185, 170] on quentale-workspace at bounding box center [297, 141] width 595 height 282
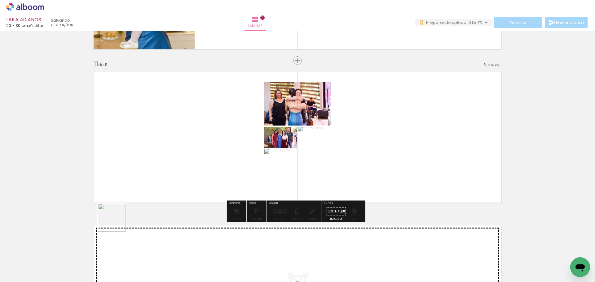
drag, startPoint x: 116, startPoint y: 223, endPoint x: 154, endPoint y: 178, distance: 58.0
click at [154, 178] on quentale-workspace at bounding box center [297, 141] width 595 height 282
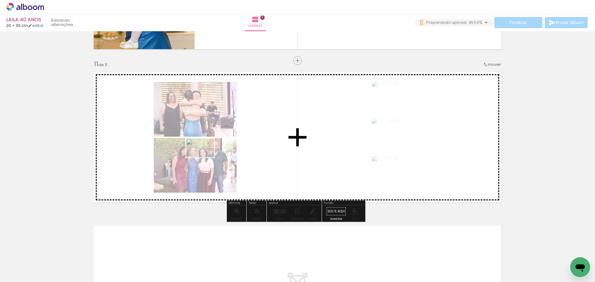
drag, startPoint x: 104, startPoint y: 233, endPoint x: 205, endPoint y: 158, distance: 126.0
click at [205, 158] on quentale-workspace at bounding box center [297, 141] width 595 height 282
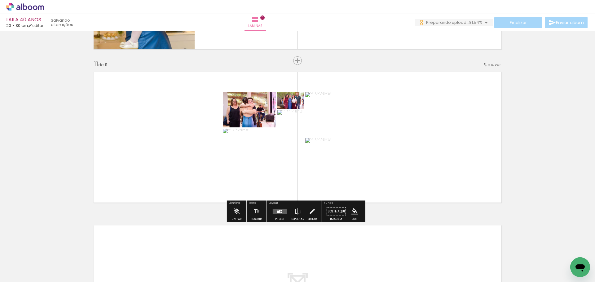
drag, startPoint x: 65, startPoint y: 265, endPoint x: 62, endPoint y: 262, distance: 3.7
click at [211, 151] on quentale-workspace at bounding box center [297, 141] width 595 height 282
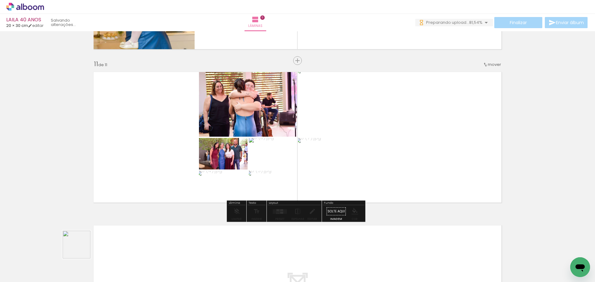
drag, startPoint x: 68, startPoint y: 258, endPoint x: 174, endPoint y: 175, distance: 134.1
click at [174, 175] on quentale-workspace at bounding box center [297, 141] width 595 height 282
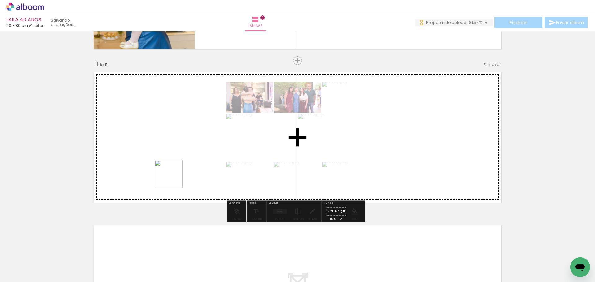
drag, startPoint x: 62, startPoint y: 266, endPoint x: 211, endPoint y: 159, distance: 183.4
click at [207, 157] on quentale-workspace at bounding box center [297, 141] width 595 height 282
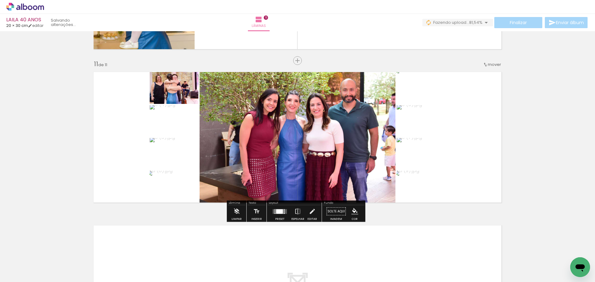
click at [279, 209] on div at bounding box center [279, 211] width 7 height 5
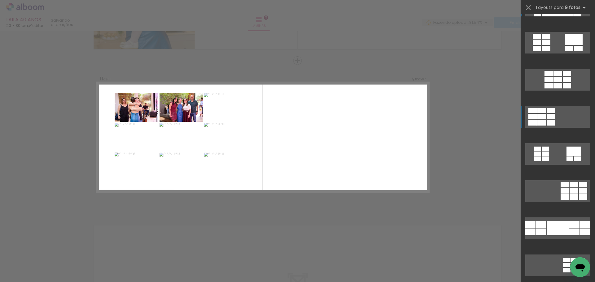
scroll to position [62, 0]
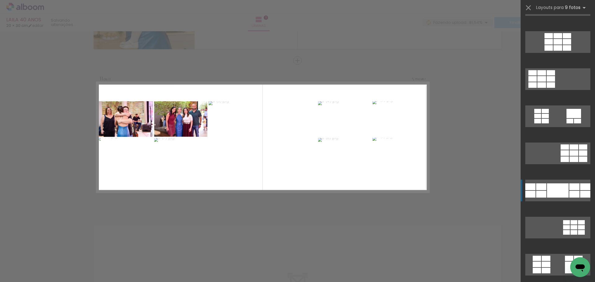
click at [550, 7] on div at bounding box center [545, 5] width 9 height 6
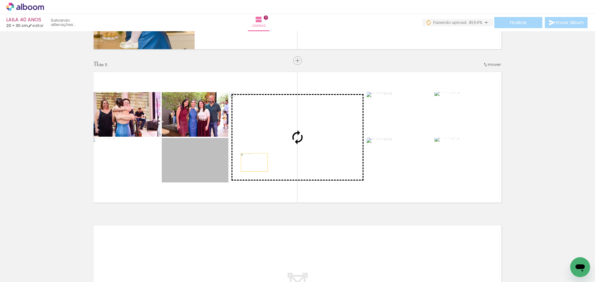
drag, startPoint x: 184, startPoint y: 167, endPoint x: 276, endPoint y: 163, distance: 92.7
click at [0, 0] on slot at bounding box center [0, 0] width 0 height 0
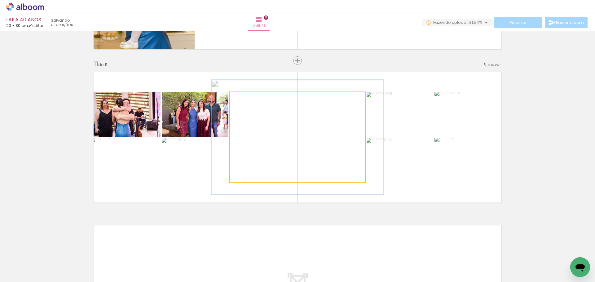
drag, startPoint x: 249, startPoint y: 102, endPoint x: 252, endPoint y: 103, distance: 3.8
type paper-slider "127"
click at [252, 103] on div at bounding box center [250, 99] width 10 height 10
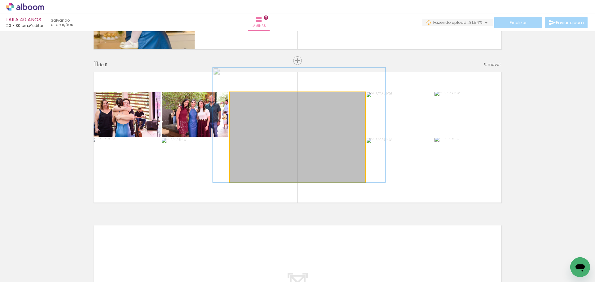
drag, startPoint x: 290, startPoint y: 144, endPoint x: 291, endPoint y: 130, distance: 13.7
drag, startPoint x: 265, startPoint y: 146, endPoint x: 289, endPoint y: 146, distance: 23.8
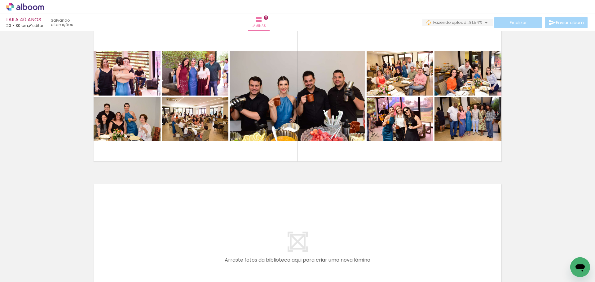
scroll to position [1610, 0]
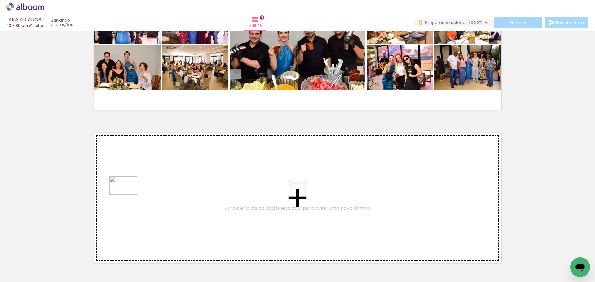
drag, startPoint x: 79, startPoint y: 255, endPoint x: 128, endPoint y: 195, distance: 77.3
click at [128, 195] on quentale-workspace at bounding box center [297, 141] width 595 height 282
